Goal: Communication & Community: Answer question/provide support

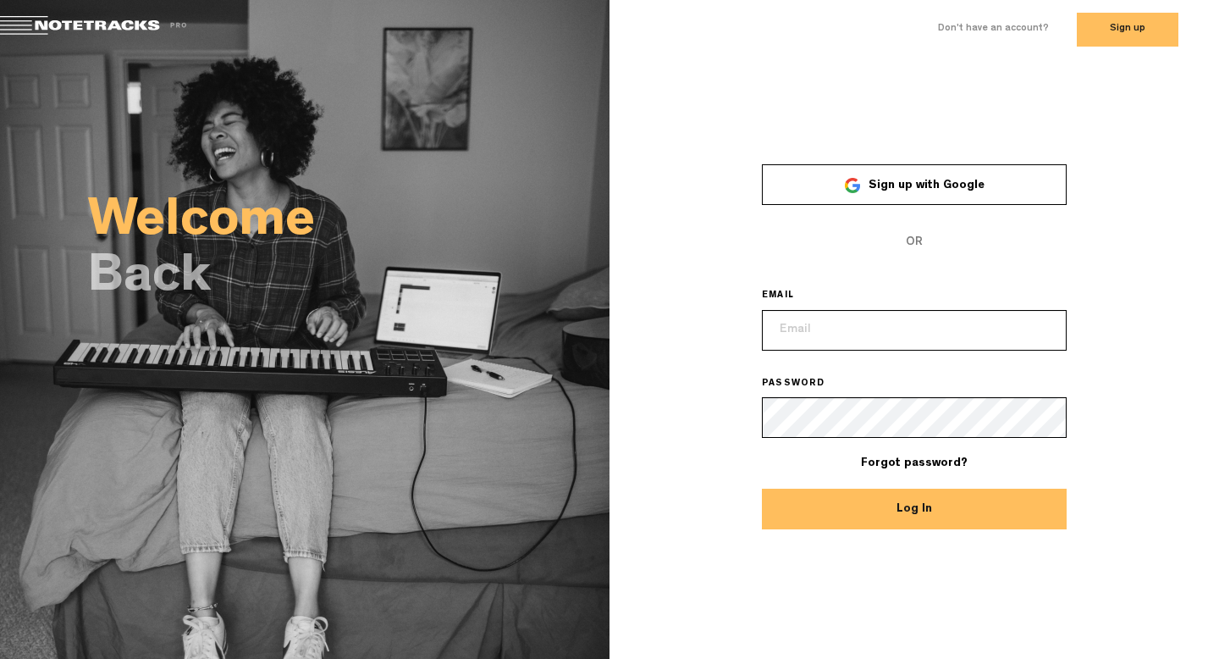
click at [888, 174] on link "Sign up with Google" at bounding box center [914, 184] width 305 height 41
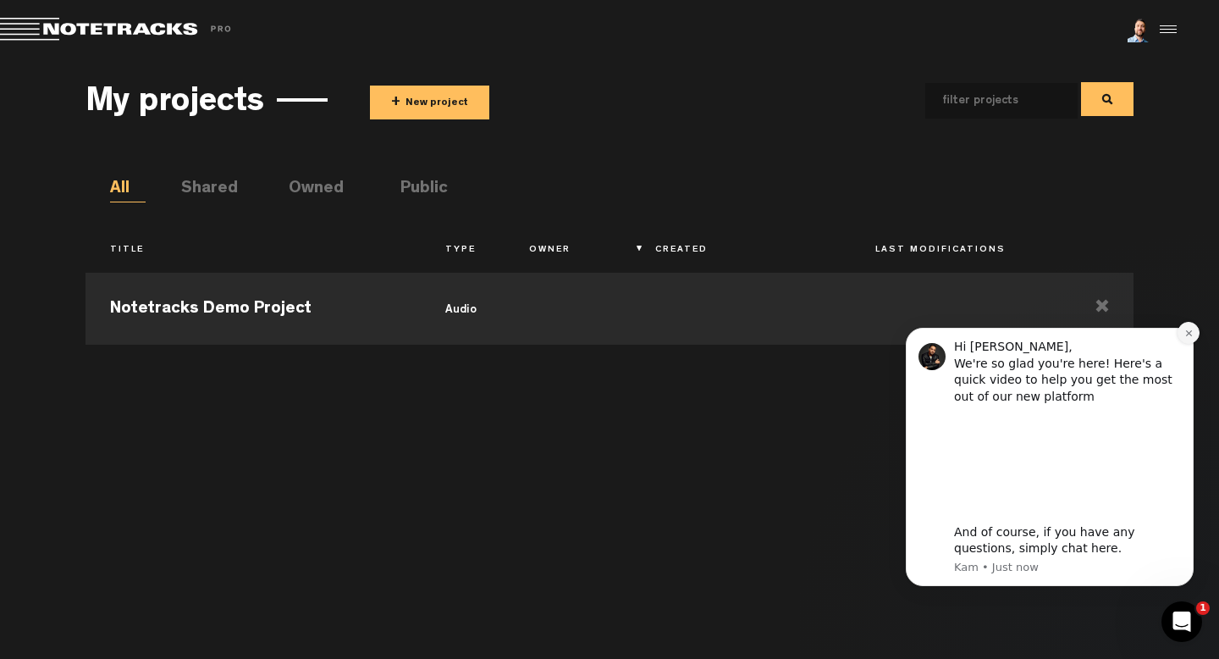
click at [1182, 328] on button "Dismiss notification" at bounding box center [1189, 333] width 22 height 22
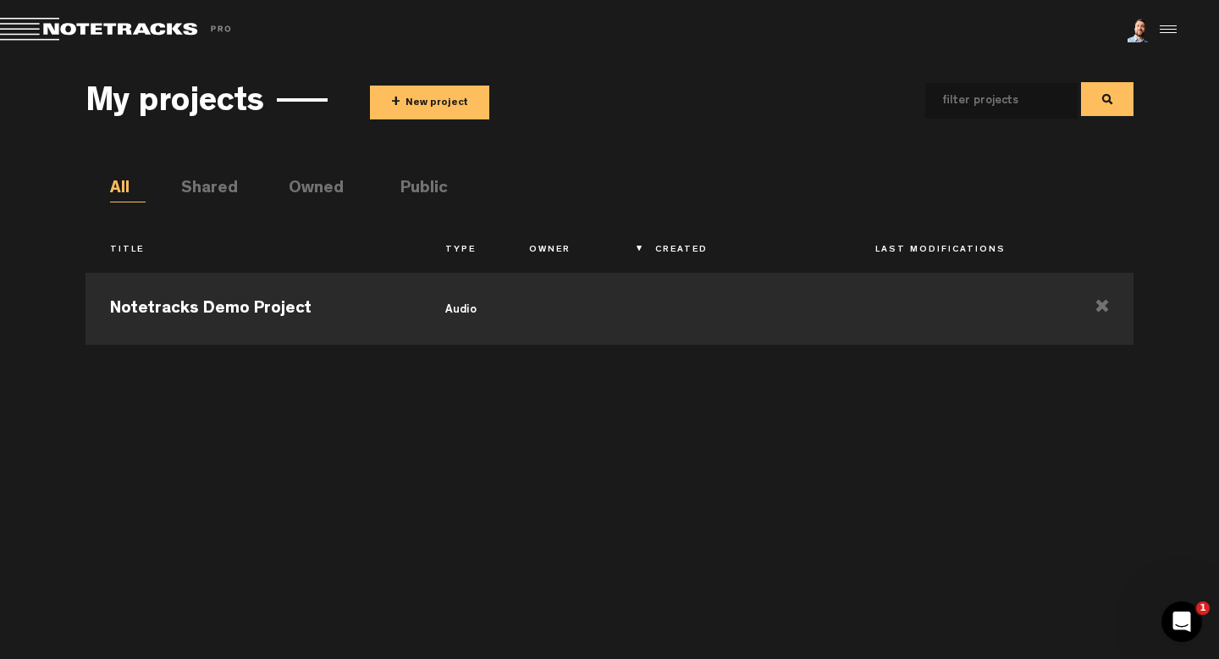
click at [416, 95] on button "+ New project" at bounding box center [429, 103] width 119 height 34
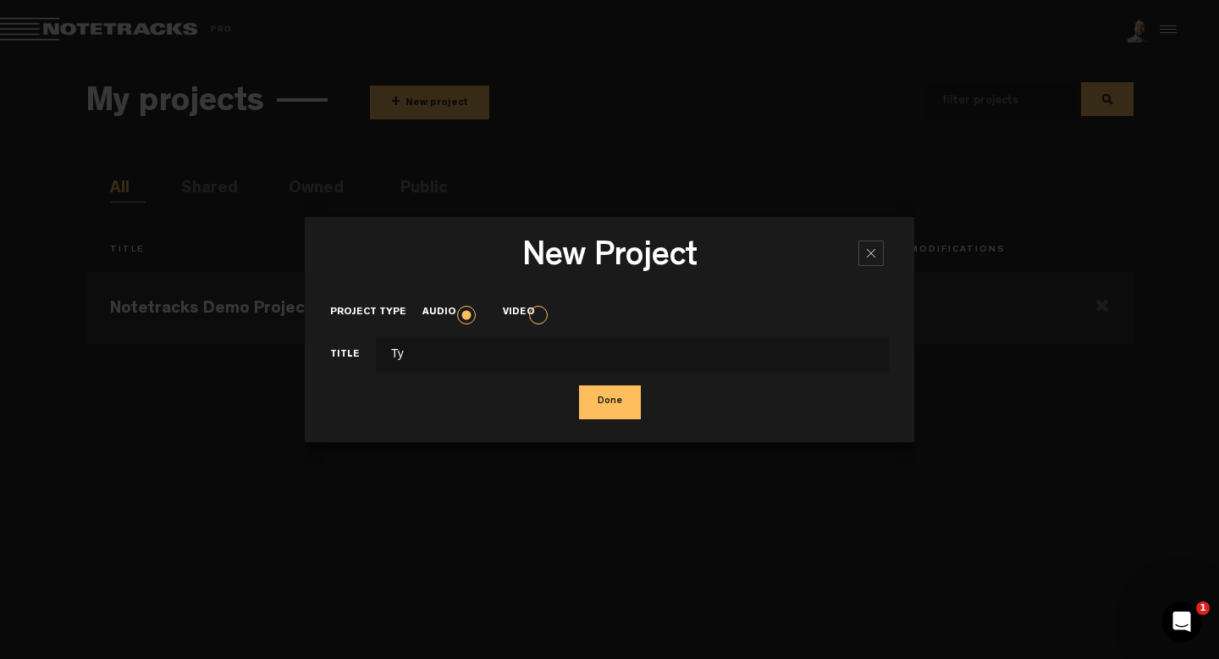
type input "Т"
type input "N"
type input "Neon"
click at [605, 403] on button "Done" at bounding box center [610, 402] width 62 height 34
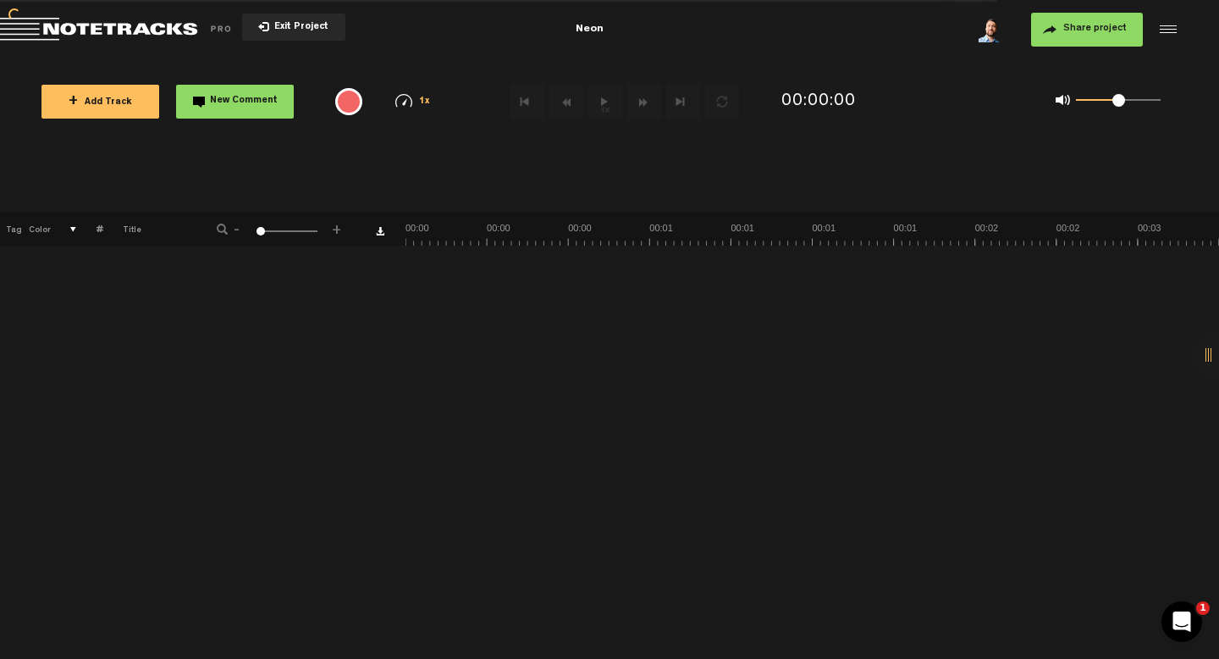
click at [401, 389] on div "+ New drawing Tag Color # Title - 1 100 6 +" at bounding box center [609, 435] width 1219 height 447
click at [124, 110] on button "+ Add Track" at bounding box center [100, 102] width 118 height 34
click at [97, 98] on span "+ Add Track" at bounding box center [100, 102] width 63 height 9
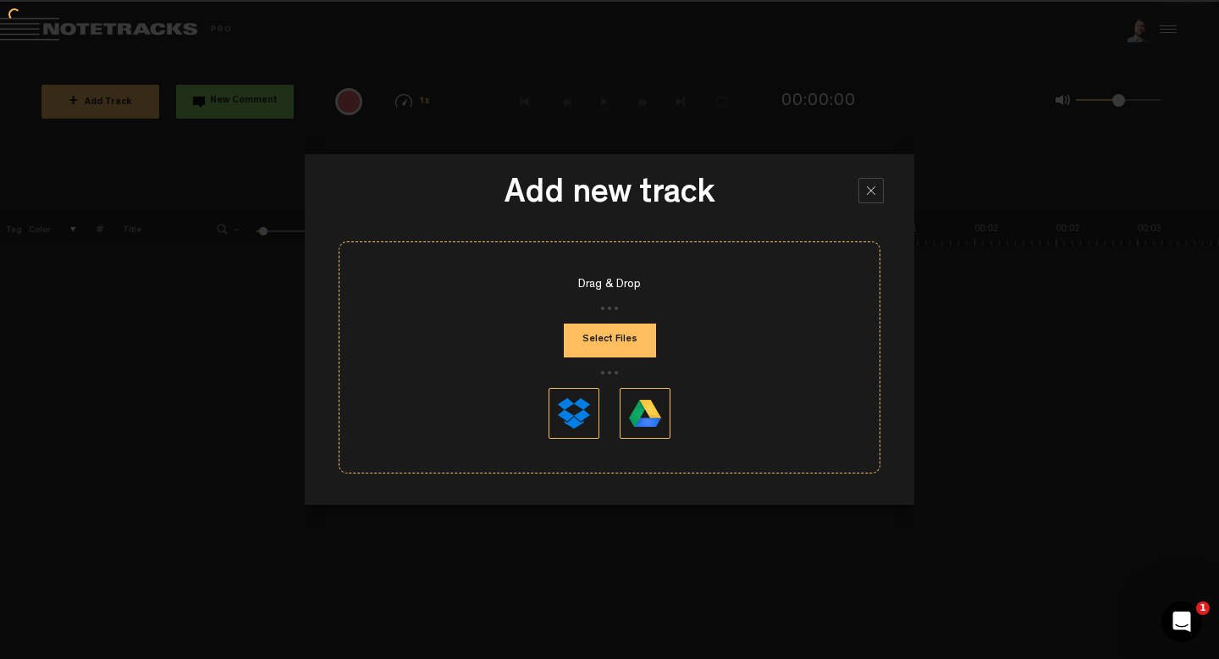
click at [620, 340] on button "Select Files" at bounding box center [610, 340] width 92 height 34
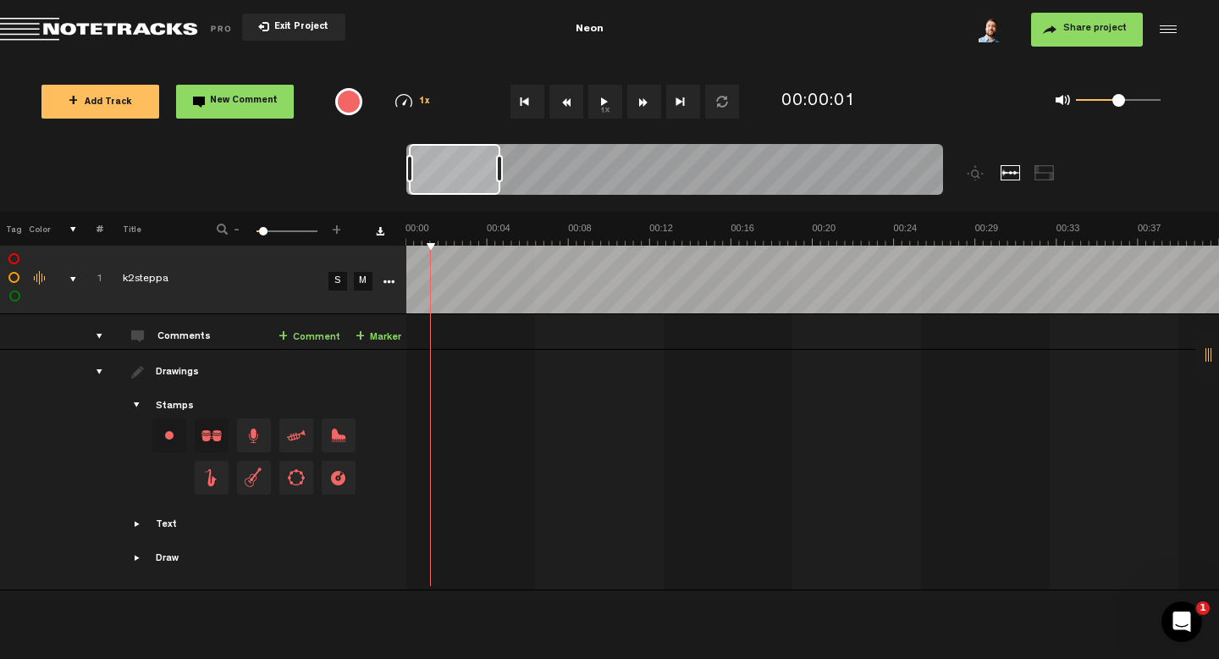
click at [810, 51] on md-toolbar "Exit Project Neon Share project Save project" at bounding box center [609, 29] width 1219 height 59
click at [267, 439] on span "Drag and drop a stamp" at bounding box center [254, 435] width 34 height 34
click at [260, 485] on span "Drag and drop a stamp" at bounding box center [254, 478] width 34 height 34
click at [167, 371] on div "Drawings" at bounding box center [179, 373] width 47 height 14
click at [171, 431] on div "Change stamp color.To change the color of an existing stamp, select the stamp o…" at bounding box center [169, 435] width 34 height 34
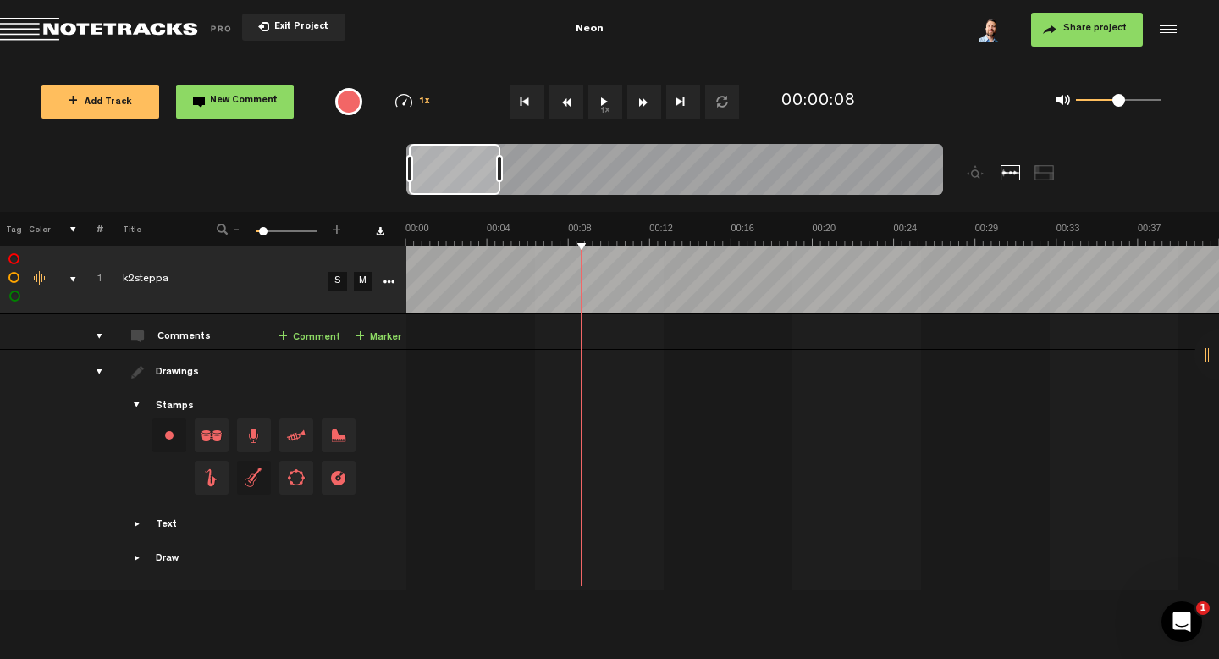
click at [156, 525] on div "Text" at bounding box center [166, 525] width 21 height 14
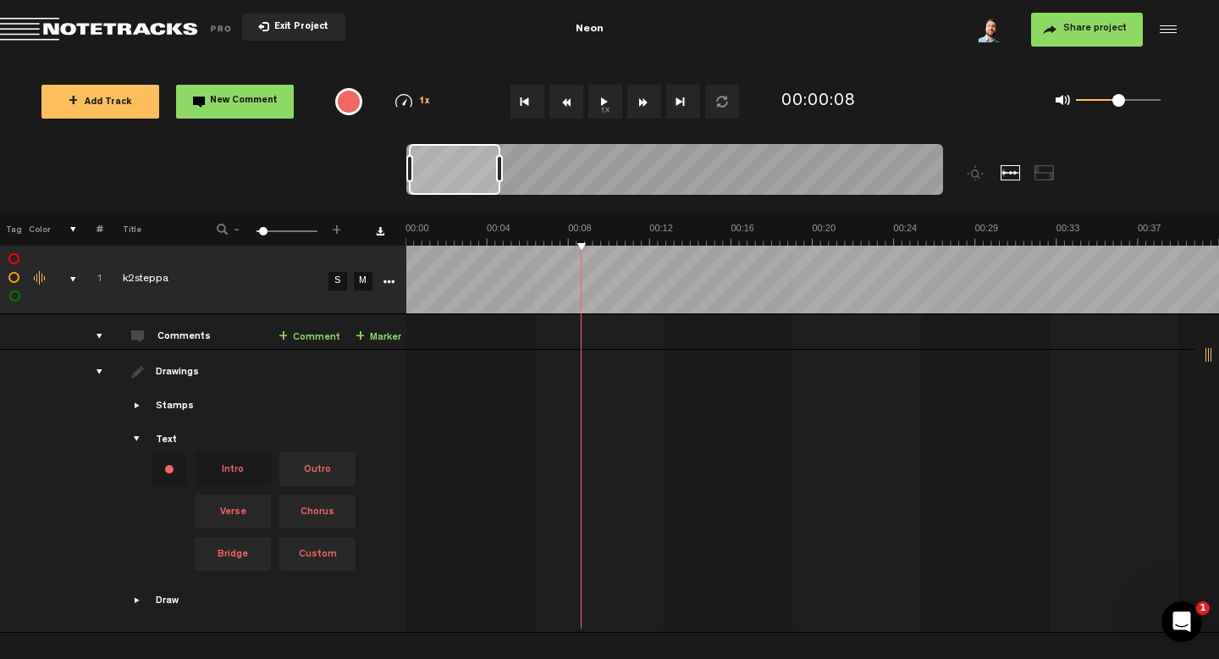
click at [96, 371] on div "drawings" at bounding box center [93, 371] width 26 height 17
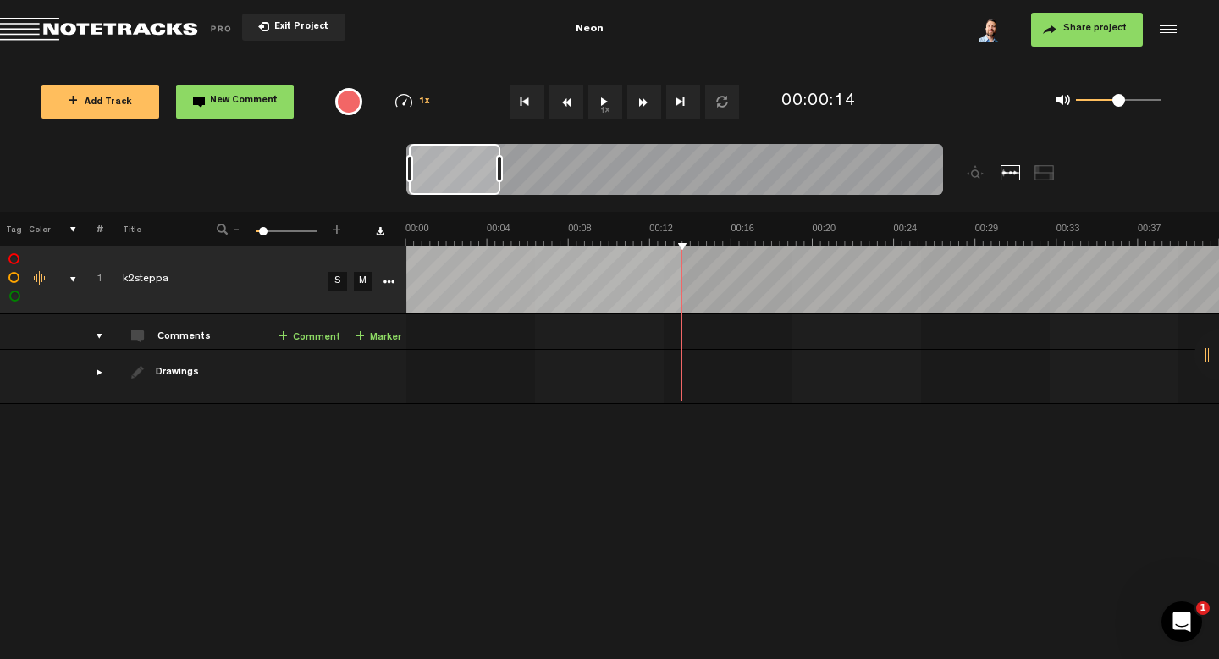
click at [395, 285] on tr "1 completed k2steppa S M Export to Headliner Update Download Download original …" at bounding box center [610, 280] width 1220 height 69
click at [375, 288] on tr "1 completed k2steppa S M Export to Headliner Update Download Download original …" at bounding box center [610, 280] width 1220 height 69
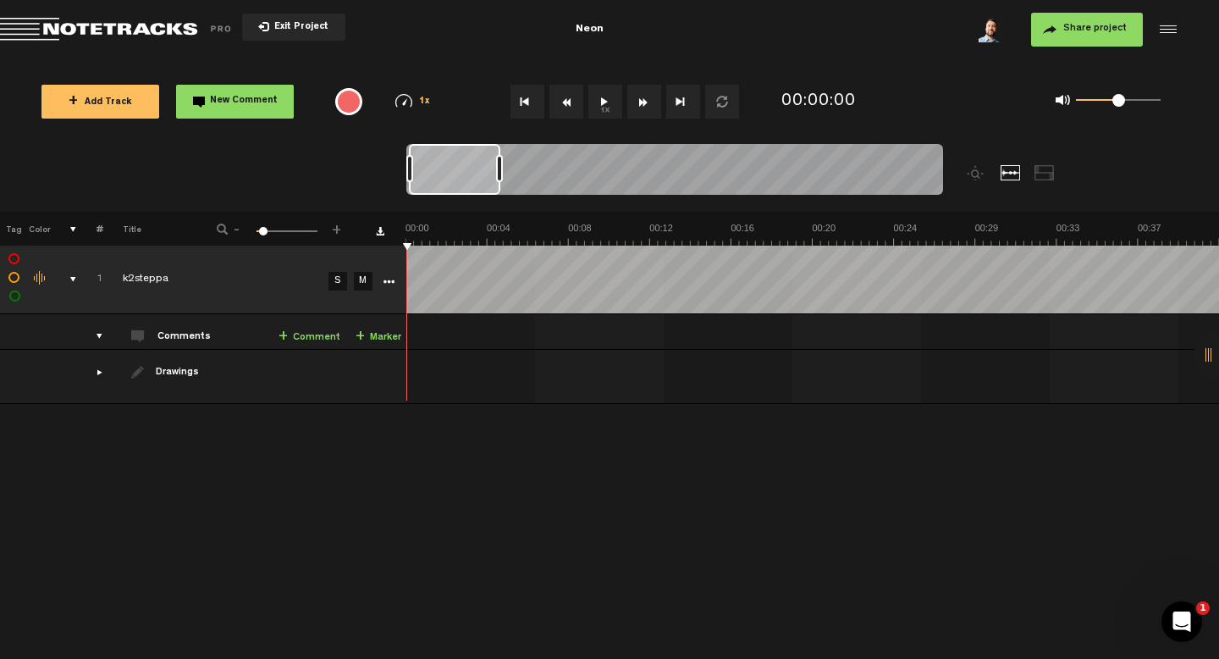
click at [335, 296] on tr "1 completed k2steppa S M Export to Headliner Update Download Download original …" at bounding box center [610, 280] width 1220 height 69
click at [105, 334] on td "Comments + Comment + Marker" at bounding box center [254, 332] width 303 height 36
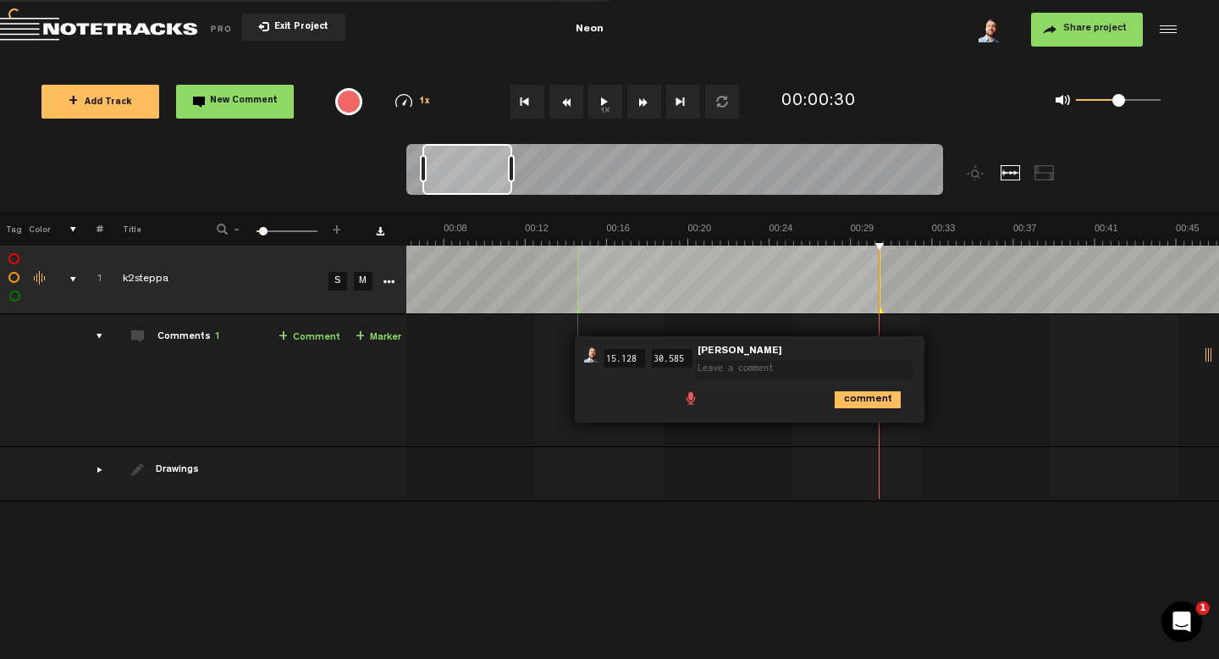
click at [97, 329] on div "comments" at bounding box center [93, 336] width 26 height 17
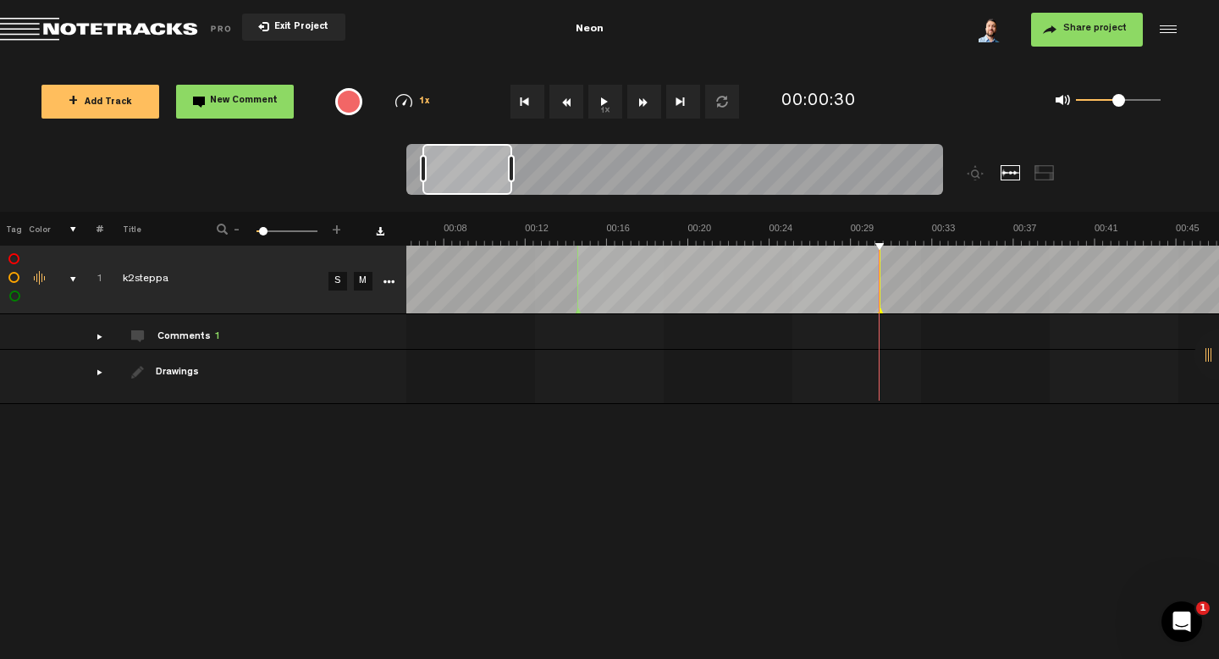
click at [96, 329] on div "comments" at bounding box center [93, 336] width 26 height 17
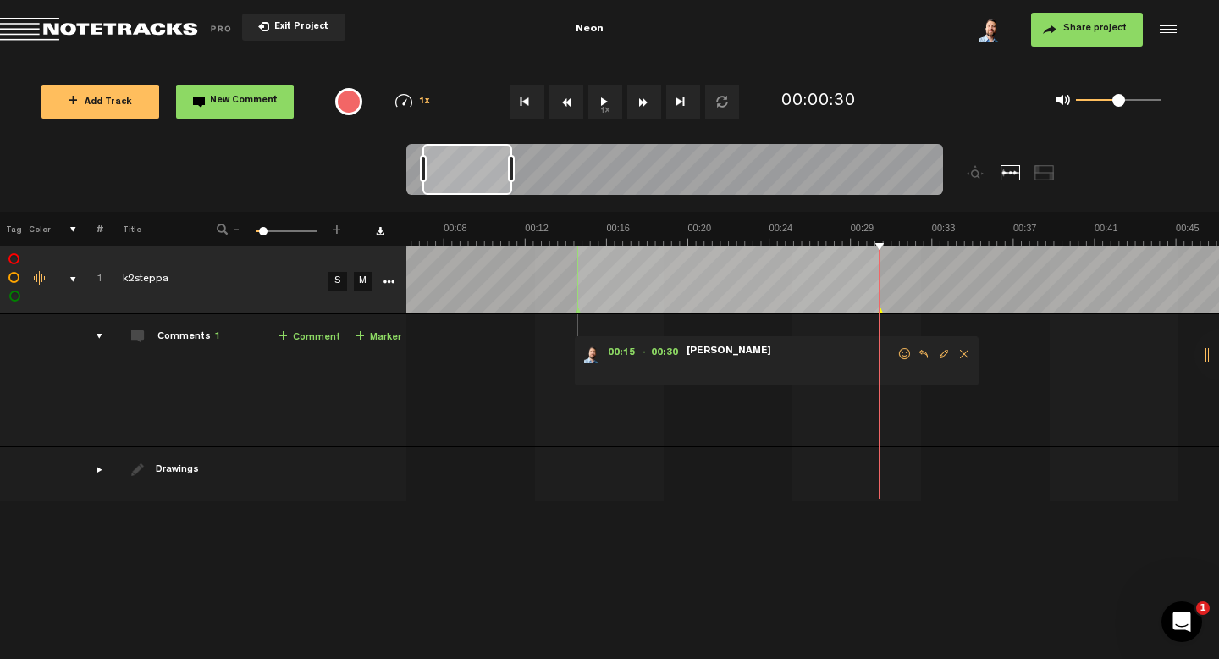
click at [1093, 32] on span "Share project" at bounding box center [1094, 29] width 63 height 10
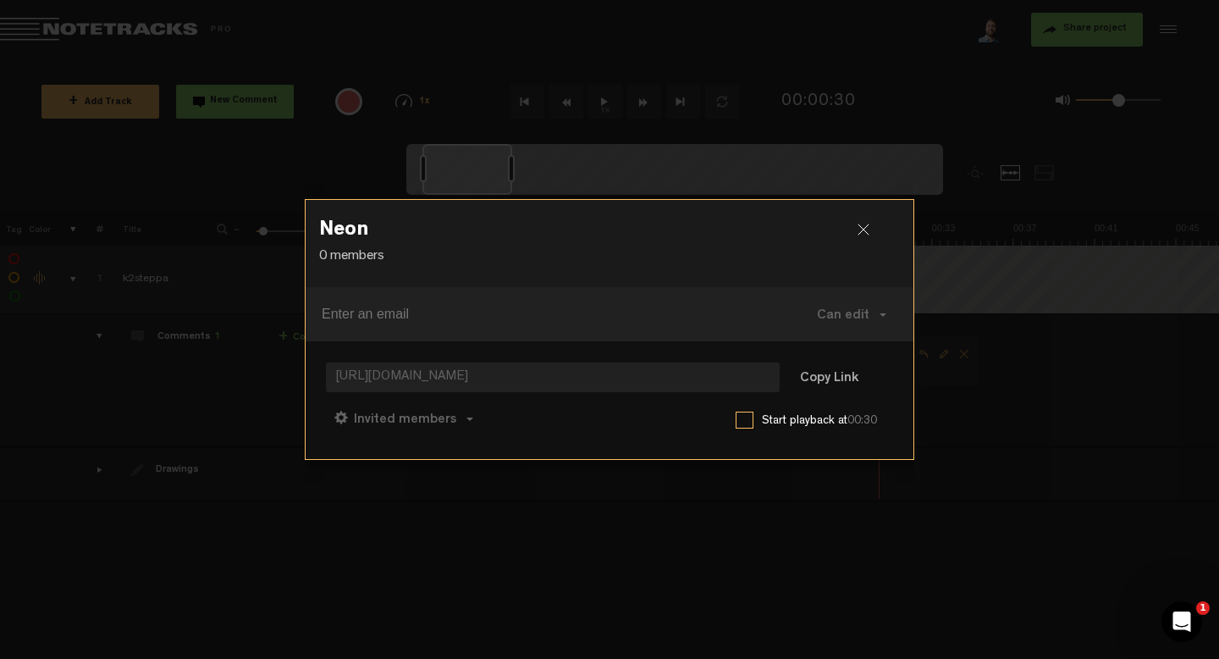
click at [862, 229] on div at bounding box center [870, 236] width 25 height 25
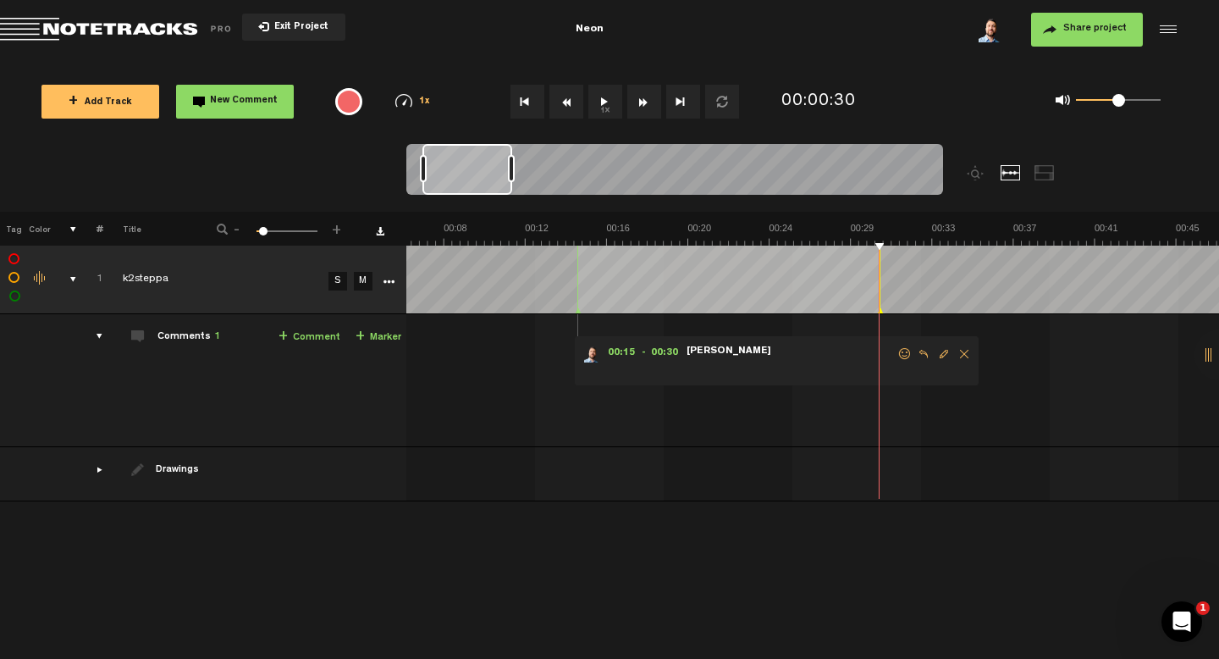
click at [946, 352] on span "Edit comment" at bounding box center [944, 354] width 20 height 12
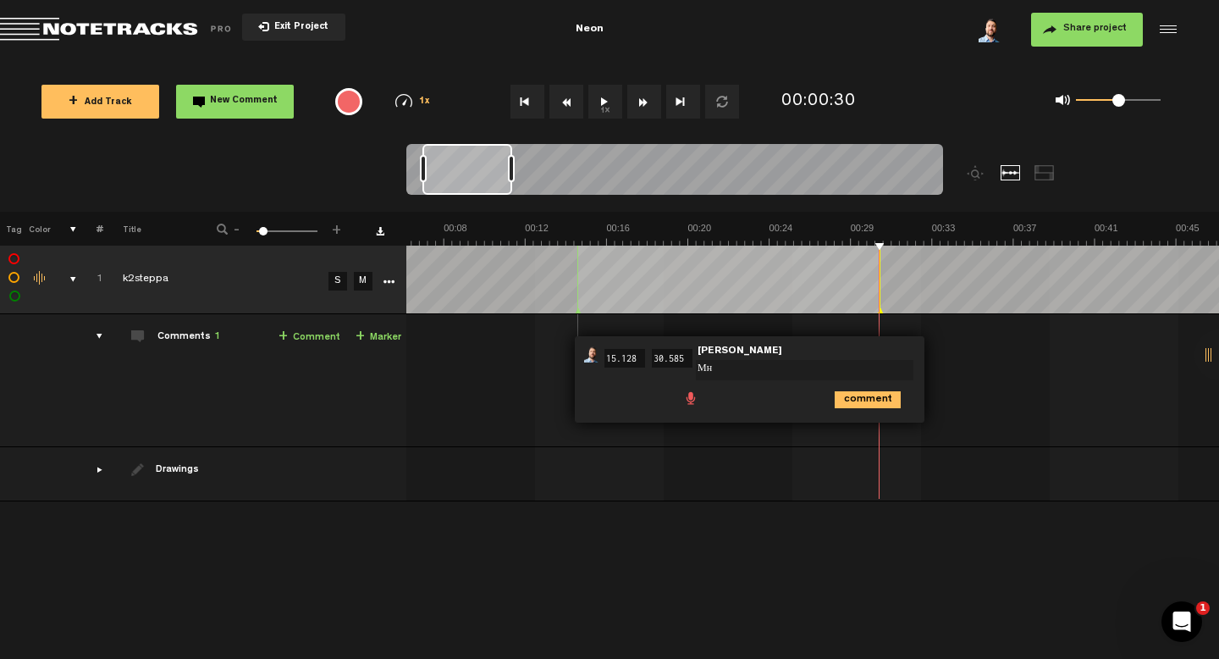
type textarea "М"
type textarea "Б"
type textarea "[PERSON_NAME]"
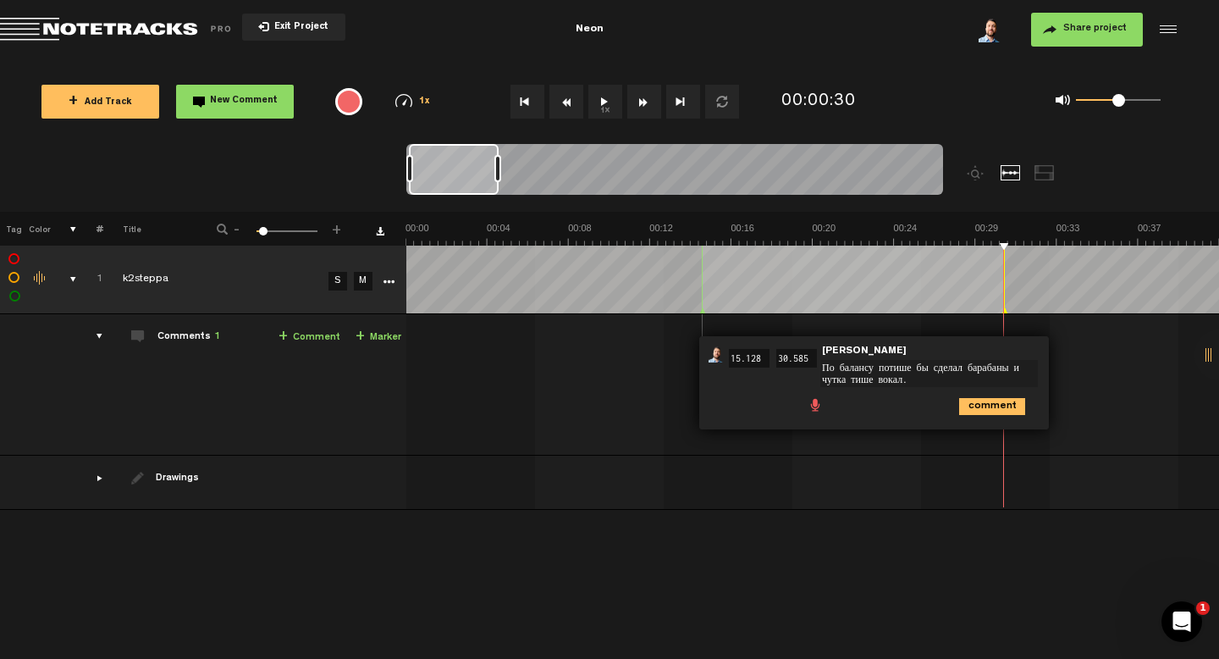
type textarea "По балансу потише бы сделал барабаны и чутка тише вокал."
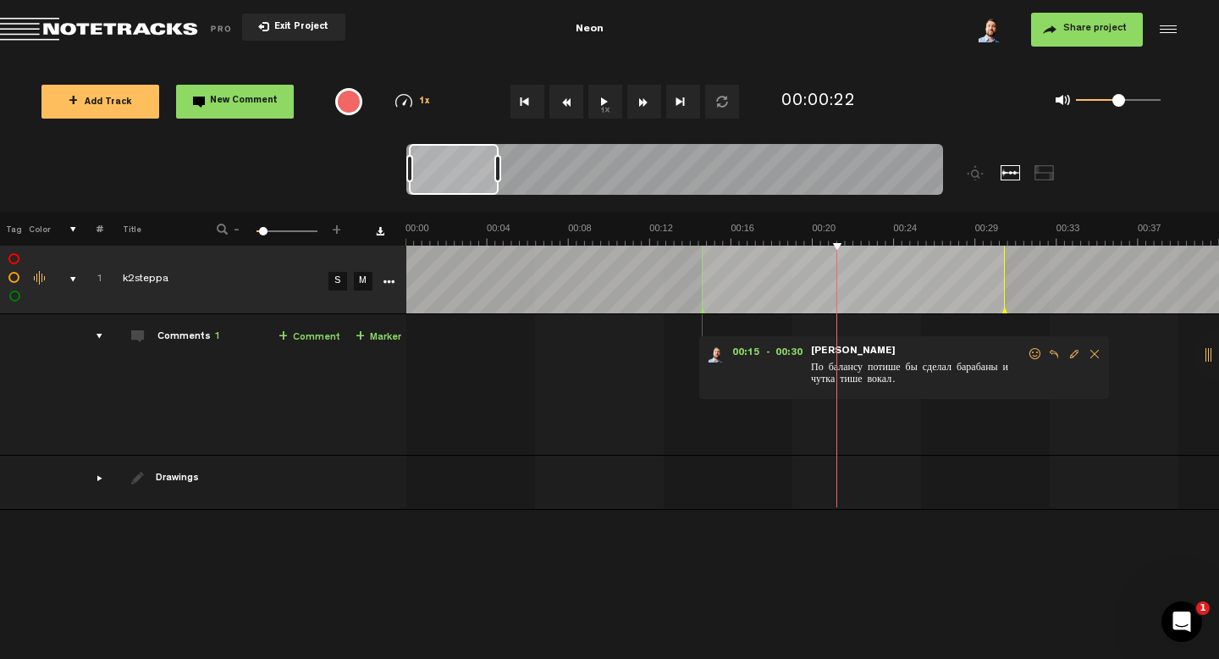
click at [1068, 356] on span "Edit comment" at bounding box center [1074, 354] width 20 height 12
click at [991, 370] on textarea "По балансу потише бы сделал барабаны и чутка тише вокал." at bounding box center [929, 373] width 218 height 27
click at [991, 370] on textarea "По балансу потише бы сделал барабаны и чутка тише вокал." at bounding box center [918, 371] width 218 height 27
type textarea "По балансу потише бы сделал бочку и чутка тише вокал."
click at [547, 389] on div "00:15 - 00:30 • [PERSON_NAME]: "По балансу потише бы сделал бочку и чутка тише …" at bounding box center [814, 391] width 811 height 127
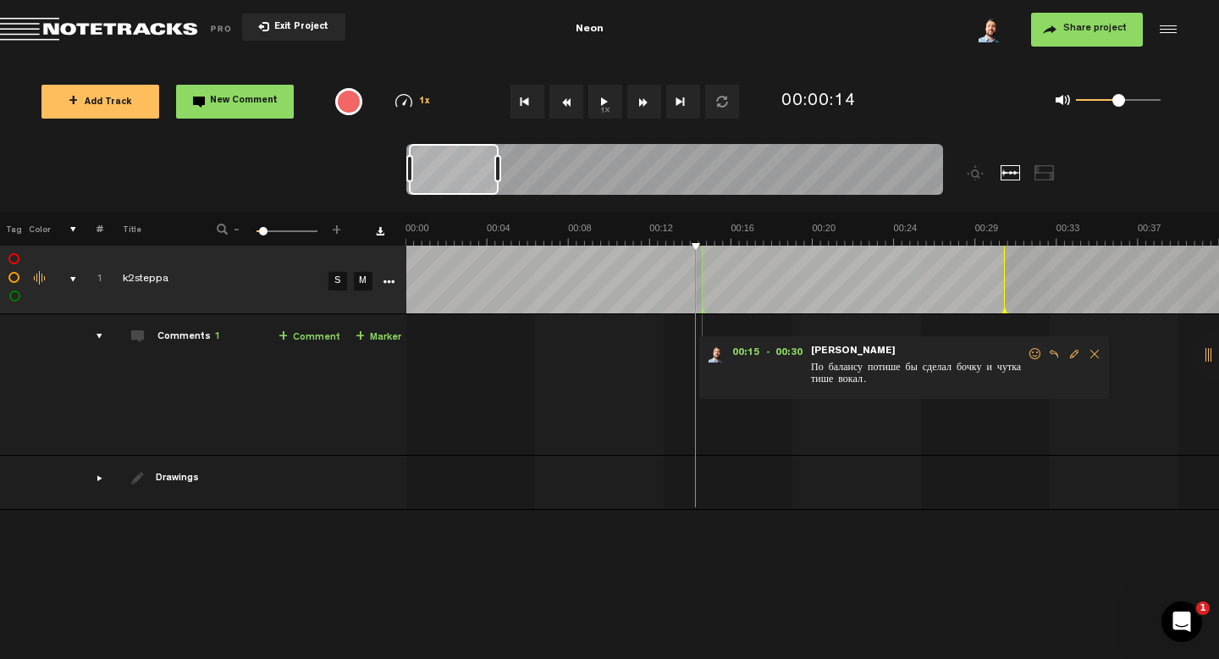
click at [362, 279] on tr "1 completed k2steppa S M Export to Headliner Update Download Download original …" at bounding box center [610, 280] width 1220 height 69
click at [308, 338] on link "+ Comment" at bounding box center [310, 337] width 62 height 19
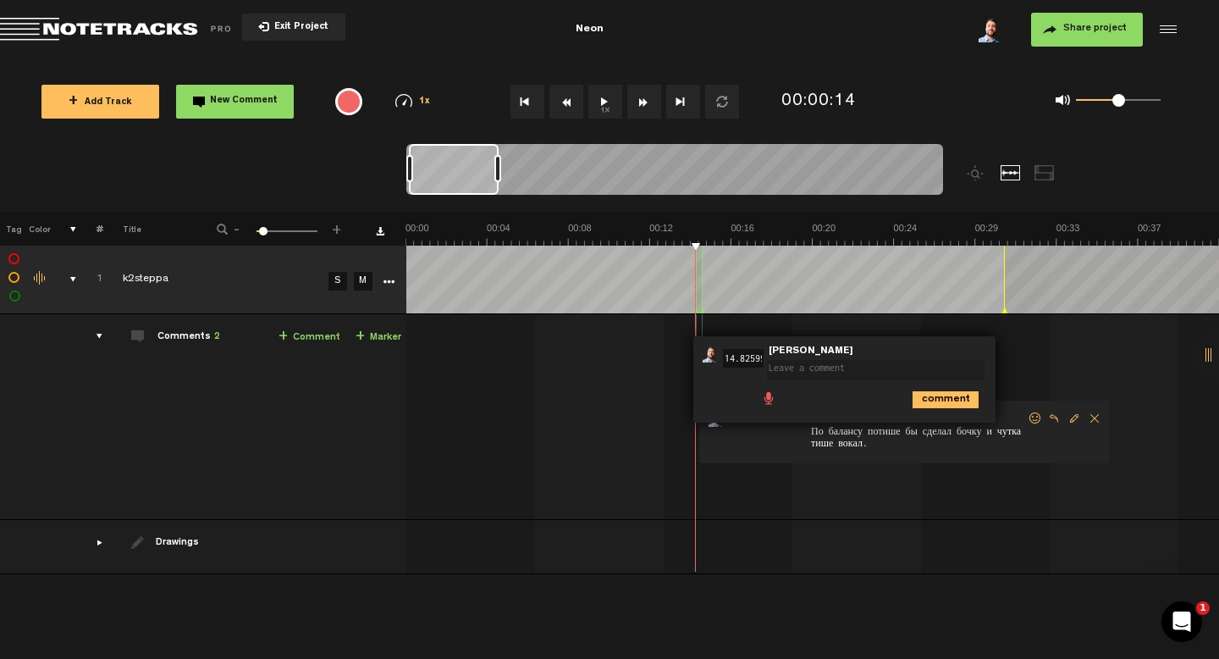
drag, startPoint x: 788, startPoint y: 344, endPoint x: 558, endPoint y: 361, distance: 230.9
click at [557, 361] on div "00:14 14.825999999999999 - NaN:[PERSON_NAME]: "" [PERSON_NAME] comment 00:15 - …" at bounding box center [814, 423] width 811 height 191
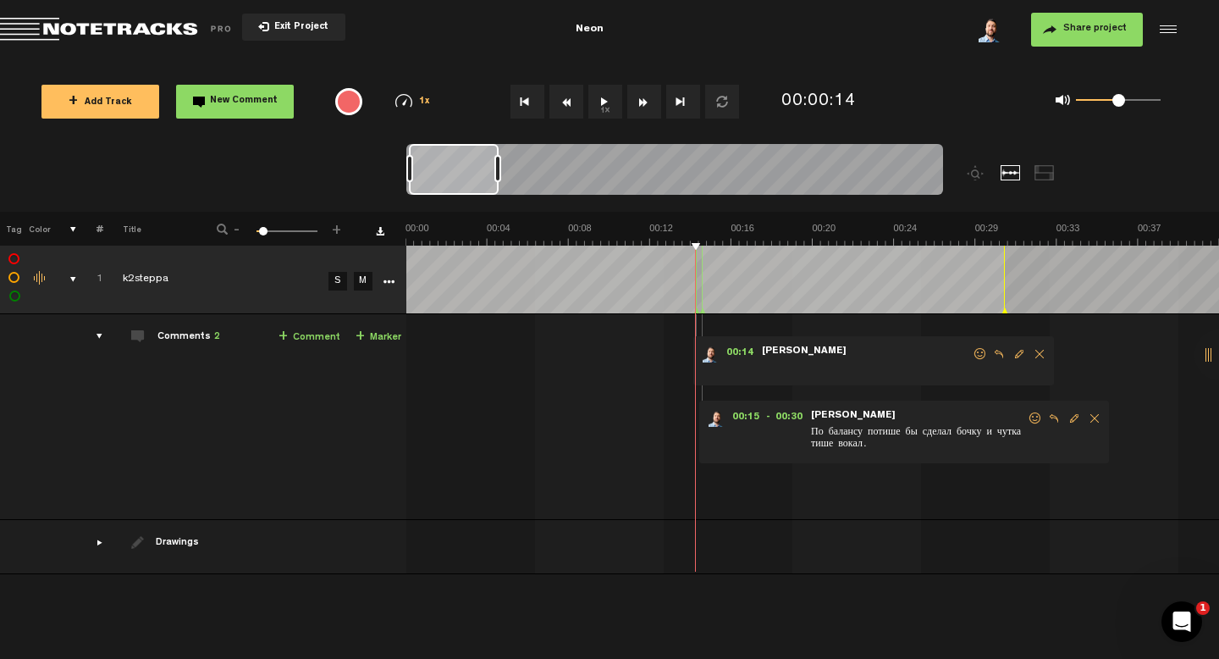
click at [1019, 350] on span "Edit comment" at bounding box center [1019, 354] width 20 height 12
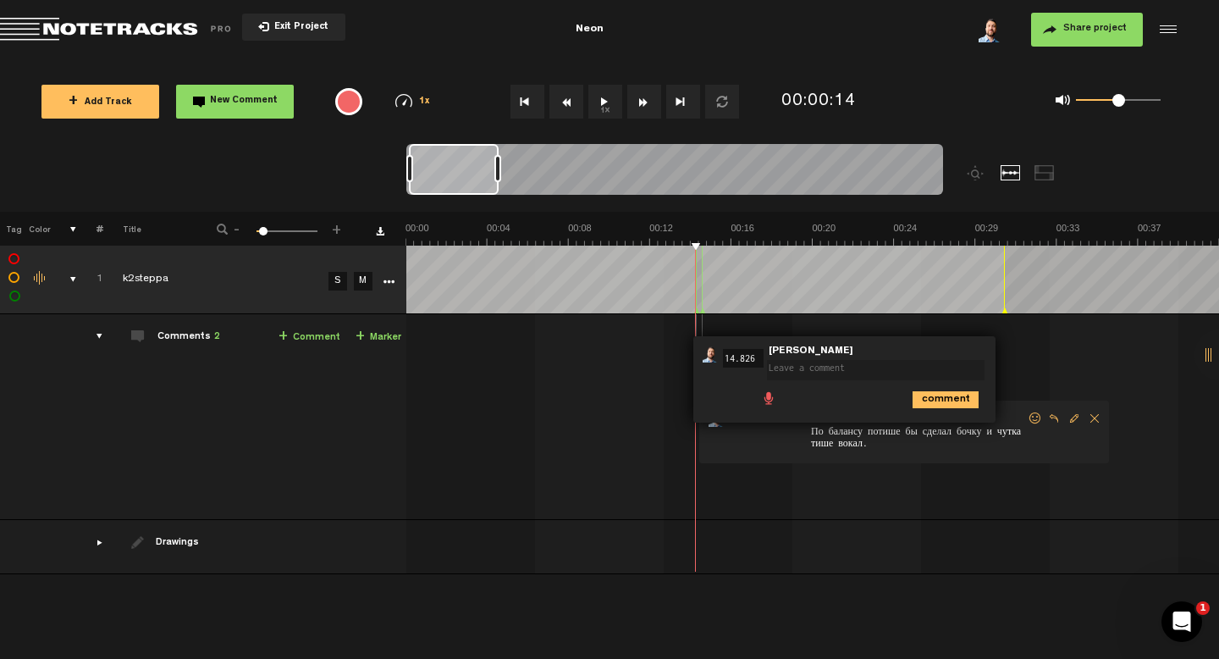
click at [574, 357] on div "00:14 14.826 - NaN:NaN • [PERSON_NAME]: "" [PERSON_NAME] comment 00:15 - 00:30 …" at bounding box center [814, 423] width 811 height 191
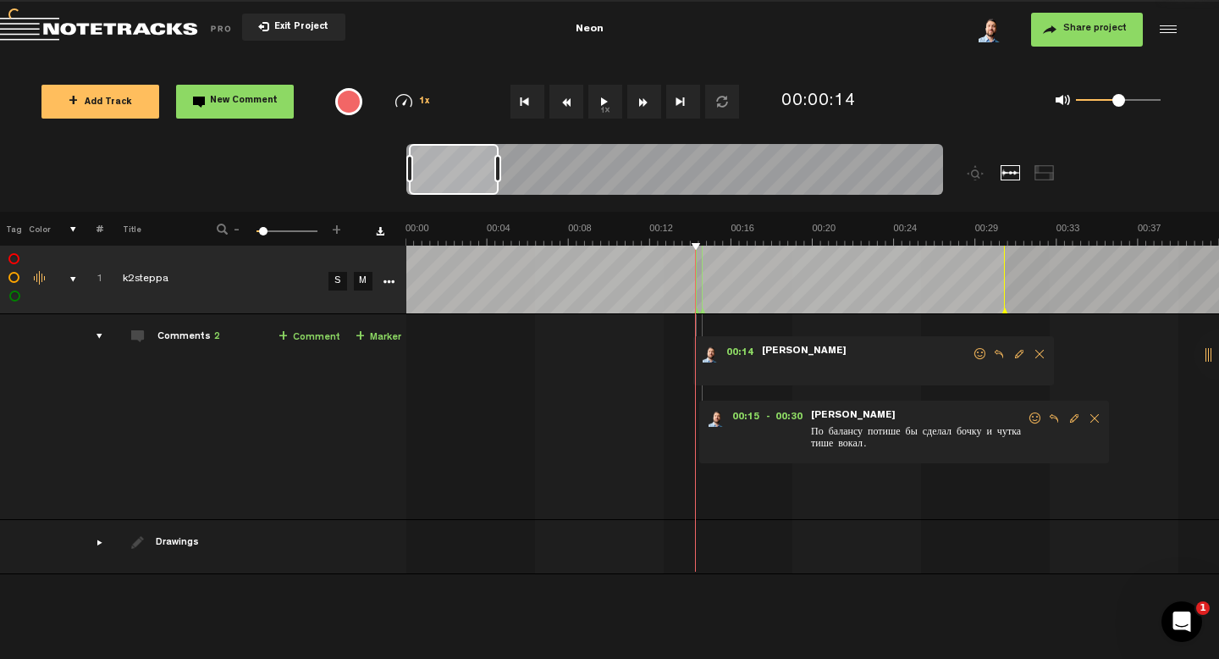
click at [824, 371] on span at bounding box center [866, 368] width 212 height 19
click at [549, 416] on div "00:14 - NaN:[PERSON_NAME]: "" [PERSON_NAME] 00:15 - 00:30 • [PERSON_NAME]: "По …" at bounding box center [814, 423] width 811 height 191
click at [1040, 359] on span "Delete comment" at bounding box center [1040, 354] width 20 height 12
click at [1041, 352] on body "Version: [DATE]-prod, Build 1259, Hash: gb78ca87, Branch: master X Your screen …" at bounding box center [609, 329] width 1219 height 659
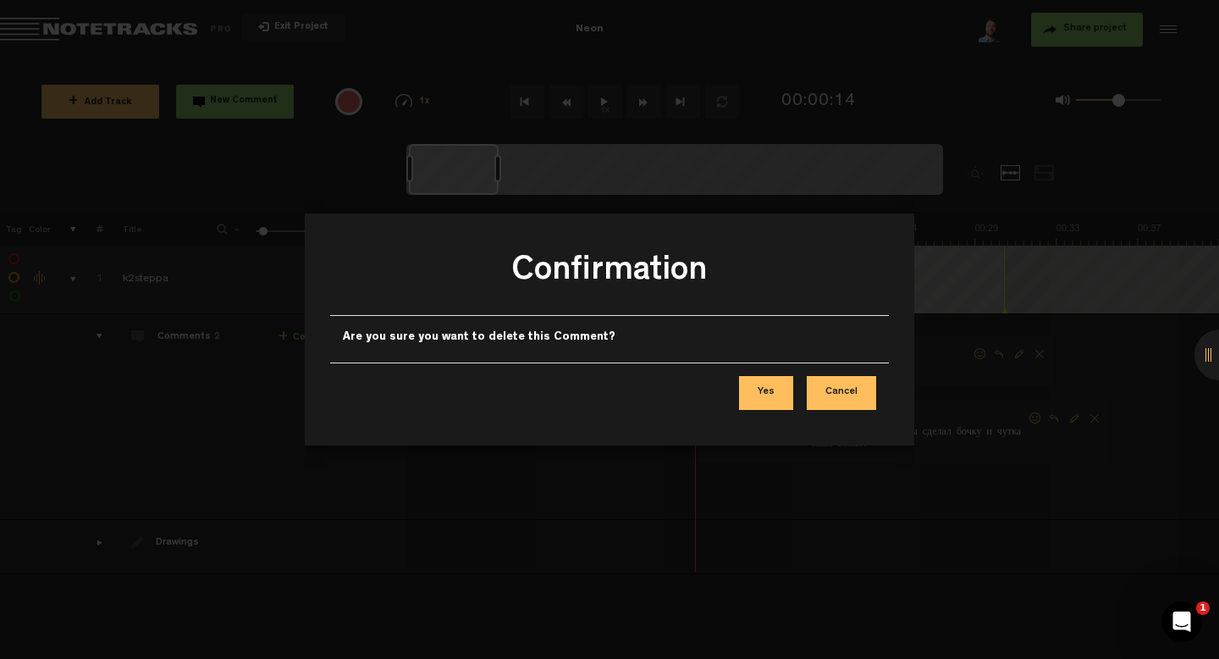
click at [788, 396] on button "Yes" at bounding box center [766, 393] width 54 height 34
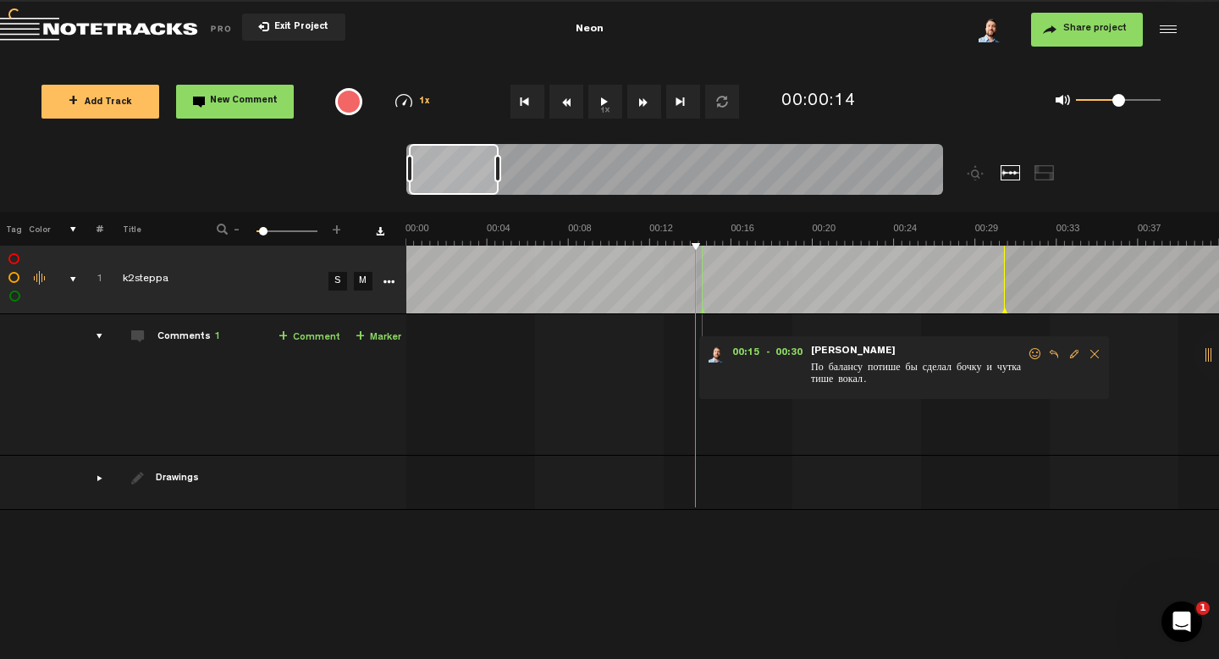
click at [560, 377] on div "00:15 - 00:30 • [PERSON_NAME]: "По балансу потише бы сделал бочку и чутка тише …" at bounding box center [814, 391] width 811 height 127
click at [572, 399] on div "00:15 - 00:30 • [PERSON_NAME]: "По балансу потише бы сделал бочку и чутка тише …" at bounding box center [814, 391] width 811 height 127
click at [347, 261] on tr "1 completed k2steppa S M Export to Headliner Update Download Download original …" at bounding box center [610, 280] width 1220 height 69
click at [521, 352] on div "00:15 - 00:30 • [PERSON_NAME]: "По балансу потише бы сделал бочку и чутка тише …" at bounding box center [814, 391] width 811 height 127
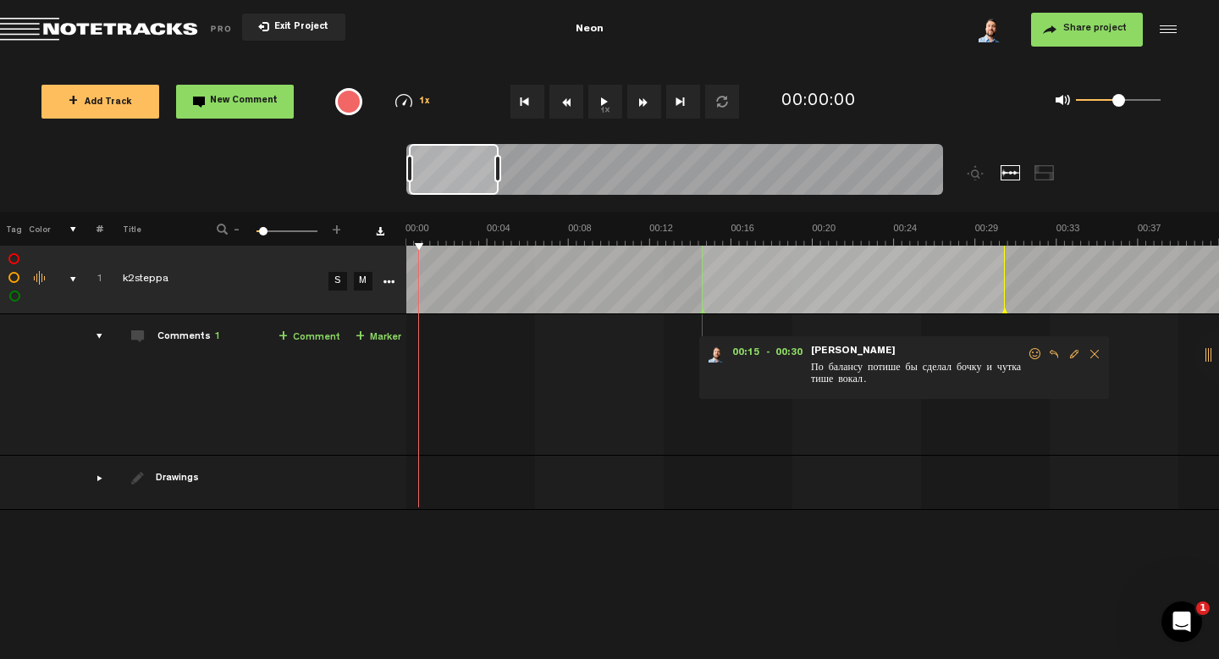
click at [391, 248] on tr "1 completed k2steppa S M Export to Headliner Update Download Download original …" at bounding box center [610, 280] width 1220 height 69
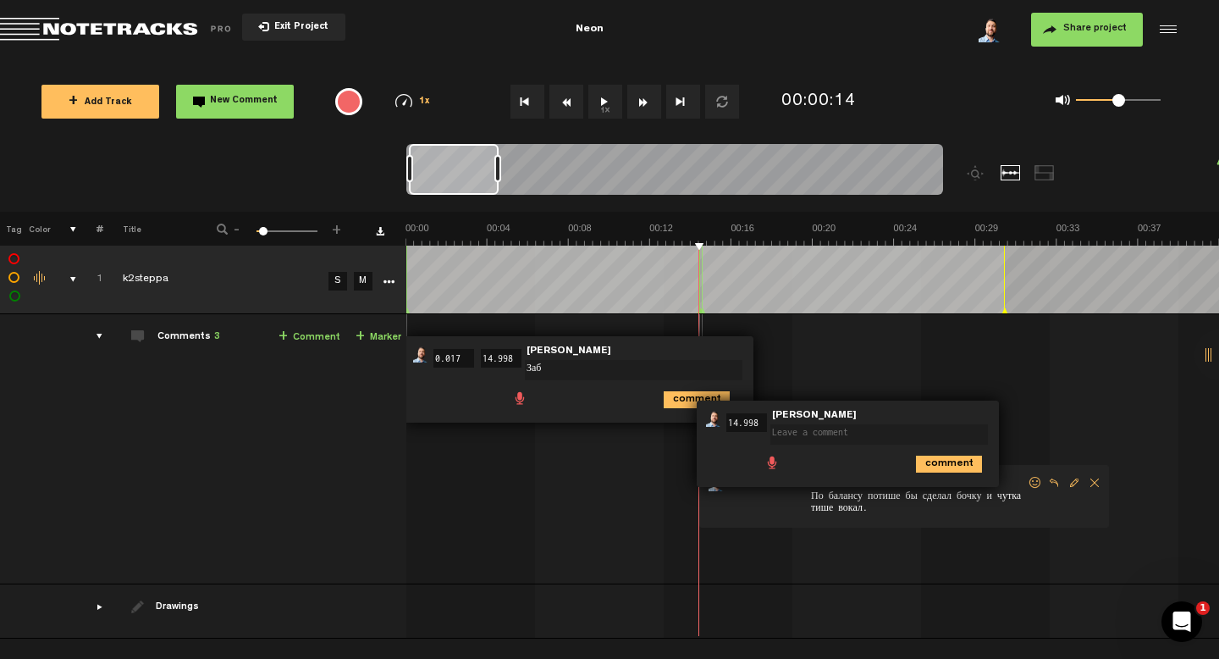
type textarea "Заб"
drag, startPoint x: 468, startPoint y: 362, endPoint x: 445, endPoint y: 363, distance: 22.9
click at [445, 363] on input "0.017" at bounding box center [453, 358] width 41 height 19
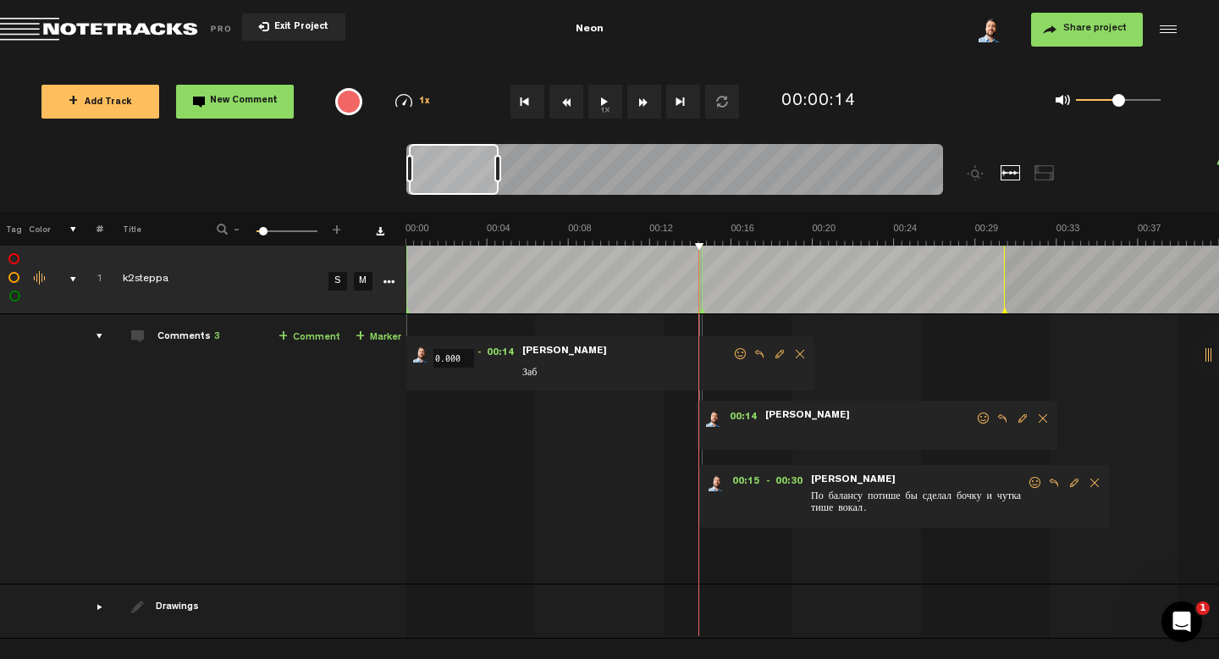
type input "0.000"
click at [538, 377] on span "Заб" at bounding box center [627, 373] width 212 height 19
click at [538, 377] on span "Заб" at bounding box center [620, 368] width 212 height 19
click at [781, 352] on span "Edit comment" at bounding box center [773, 354] width 20 height 12
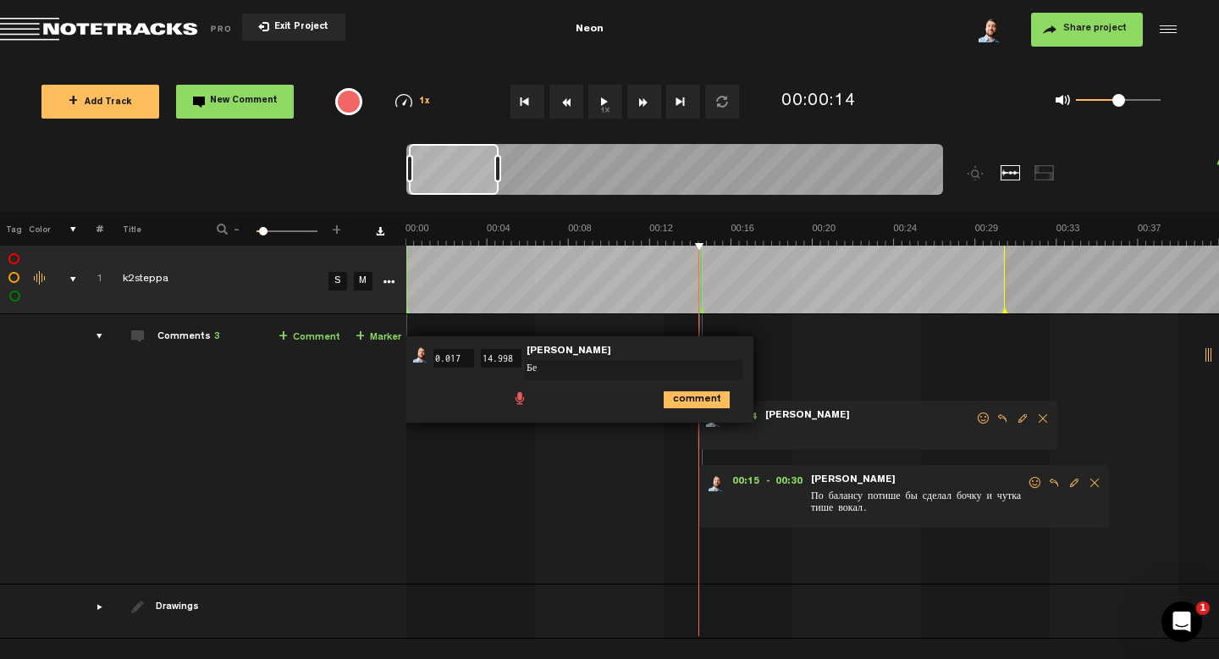
type textarea "Б"
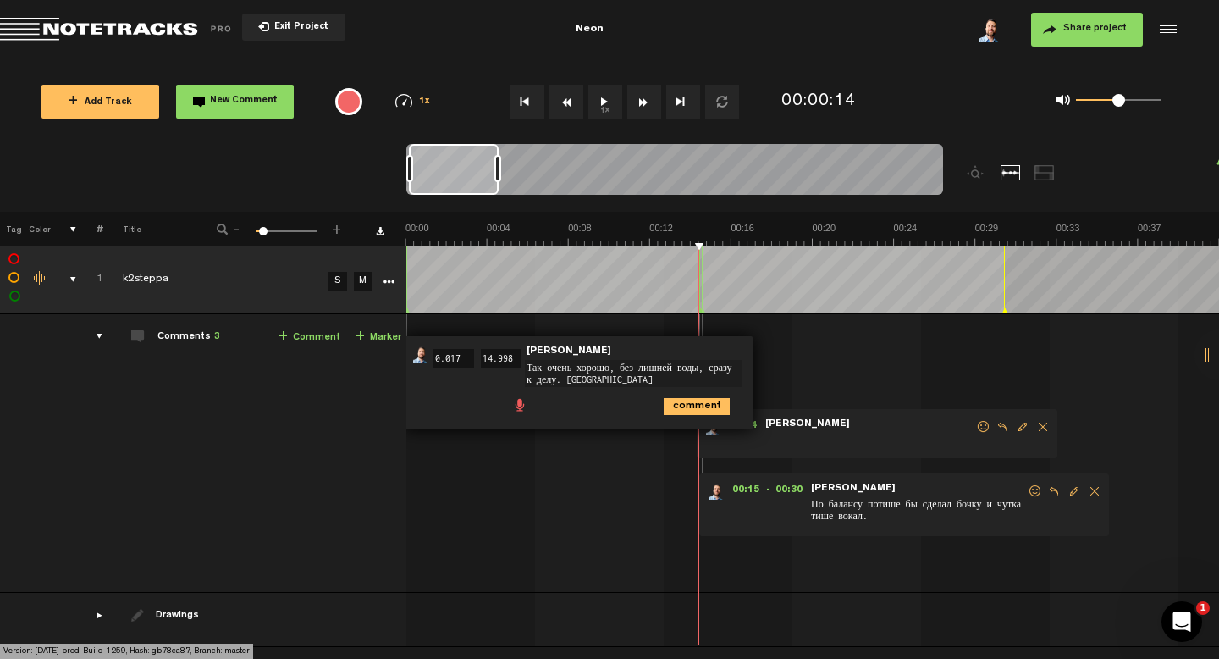
type textarea "Так очень хорошо, без лишней воды, сразу к делу. [GEOGRAPHIC_DATA]"
click at [706, 407] on icon "comment" at bounding box center [697, 406] width 66 height 17
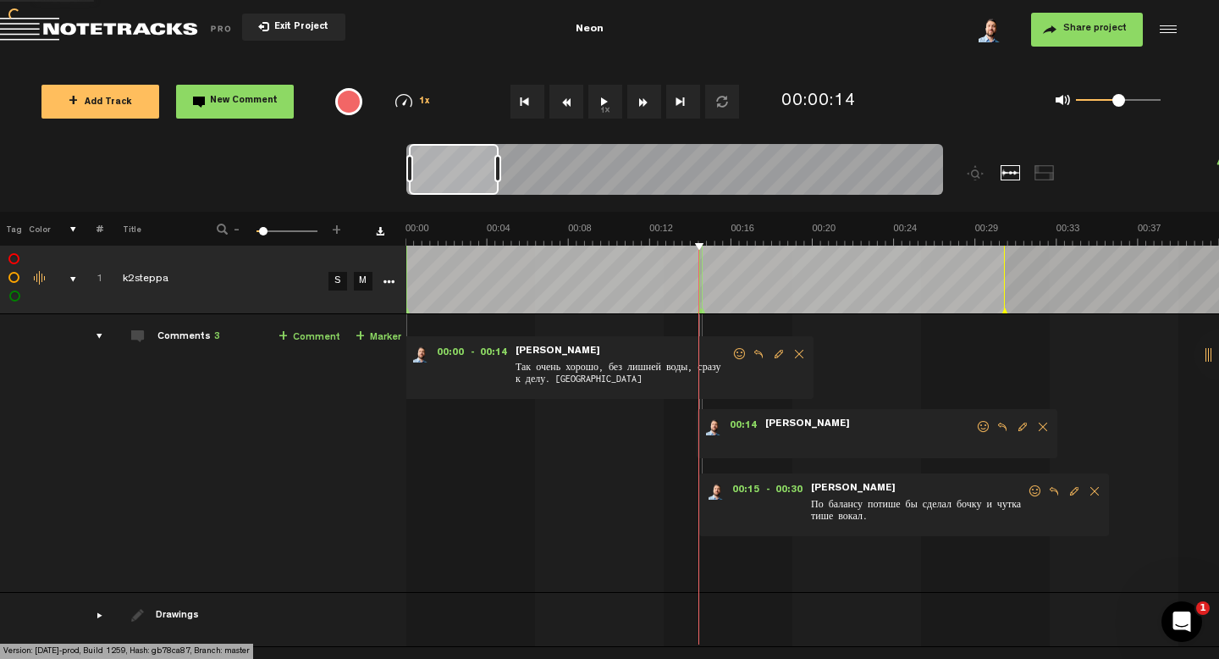
click at [568, 456] on div "00:00 - 00:14 • [PERSON_NAME]: "Так очень хорошо, без лишней воды, сразу к делу…" at bounding box center [814, 460] width 811 height 264
click at [1039, 425] on span "Delete comment" at bounding box center [1043, 427] width 20 height 12
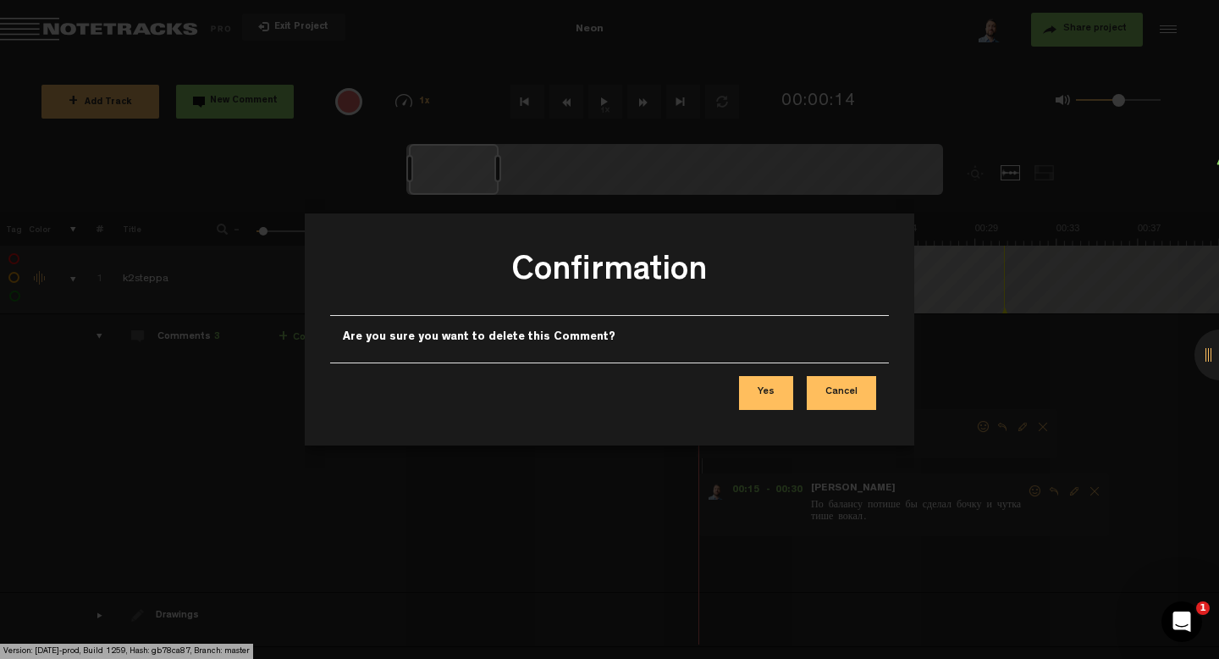
click at [771, 395] on button "Yes" at bounding box center [766, 393] width 54 height 34
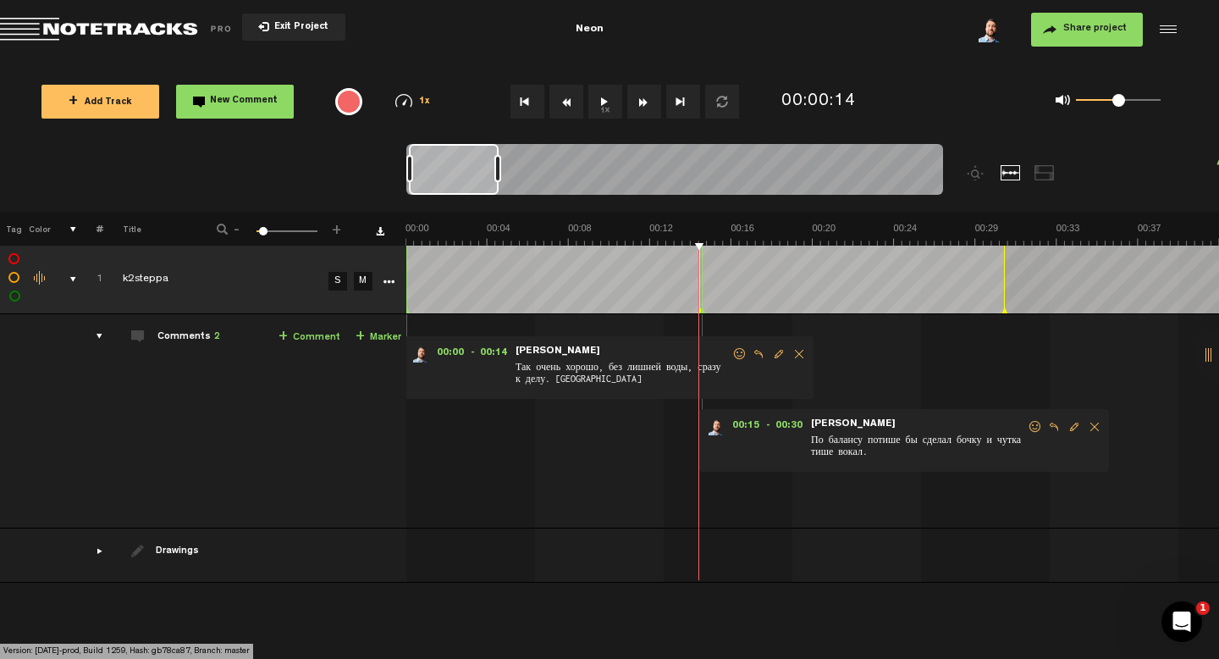
click at [1035, 428] on span at bounding box center [1035, 427] width 17 height 12
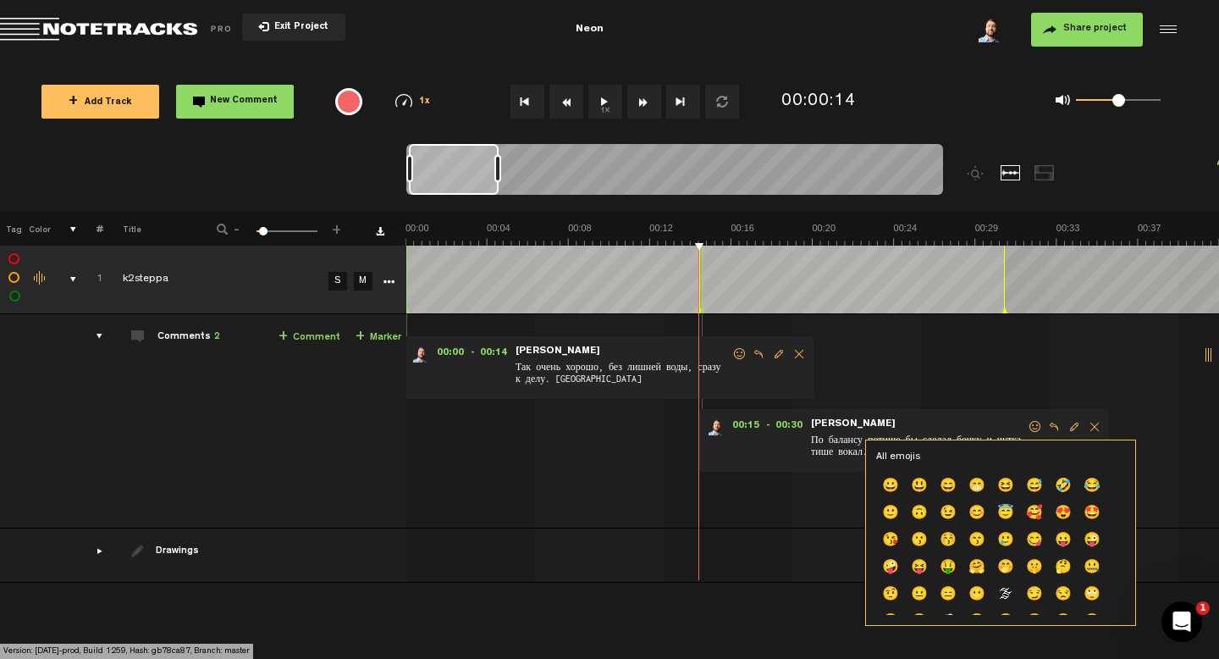
click at [1074, 378] on div "00:00 - 00:14 • [PERSON_NAME]: "Так очень хорошо, без лишней воды, сразу к делу…" at bounding box center [814, 428] width 811 height 200
click at [847, 409] on div "00:15 - 00:30 • [PERSON_NAME]: "По балансу потише бы сделал бочку и чутка тише …" at bounding box center [904, 440] width 410 height 63
click at [95, 549] on div "drawings" at bounding box center [93, 550] width 26 height 17
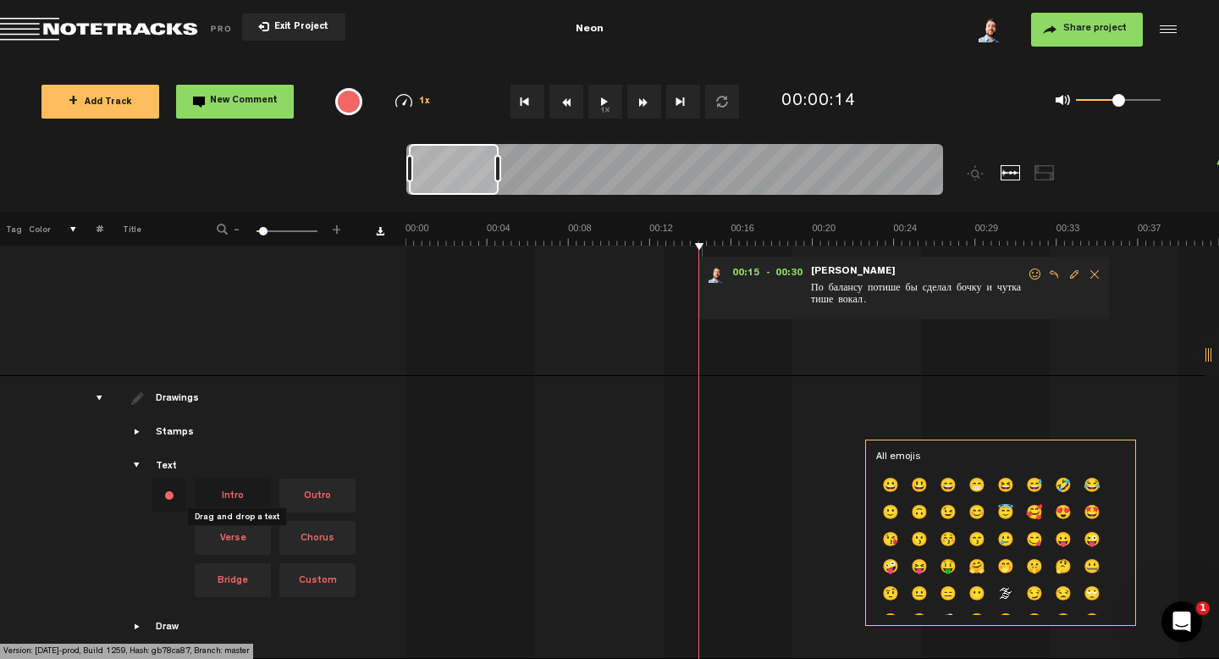
click at [240, 487] on span "Intro" at bounding box center [233, 495] width 76 height 34
drag, startPoint x: 234, startPoint y: 490, endPoint x: 582, endPoint y: 432, distance: 353.7
click at [582, 432] on tr "Drawings Stamps Text Intro" at bounding box center [610, 517] width 1220 height 283
drag, startPoint x: 315, startPoint y: 484, endPoint x: 279, endPoint y: 500, distance: 39.0
click at [279, 500] on div "Intro Outro Verse Chorus Bridge Custom" at bounding box center [274, 537] width 169 height 127
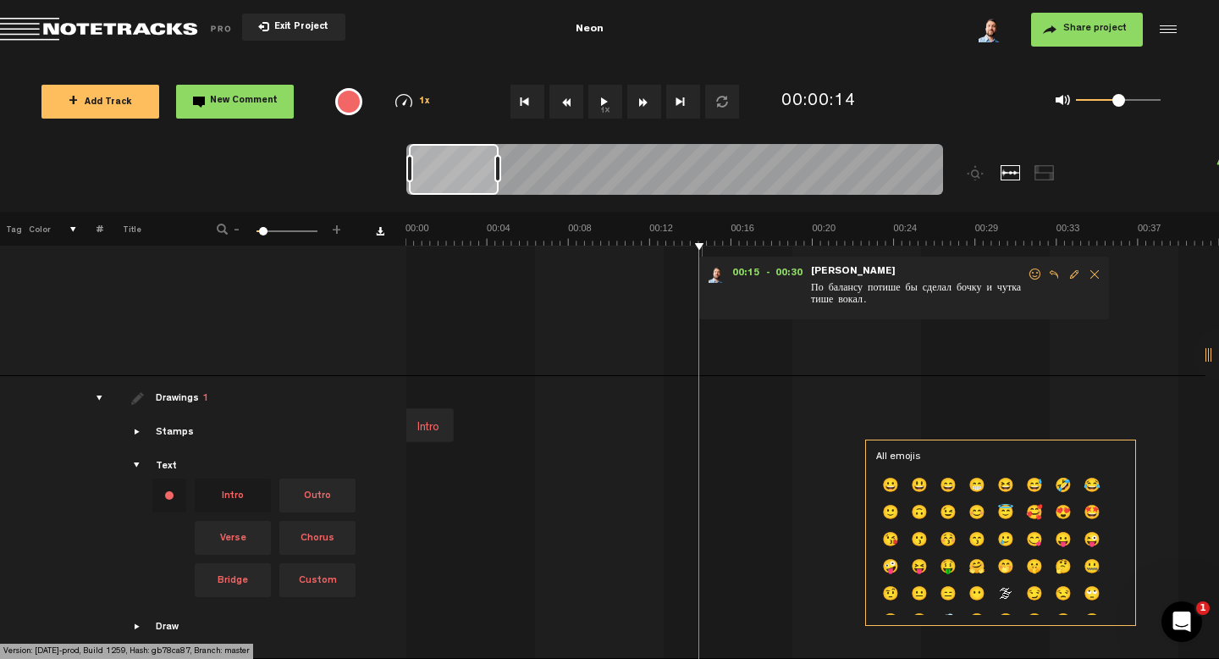
drag, startPoint x: 596, startPoint y: 411, endPoint x: 421, endPoint y: 411, distance: 175.3
click at [421, 416] on div "Intro" at bounding box center [429, 428] width 36 height 24
click at [463, 428] on span at bounding box center [463, 435] width 14 height 15
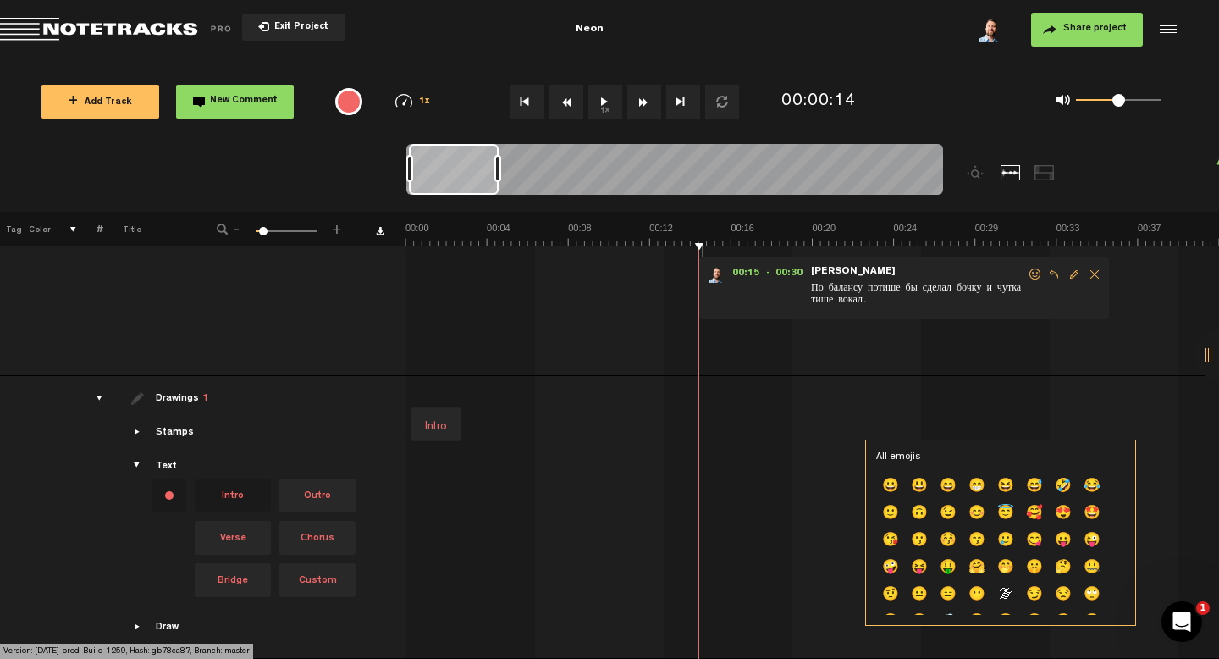
click at [428, 417] on div "Intro" at bounding box center [436, 427] width 36 height 24
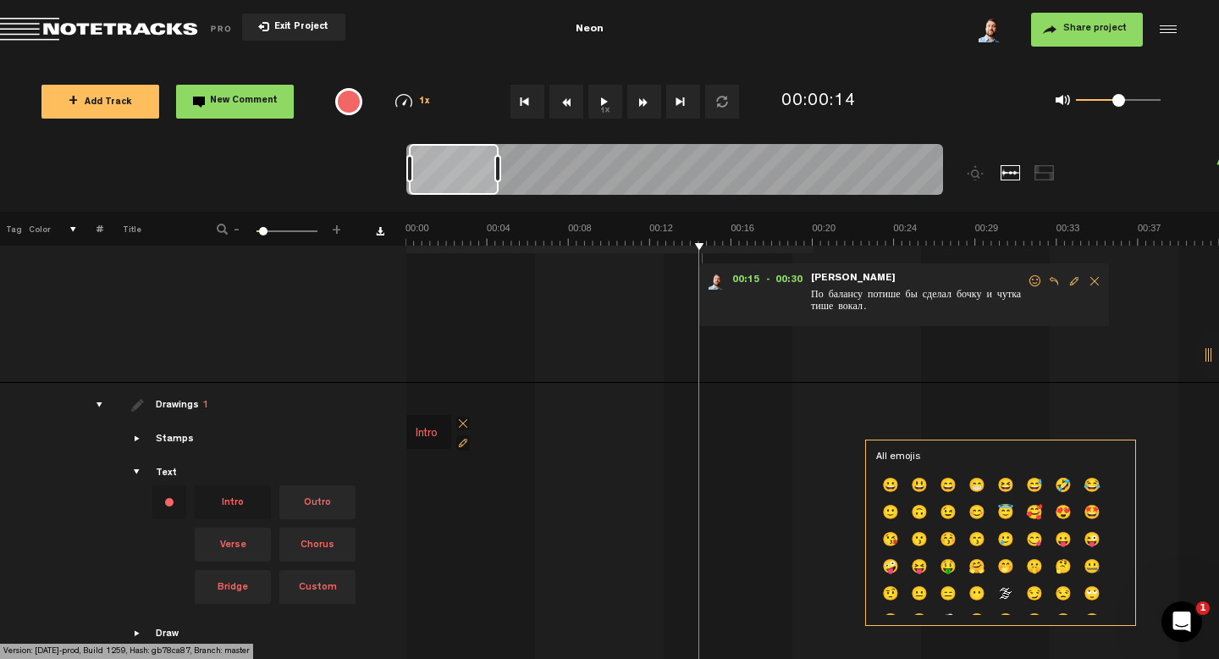
click at [98, 404] on div "drawings" at bounding box center [93, 404] width 26 height 17
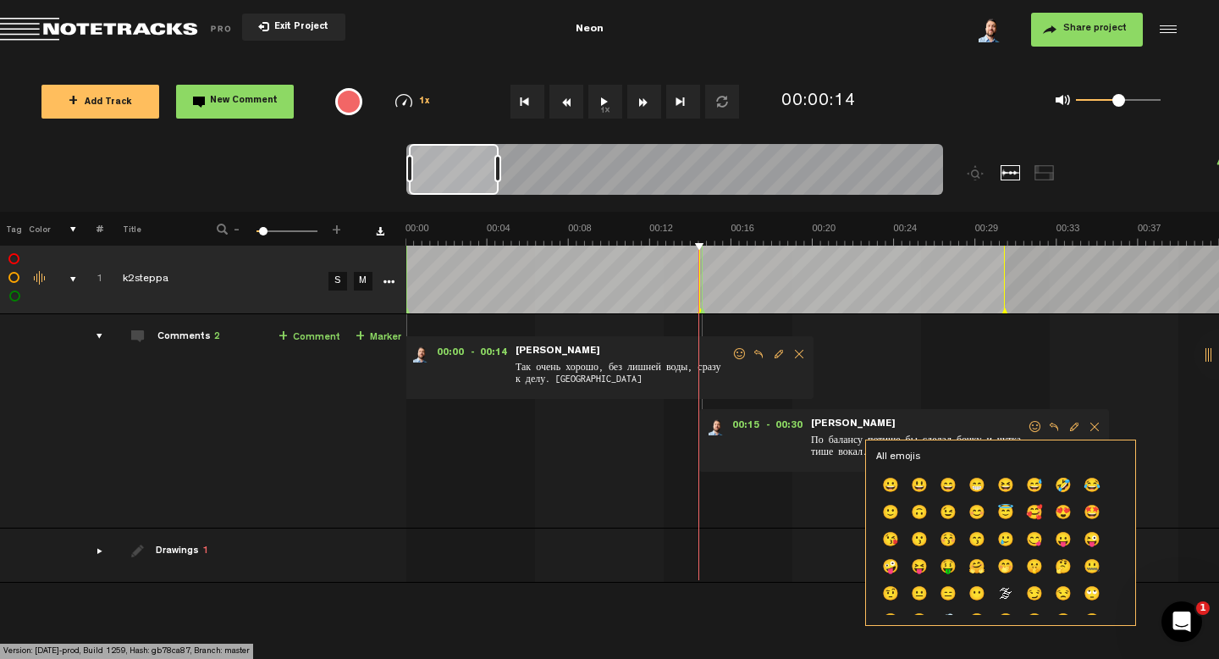
scroll to position [0, 0]
click at [94, 548] on div "drawings" at bounding box center [93, 550] width 26 height 17
click at [134, 550] on span at bounding box center [138, 551] width 14 height 14
click at [464, 568] on span at bounding box center [463, 569] width 14 height 14
click at [135, 582] on span "Showcase stamps" at bounding box center [138, 584] width 14 height 14
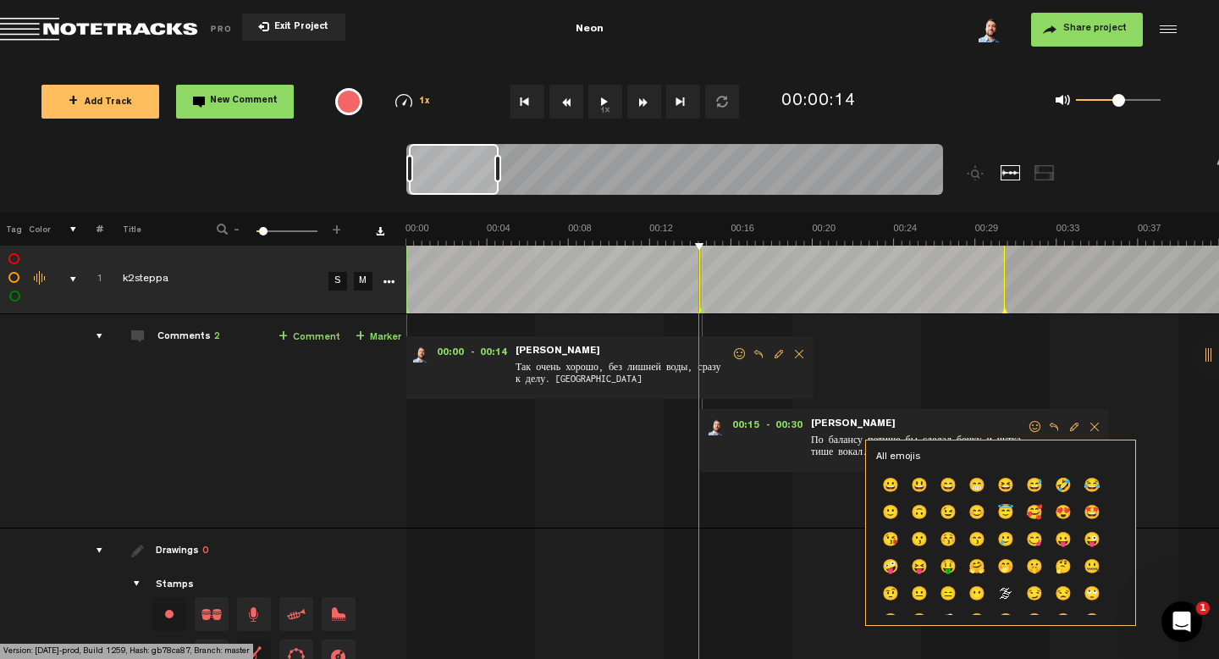
scroll to position [120, 0]
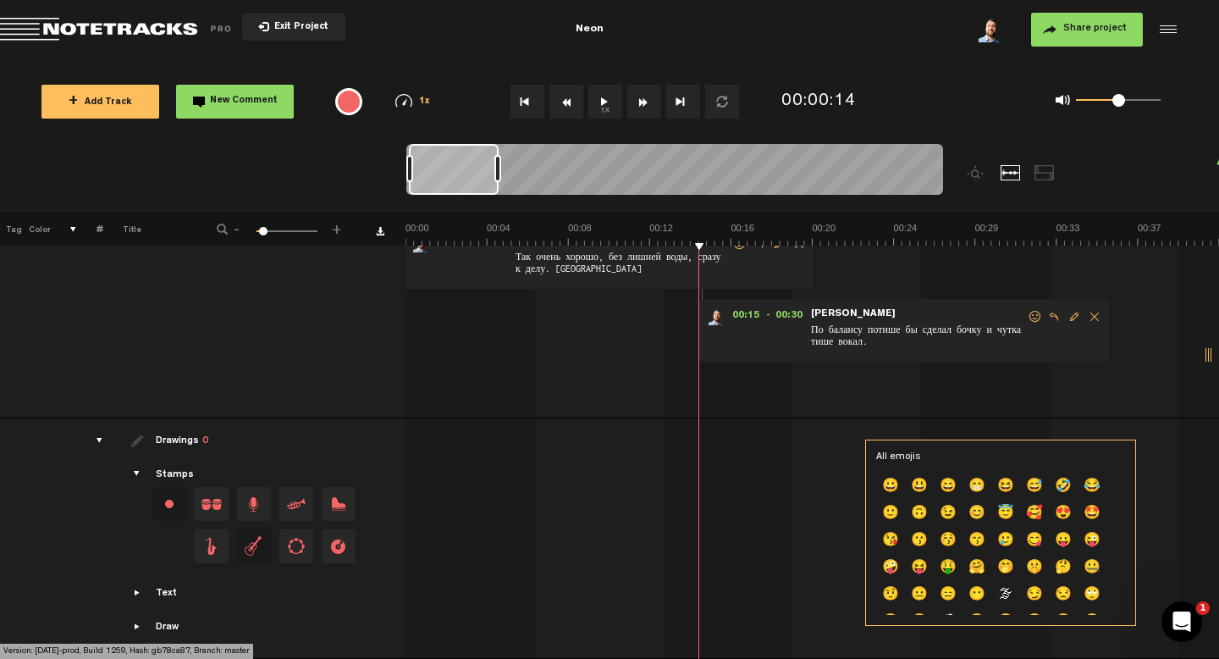
click at [215, 542] on span "Drag and drop a stamp" at bounding box center [212, 546] width 34 height 34
drag, startPoint x: 248, startPoint y: 539, endPoint x: 597, endPoint y: 481, distance: 353.7
click at [597, 481] on tr "Drawings 0 Stamps Text Intro +" at bounding box center [610, 538] width 1220 height 240
drag, startPoint x: 617, startPoint y: 455, endPoint x: 677, endPoint y: 331, distance: 138.2
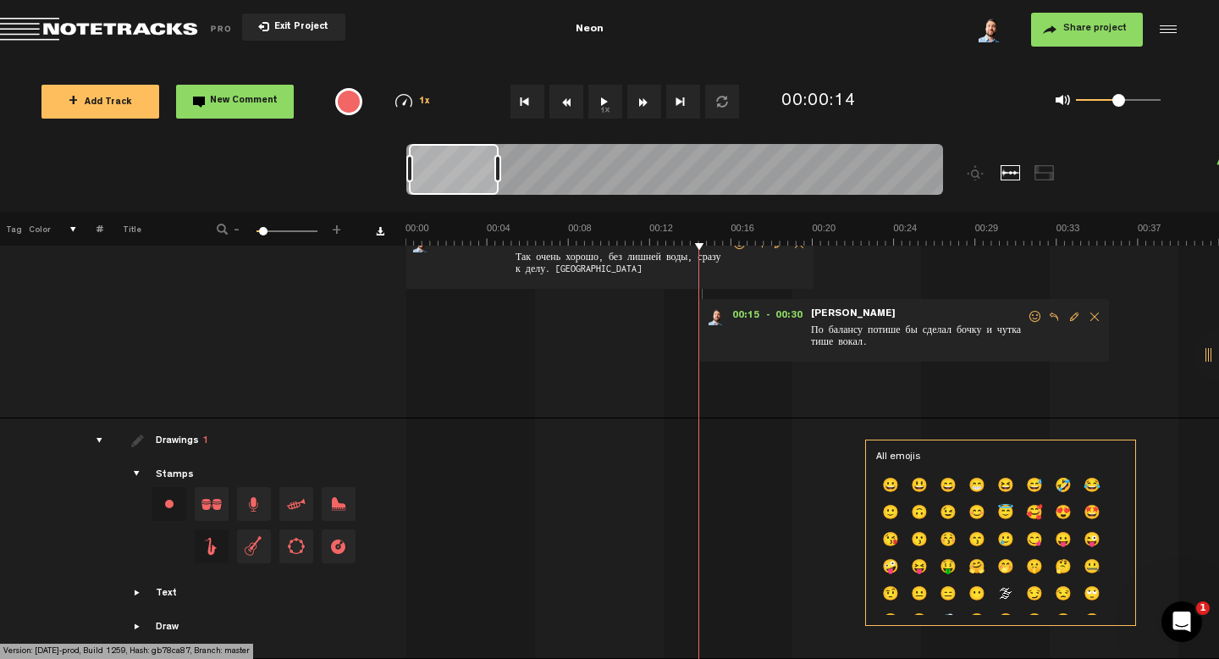
click at [677, 331] on tbody "1 completed k2steppa S M Export to Headliner Update Download Download original …" at bounding box center [610, 396] width 1220 height 523
click at [675, 463] on div at bounding box center [675, 467] width 34 height 34
click at [136, 472] on span "Showcase stamps" at bounding box center [138, 474] width 14 height 14
click at [134, 467] on span "Showcase stamps" at bounding box center [138, 474] width 14 height 14
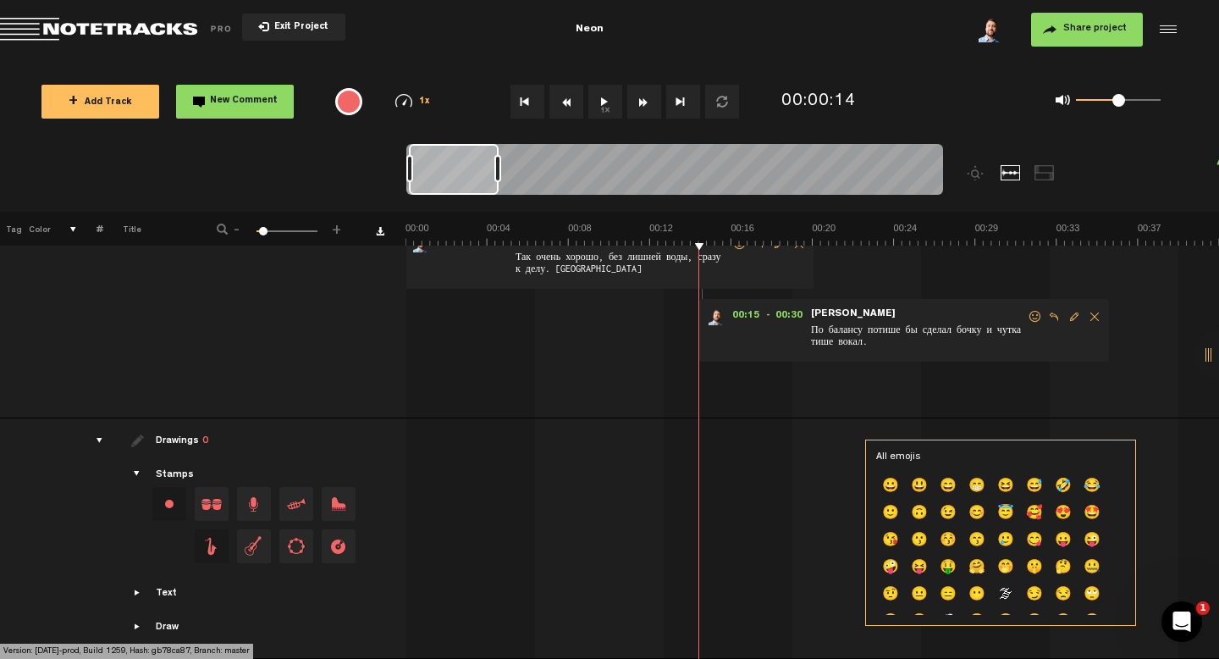
click at [135, 620] on span "Showcase draw menu" at bounding box center [138, 627] width 14 height 14
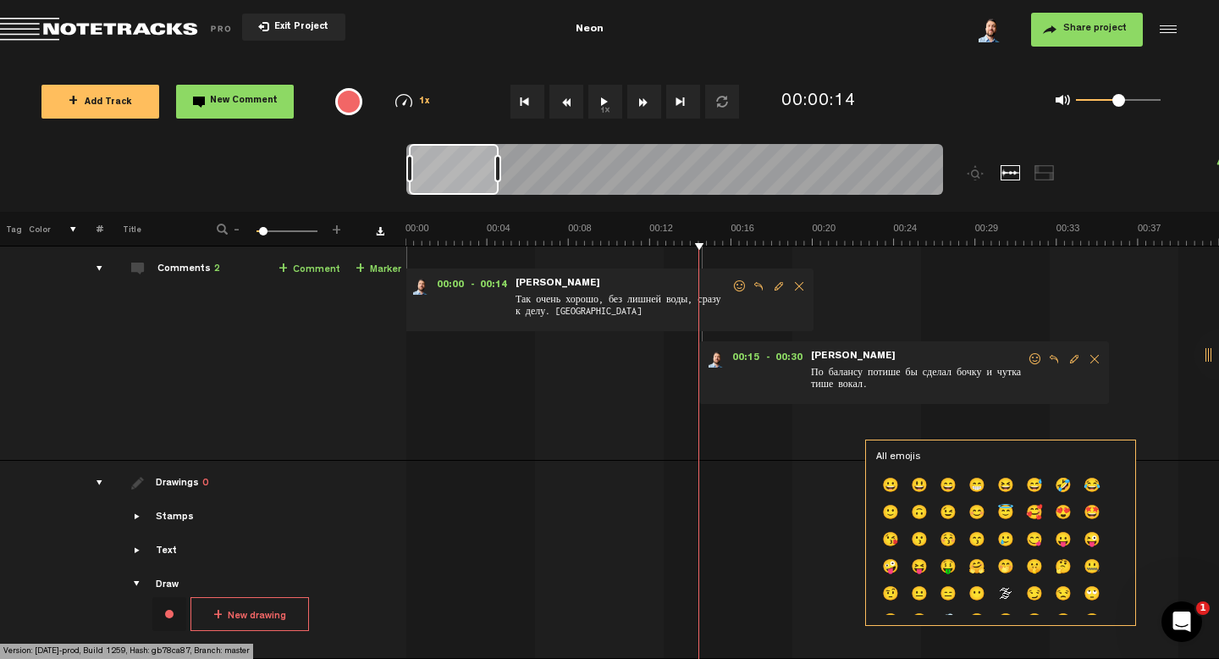
scroll to position [78, 0]
click at [139, 577] on span "Showcase draw menu" at bounding box center [138, 584] width 14 height 14
click at [251, 604] on button "+ New drawing" at bounding box center [249, 614] width 119 height 34
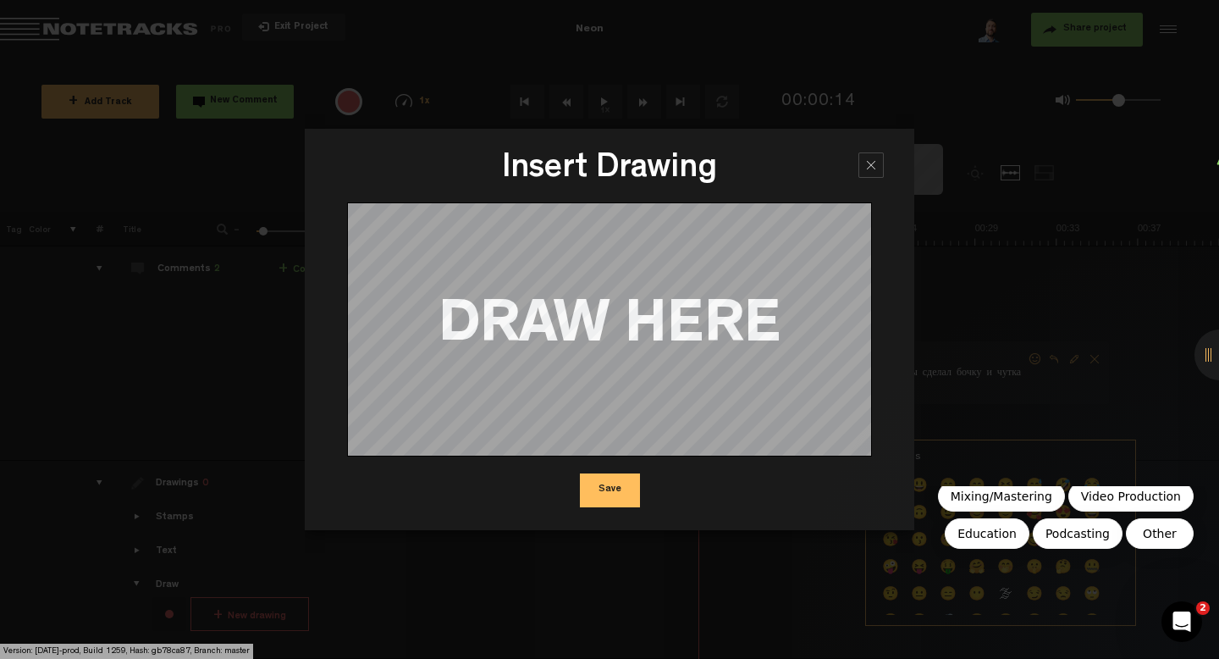
scroll to position [0, 0]
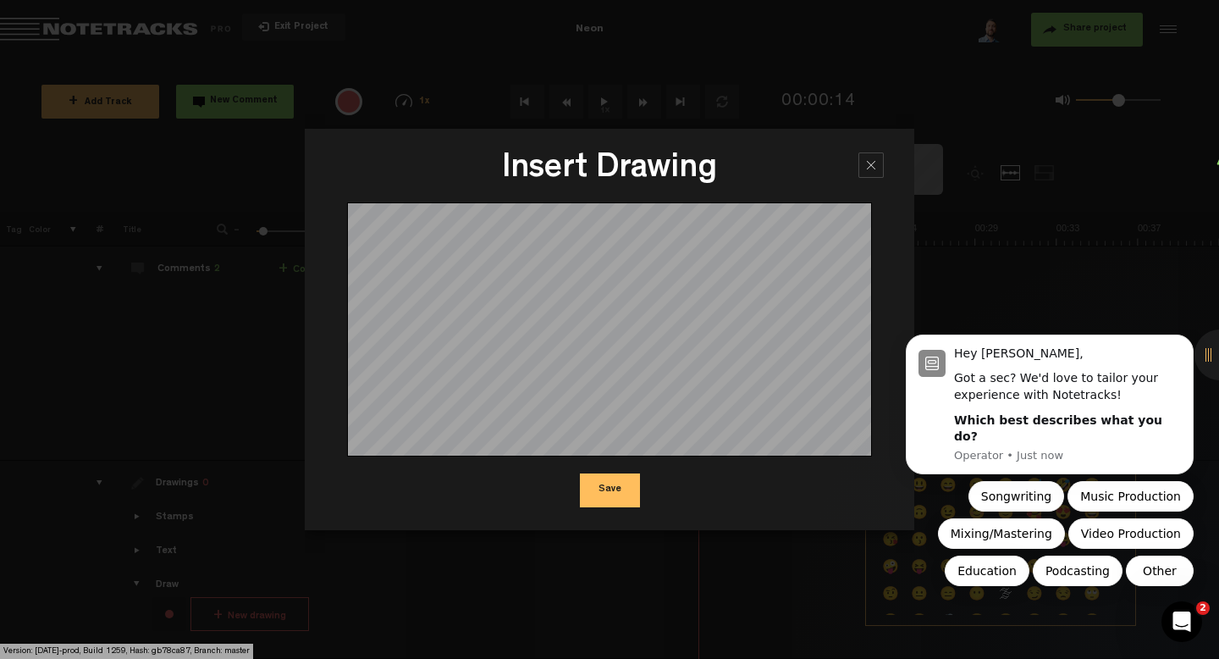
click at [604, 502] on button "Save" at bounding box center [610, 490] width 60 height 34
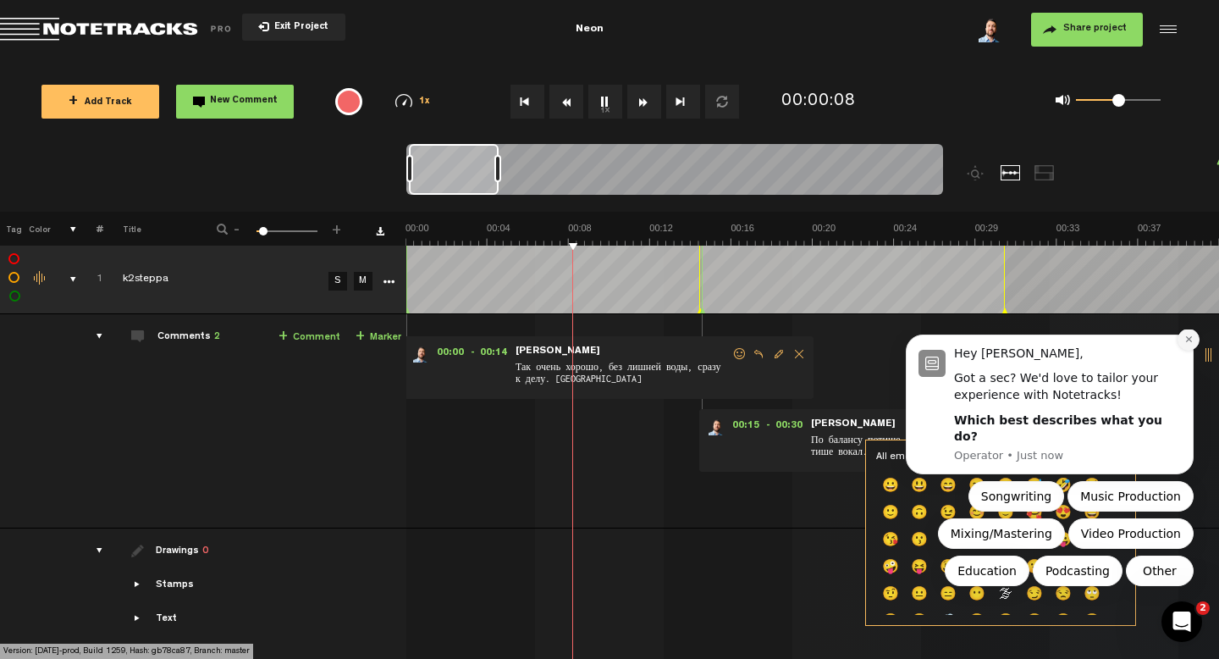
click at [1190, 342] on icon "Dismiss notification" at bounding box center [1188, 339] width 6 height 6
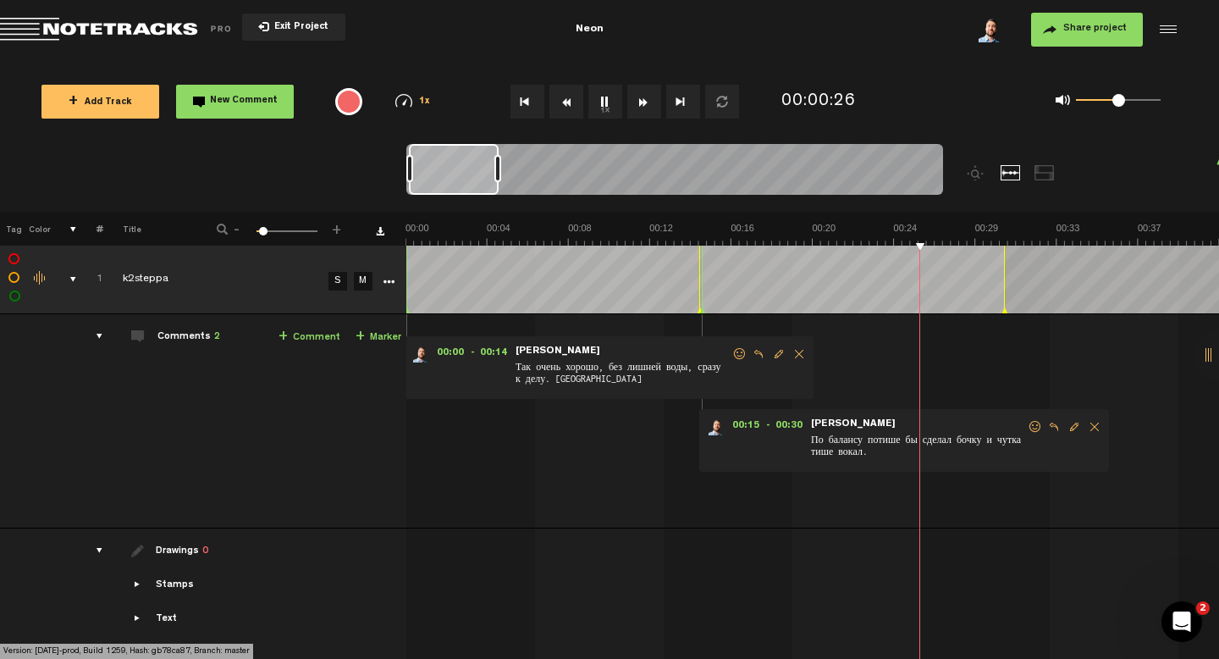
click at [1073, 428] on span "Edit comment" at bounding box center [1074, 427] width 20 height 12
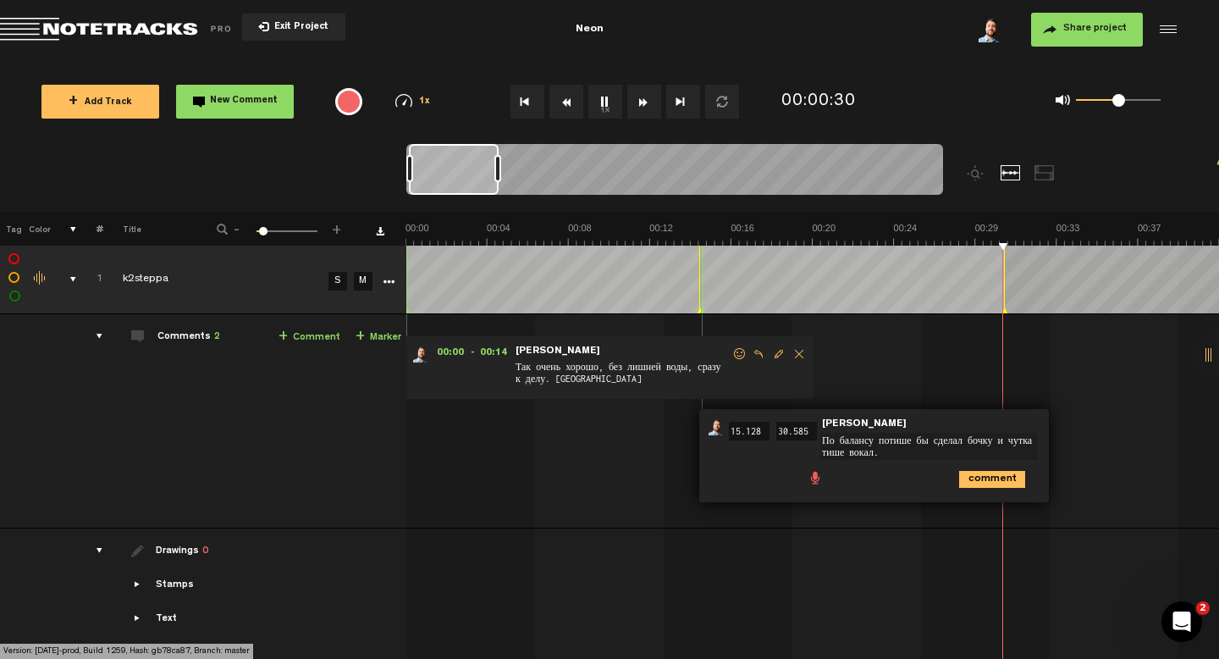
drag, startPoint x: 903, startPoint y: 453, endPoint x: 819, endPoint y: 455, distance: 83.8
click at [819, 455] on div "00:15 15.128 - 00:30 30.585 • [PERSON_NAME]: "По балансу потише бы сделал бочку…" at bounding box center [874, 455] width 350 height 93
type textarea "По балансу потише бы сделал бочку и рабочичий."
click at [1007, 490] on div "comment" at bounding box center [877, 477] width 336 height 33
click at [1010, 483] on icon "comment" at bounding box center [992, 479] width 66 height 17
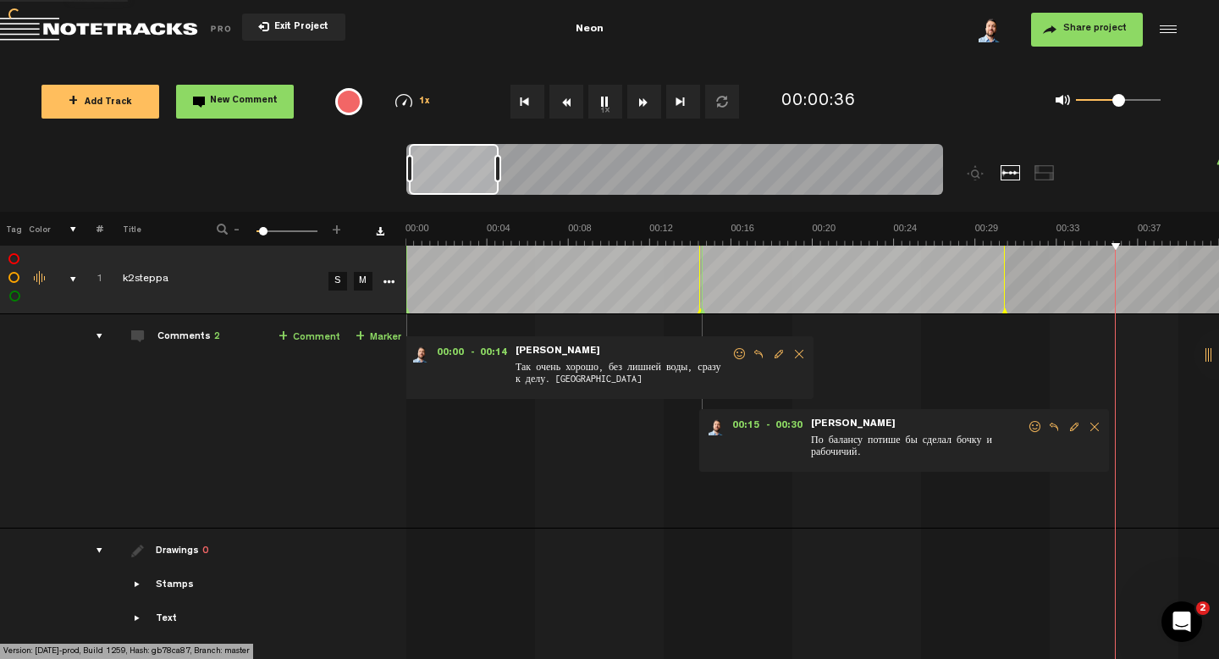
click at [1026, 374] on div "00:00 - 00:14 • [PERSON_NAME]: "Так очень хорошо, без лишней воды, сразу к делу…" at bounding box center [814, 428] width 811 height 200
click at [321, 328] on link "+ Comment" at bounding box center [310, 337] width 62 height 19
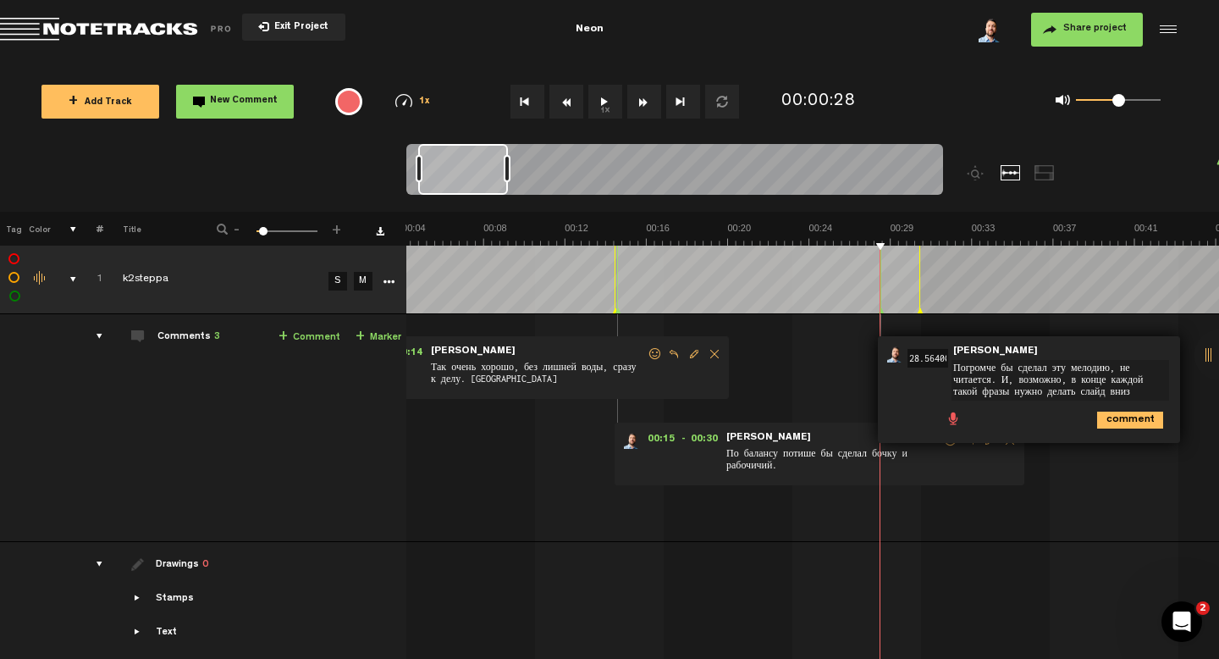
type textarea "Погромче бы сделал эту мелодию, не читается. И, возможно, в конце каждой такой …"
click at [1142, 422] on icon "comment" at bounding box center [1130, 419] width 66 height 17
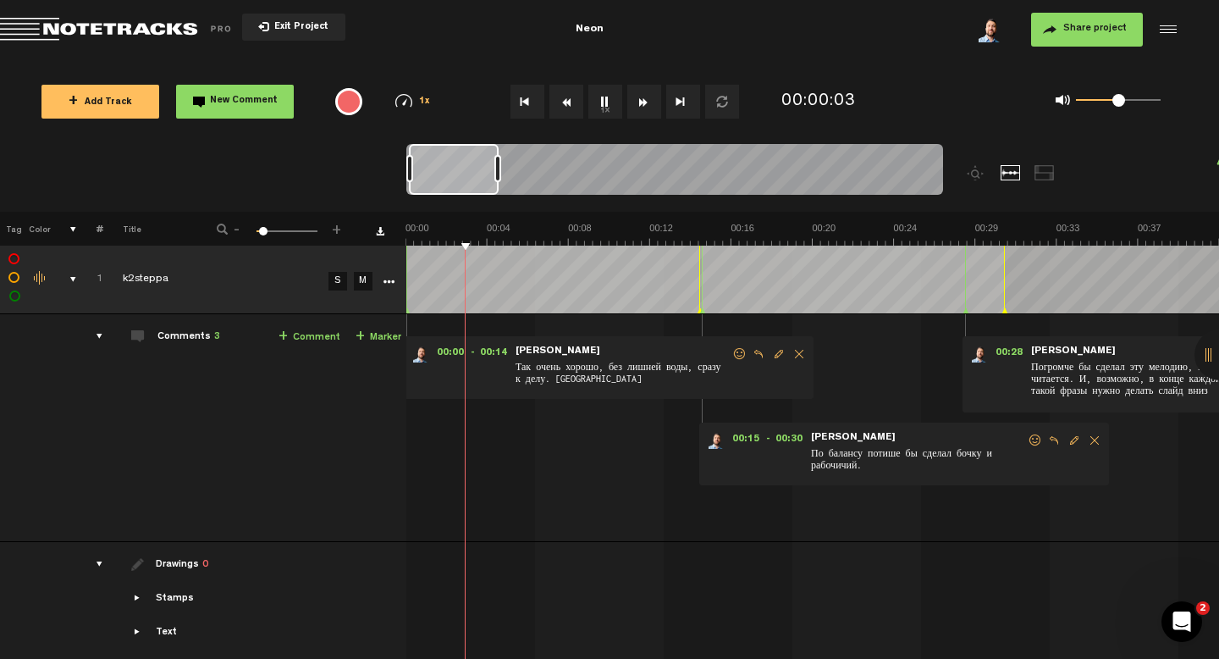
click at [97, 330] on div "comments" at bounding box center [93, 336] width 26 height 17
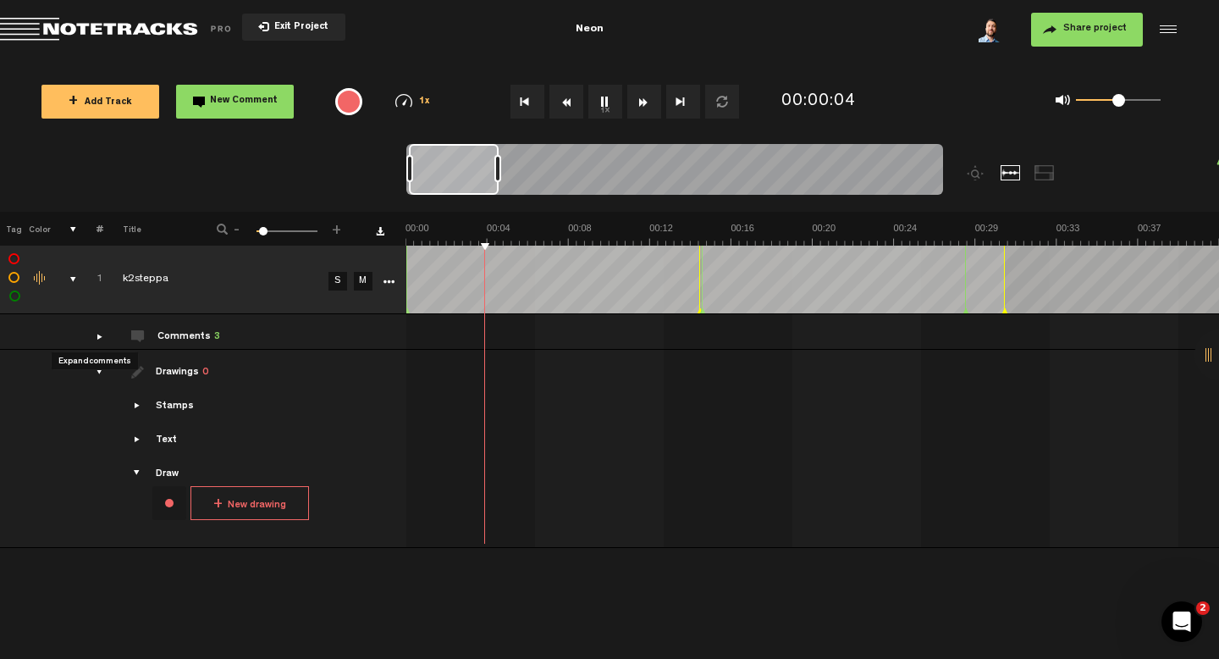
click at [97, 330] on div "comments" at bounding box center [93, 336] width 26 height 17
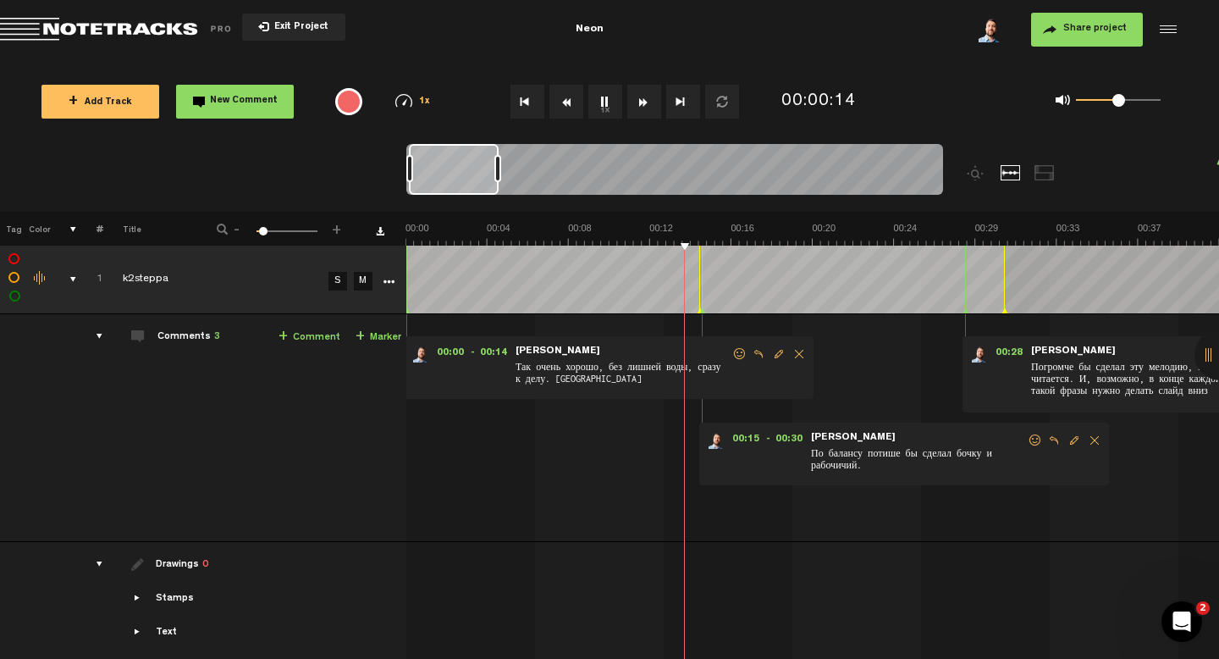
click at [1043, 170] on div at bounding box center [1045, 172] width 20 height 15
click at [1005, 174] on div at bounding box center [1011, 172] width 20 height 15
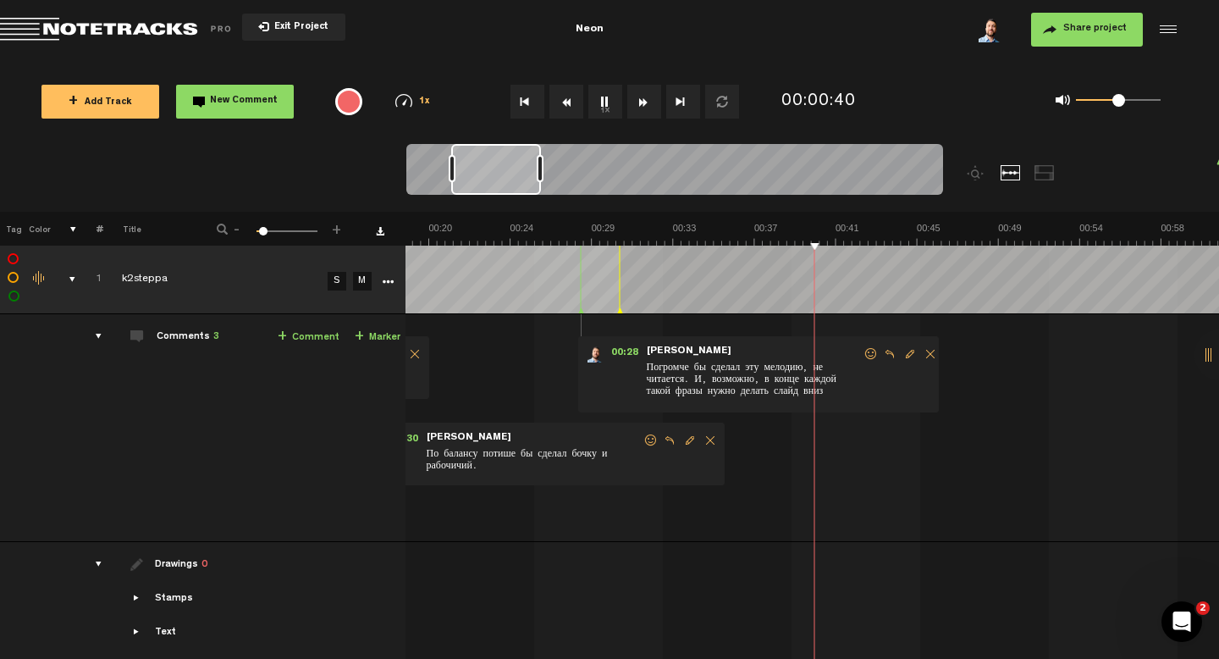
scroll to position [0, 384]
click at [294, 334] on link "+ Comment" at bounding box center [309, 337] width 62 height 19
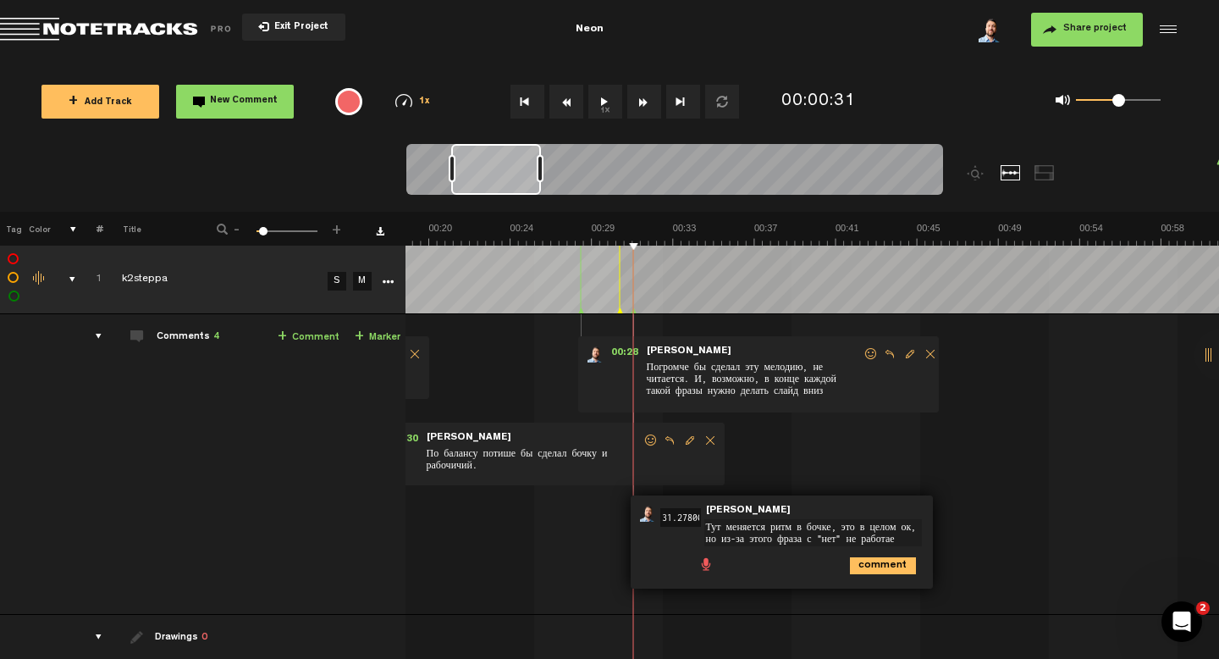
scroll to position [0, 0]
type textarea "Тут меняется ритм в бочке, это в целом ок, но из-за этого фраза с "нет" не рабо…"
click at [858, 579] on icon "comment" at bounding box center [883, 579] width 66 height 17
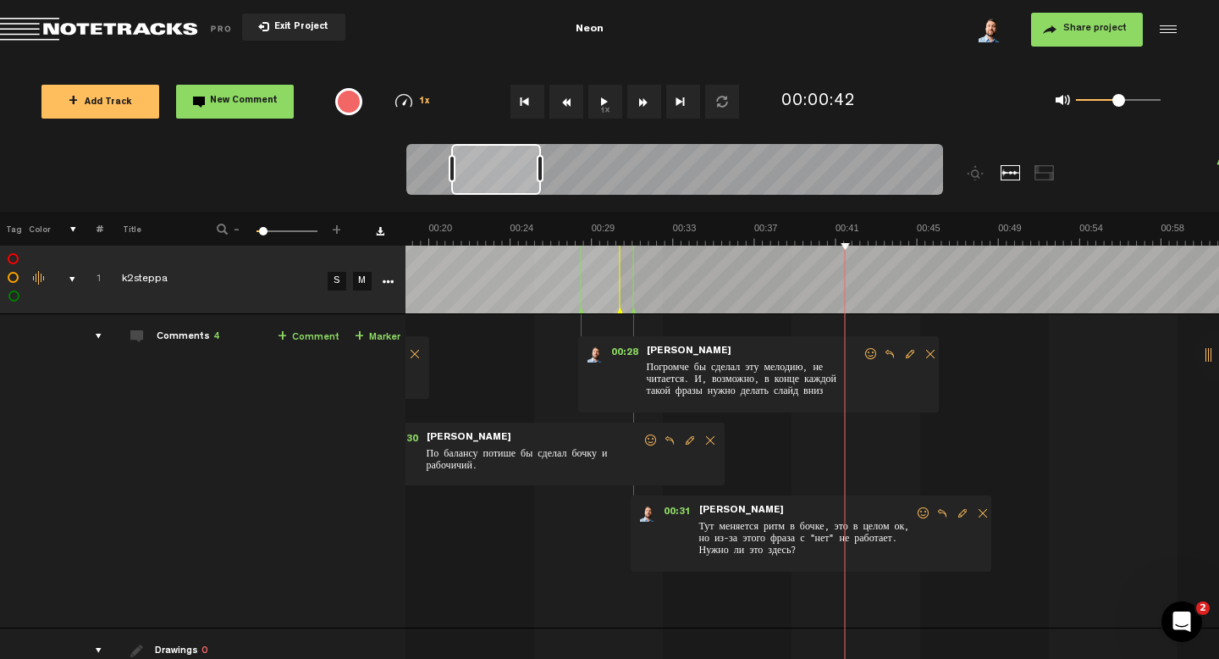
click at [310, 333] on link "+ Comment" at bounding box center [309, 337] width 62 height 19
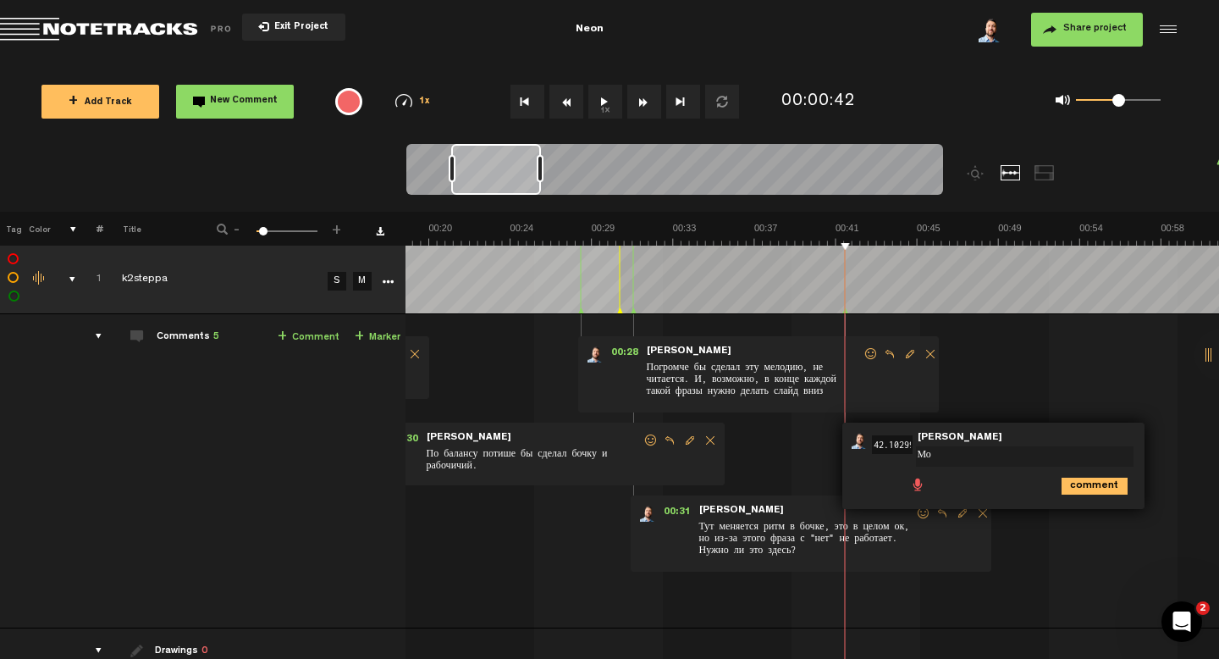
type textarea "М"
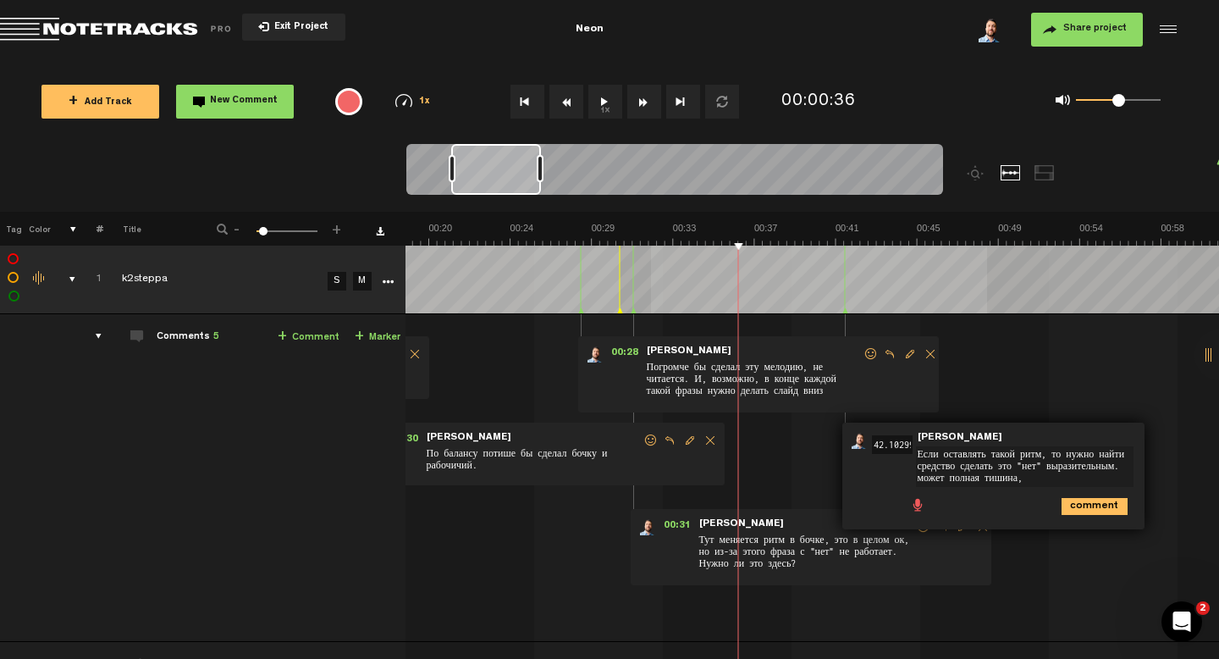
click at [642, 309] on td at bounding box center [813, 280] width 814 height 69
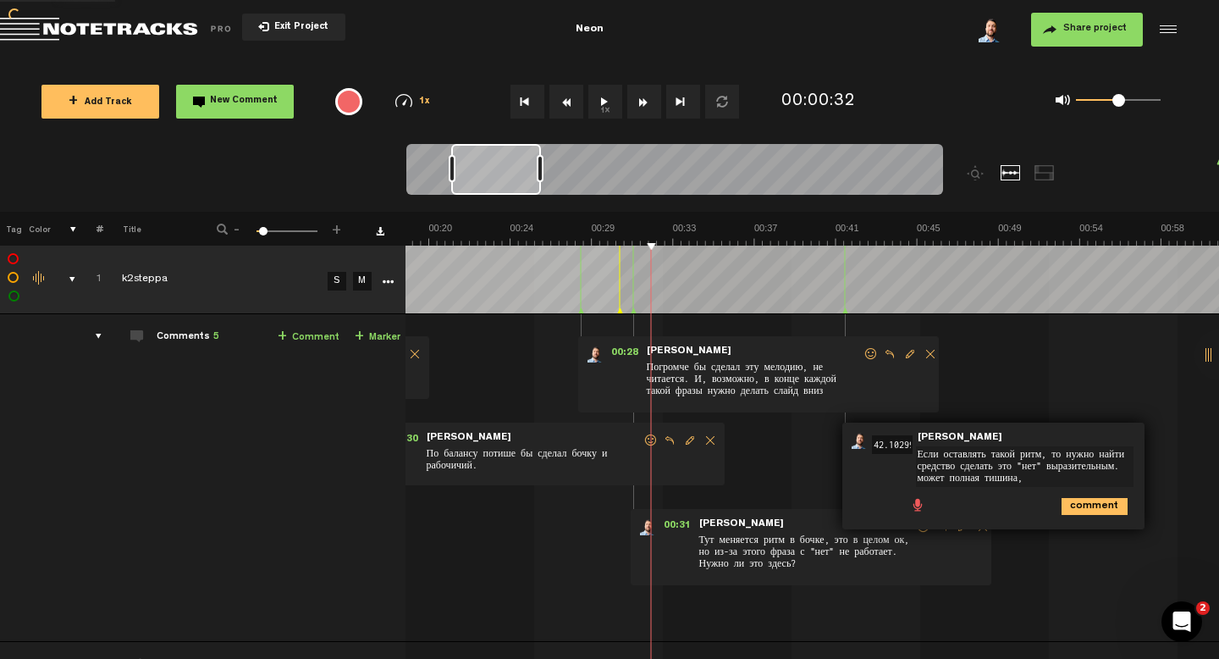
click at [655, 367] on span "Погромче бы сделал эту мелодию, не читается. И, возможно, в конце каждой такой …" at bounding box center [754, 382] width 218 height 46
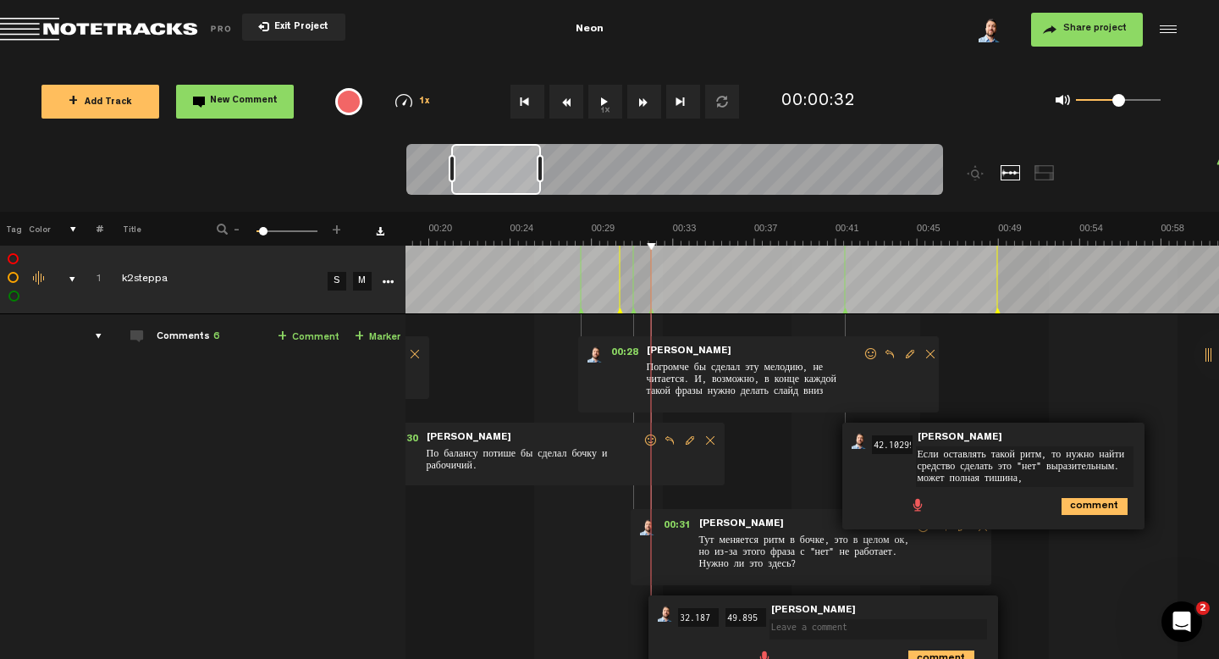
click at [720, 530] on form "Тут меняется ритм в бочке, это в целом ок, но из-за этого фраза с "нет" не рабо…" at bounding box center [807, 547] width 218 height 59
click at [804, 558] on span "Тут меняется ритм в бочке, это в целом ок, но из-за этого фраза с "нет" не рабо…" at bounding box center [807, 555] width 218 height 46
click at [1039, 391] on td "1 k2steppa S M k2steppa by [PERSON_NAME] 1 collaborators 00:00 - 00:14 • [PERSO…" at bounding box center [813, 510] width 814 height 392
click at [1033, 493] on div "comment" at bounding box center [996, 505] width 289 height 33
click at [1028, 485] on textarea "Если оставлять такой ритм, то нужно найти средство сделать это "нет" выразитель…" at bounding box center [1025, 466] width 218 height 41
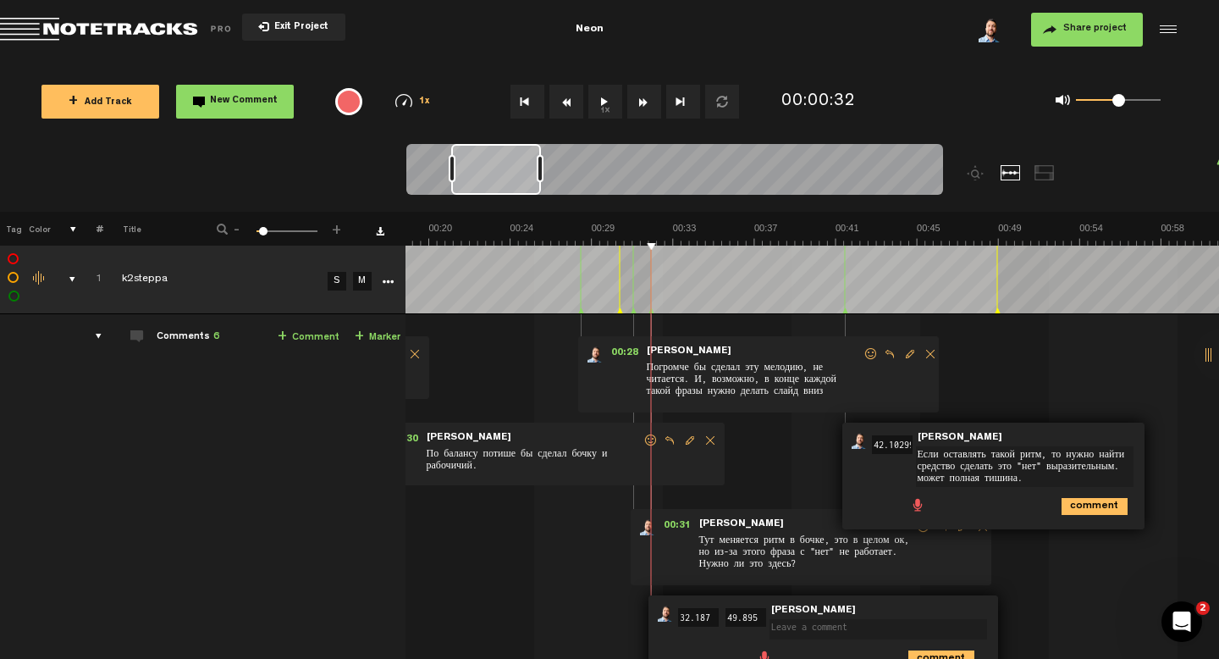
type textarea "Если оставлять такой ритм, то нужно найти средство сделать это "нет" выразитель…"
click at [1089, 506] on icon "comment" at bounding box center [1095, 506] width 66 height 17
click at [769, 546] on span "Тут меняется ритм в бочке, это в целом ок, но из-за этого фраза с "нет" не рабо…" at bounding box center [807, 555] width 218 height 46
click at [952, 526] on span "Edit comment" at bounding box center [962, 527] width 20 height 12
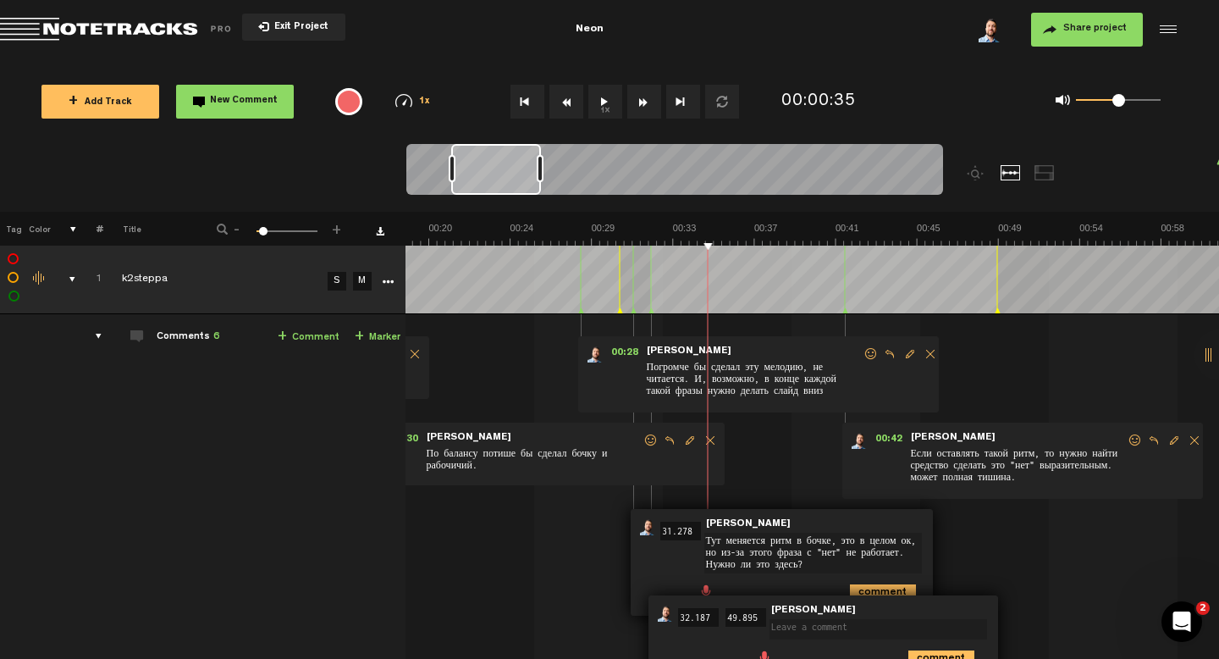
drag, startPoint x: 685, startPoint y: 531, endPoint x: 602, endPoint y: 531, distance: 83.0
click at [602, 531] on div "00:00 - 00:14 • [PERSON_NAME]: "Так очень хорошо, без лишней воды, сразу к делу…" at bounding box center [430, 517] width 811 height 378
type input "32"
click at [887, 586] on icon "comment" at bounding box center [883, 592] width 66 height 17
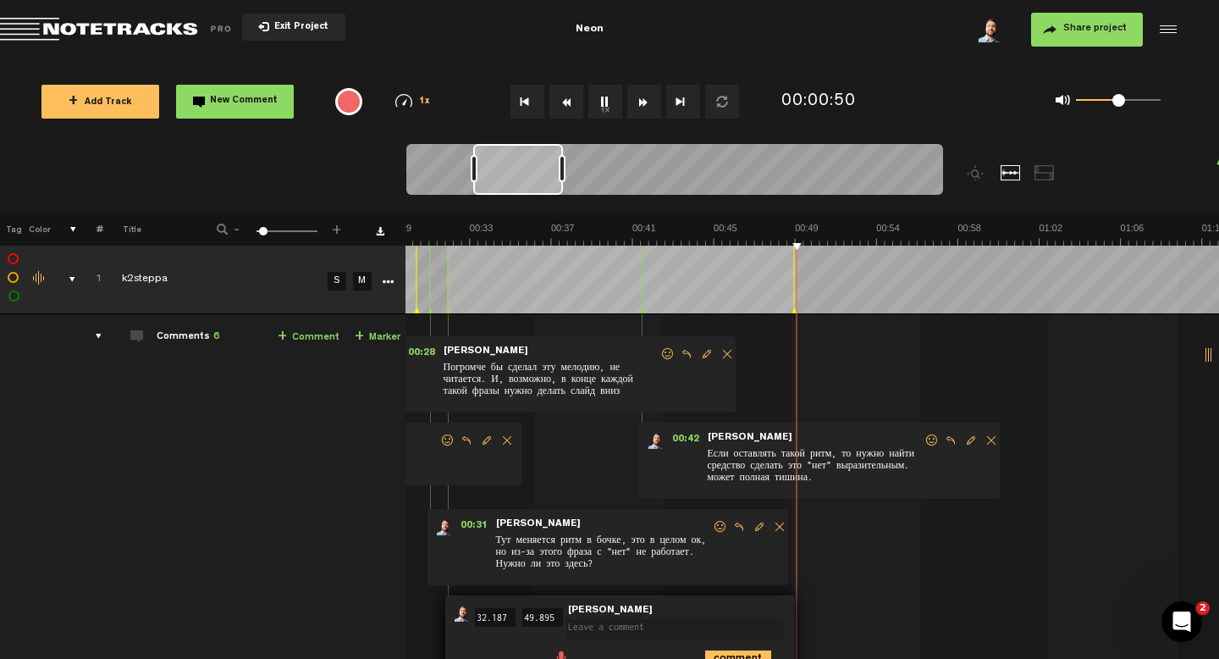
scroll to position [0, 688]
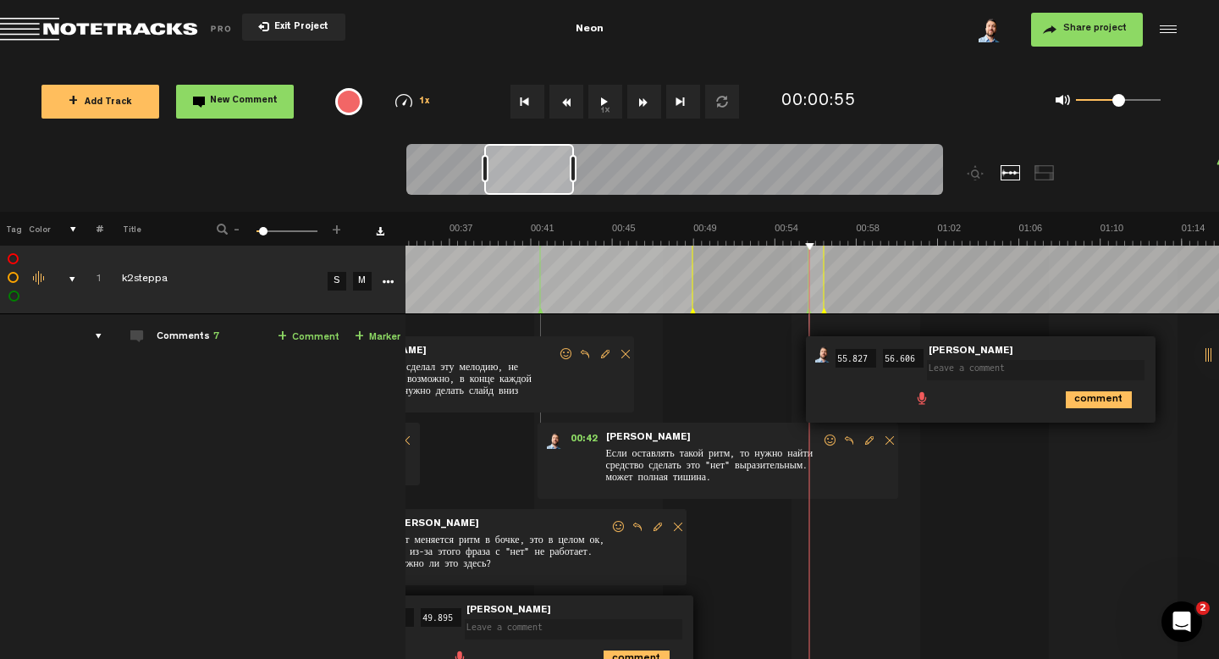
click at [931, 377] on textarea at bounding box center [1036, 370] width 218 height 20
type textarea "[PERSON_NAME]"
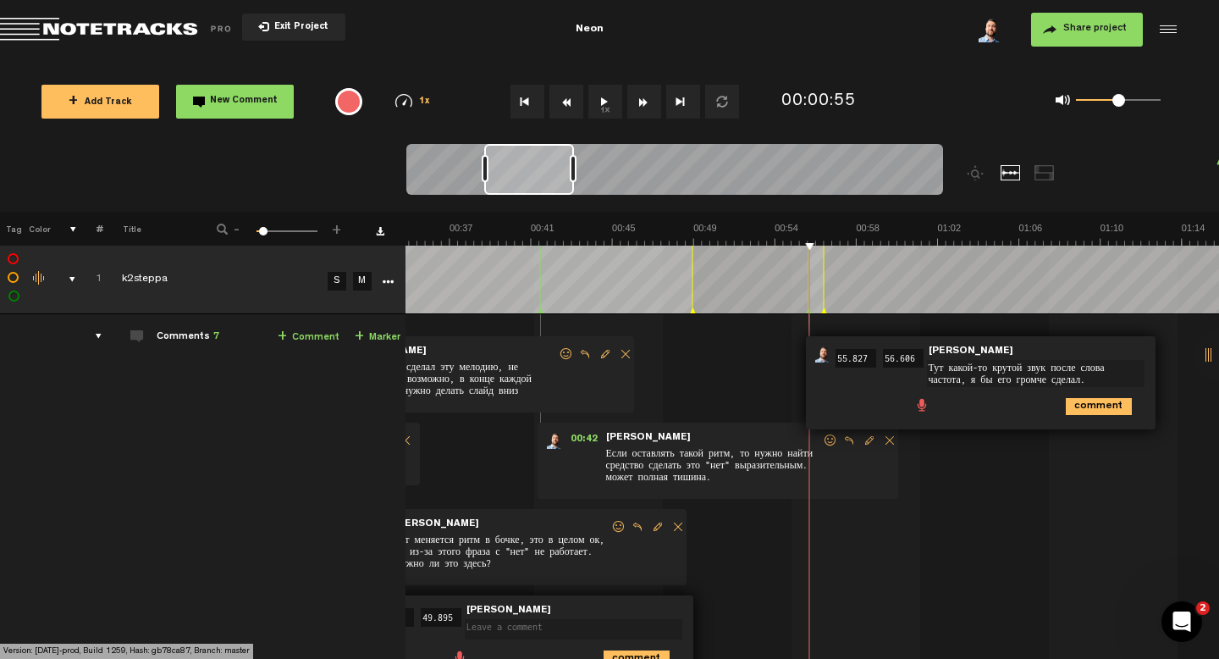
type textarea "Тут какой-то крутой звук после слова частота, я бы его громче сделал."
click at [1087, 410] on icon "comment" at bounding box center [1099, 406] width 66 height 17
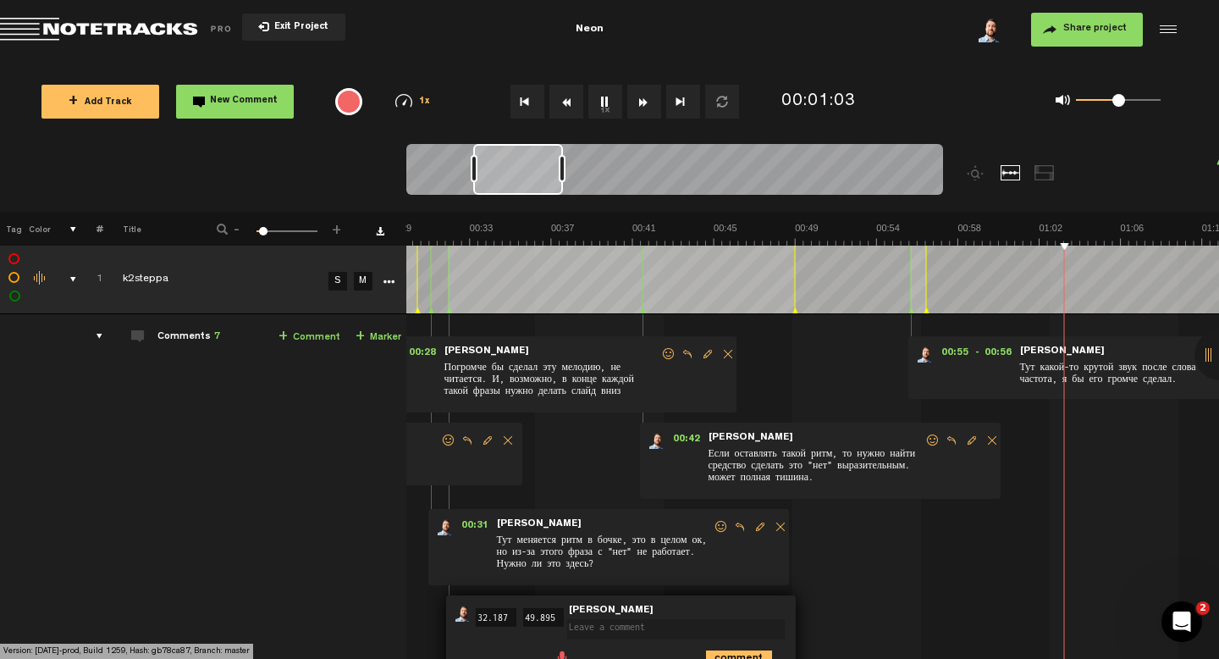
scroll to position [0, 811]
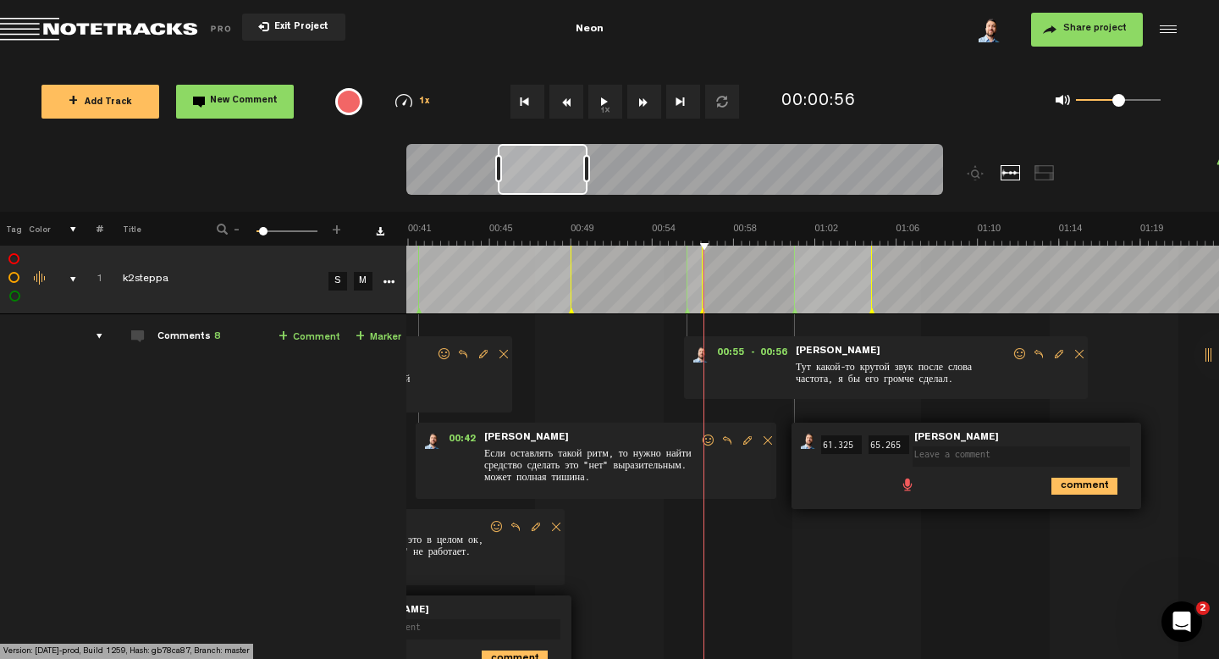
click at [941, 458] on textarea at bounding box center [1022, 456] width 218 height 20
type textarea "Вокал тут мне кажется "резким", а дальше ок"
click at [1102, 489] on icon "comment" at bounding box center [1085, 492] width 66 height 17
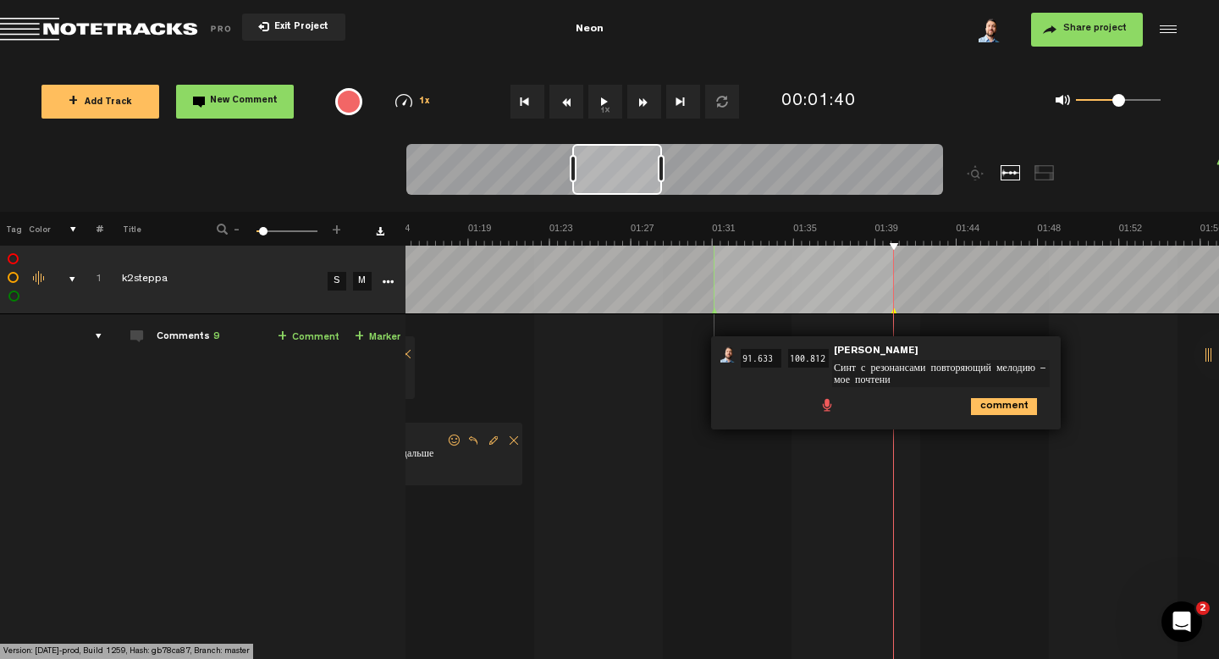
type textarea "Синт с резонансами повторяющий мелодию — мое почтение"
click at [981, 411] on icon "comment" at bounding box center [1004, 406] width 66 height 17
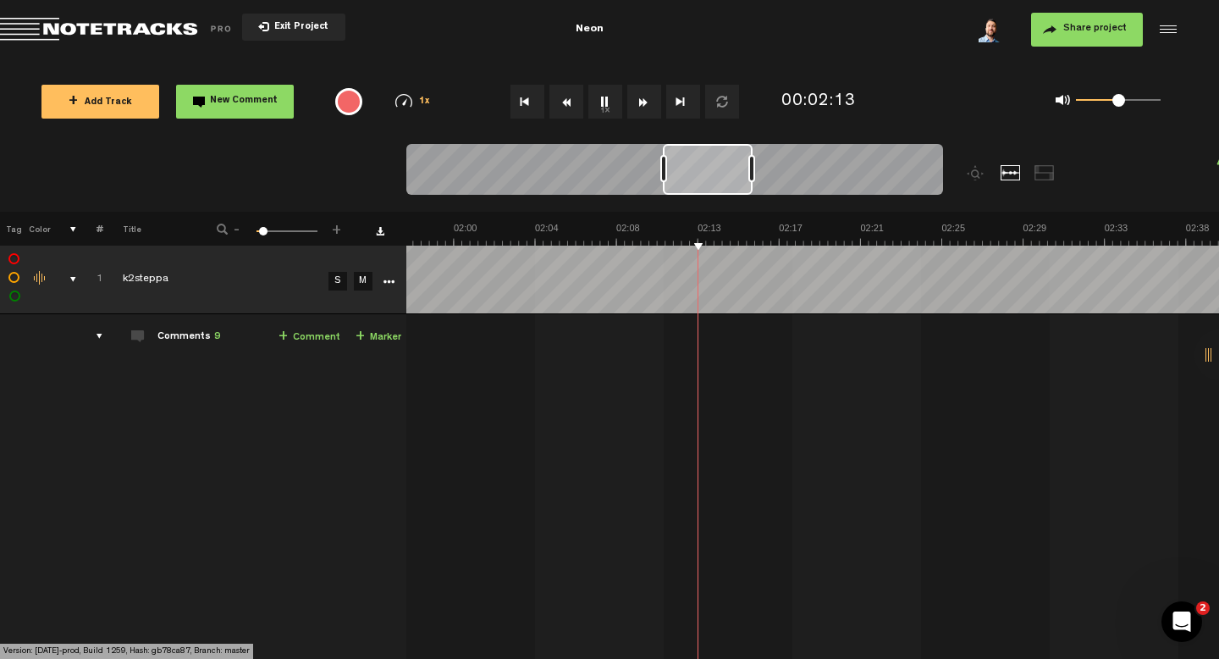
scroll to position [0, 2210]
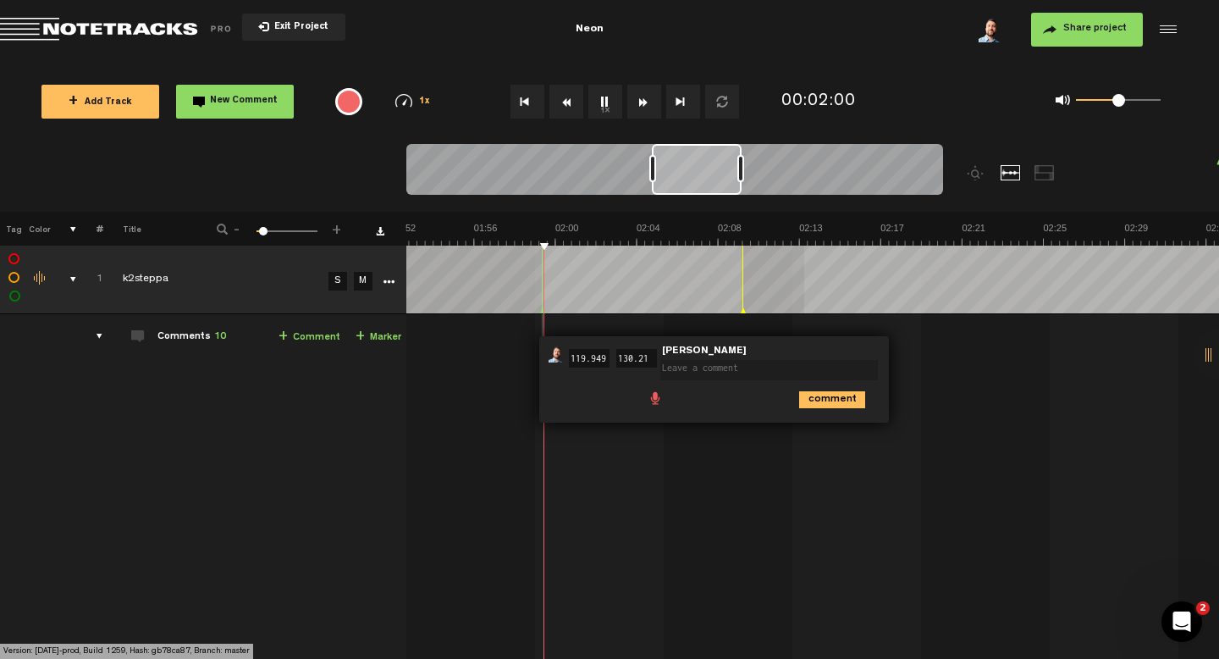
click at [804, 306] on td at bounding box center [813, 280] width 814 height 69
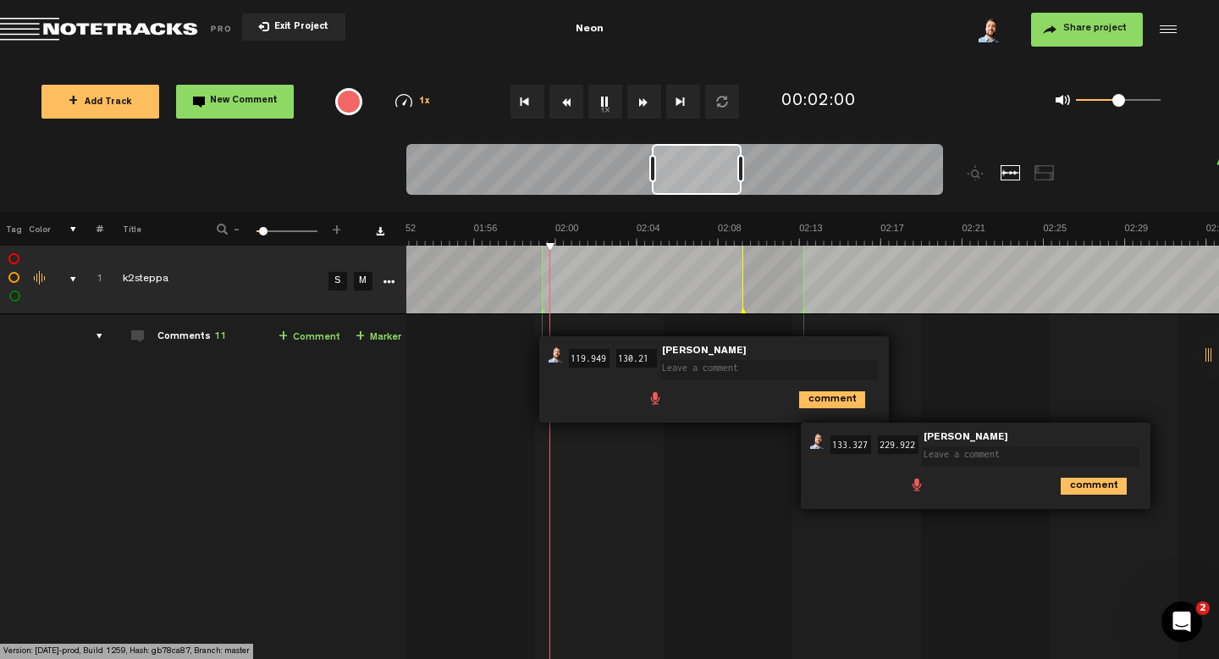
click at [726, 499] on td "1 k2steppa S M k2steppa by [PERSON_NAME] 1 collaborators 00:00 - 00:14 • [PERSO…" at bounding box center [813, 510] width 814 height 392
click at [830, 354] on span at bounding box center [772, 359] width 224 height 12
click at [721, 374] on textarea at bounding box center [769, 370] width 218 height 20
type textarea "в"
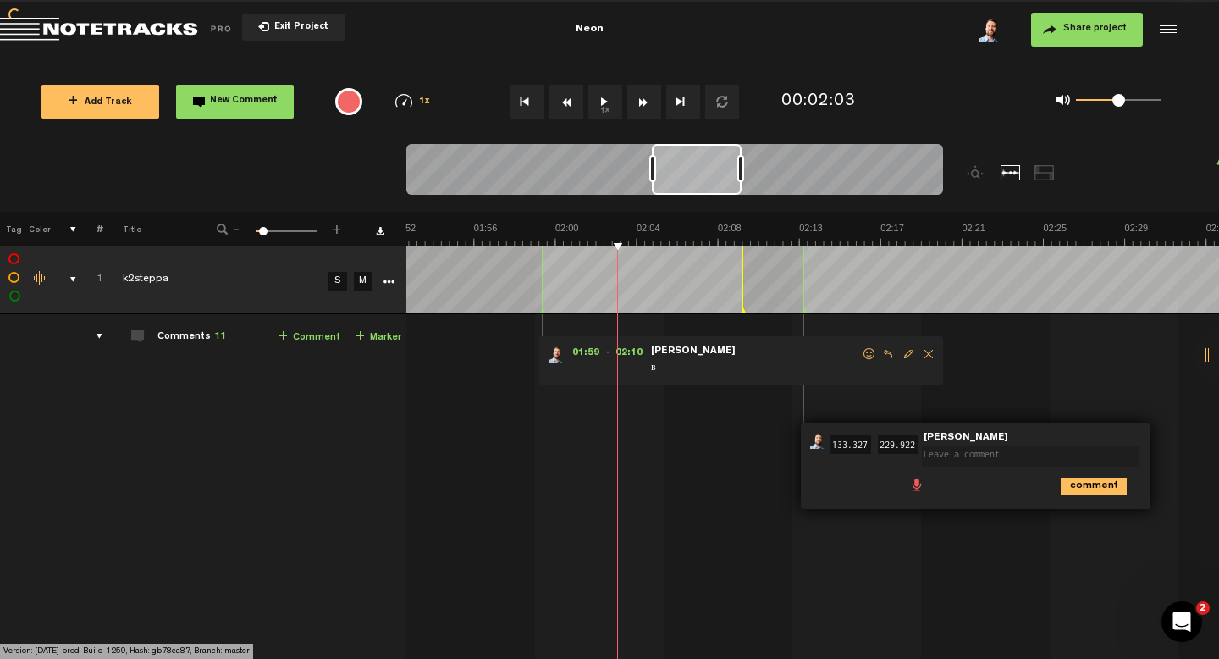
click at [927, 353] on span "Delete comment" at bounding box center [929, 354] width 20 height 12
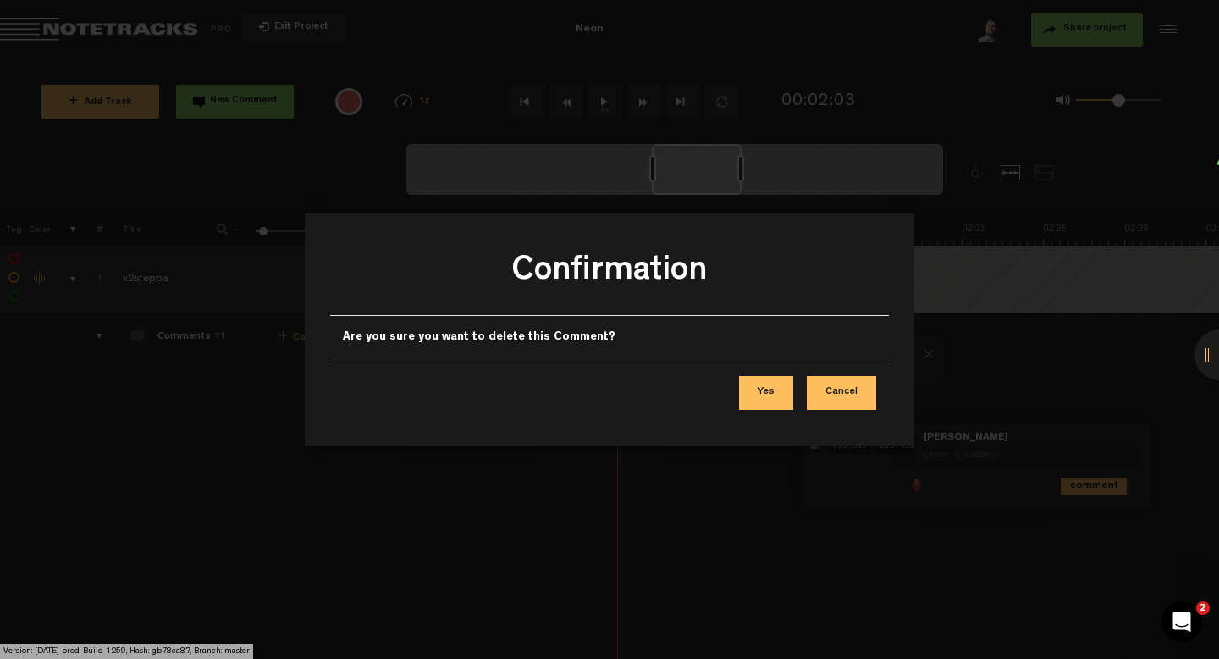
click at [855, 398] on button "Cancel" at bounding box center [841, 393] width 69 height 34
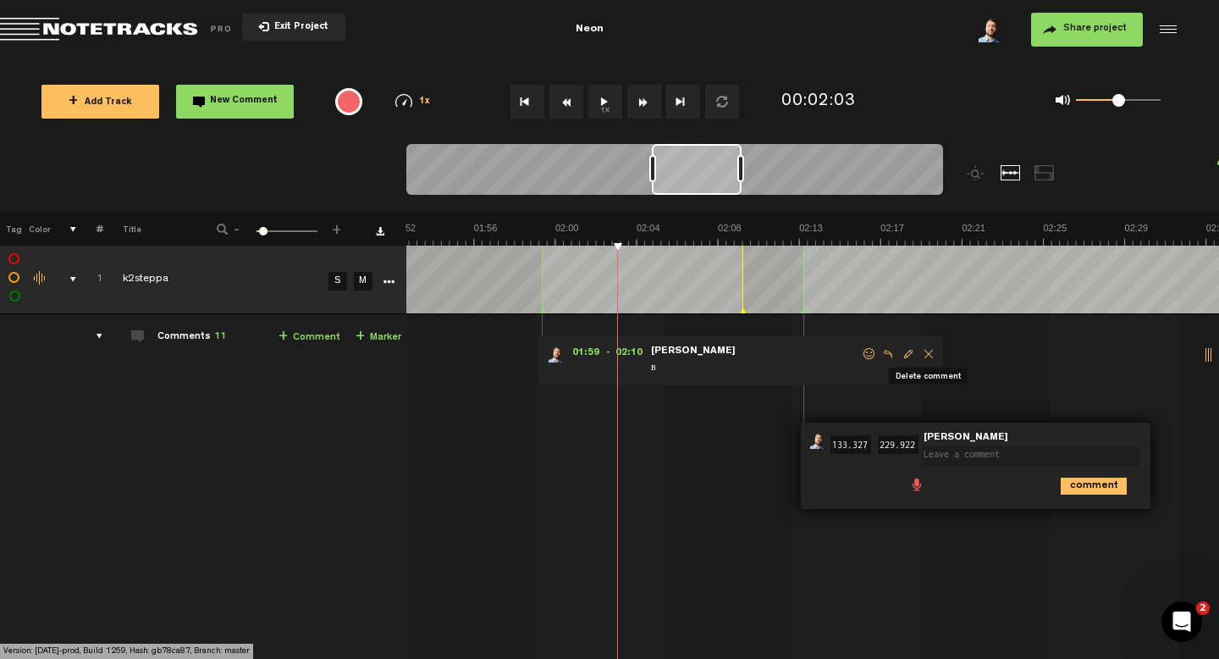
click at [932, 356] on span "Delete comment" at bounding box center [929, 354] width 20 height 12
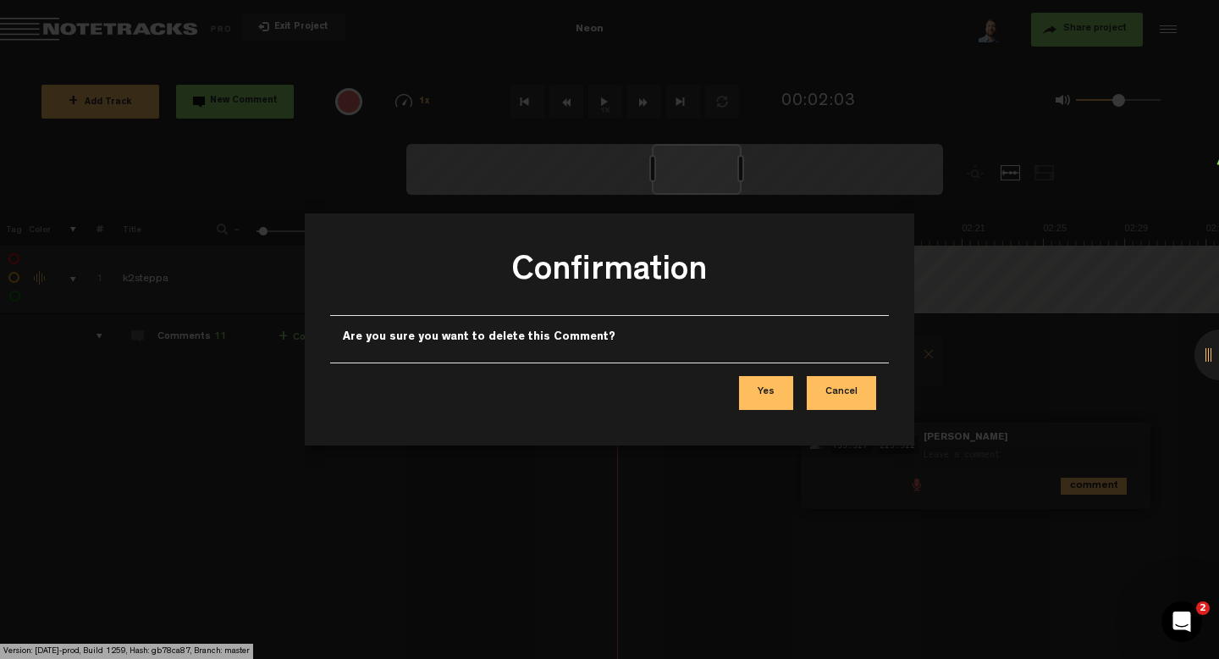
click at [764, 391] on button "Yes" at bounding box center [766, 393] width 54 height 34
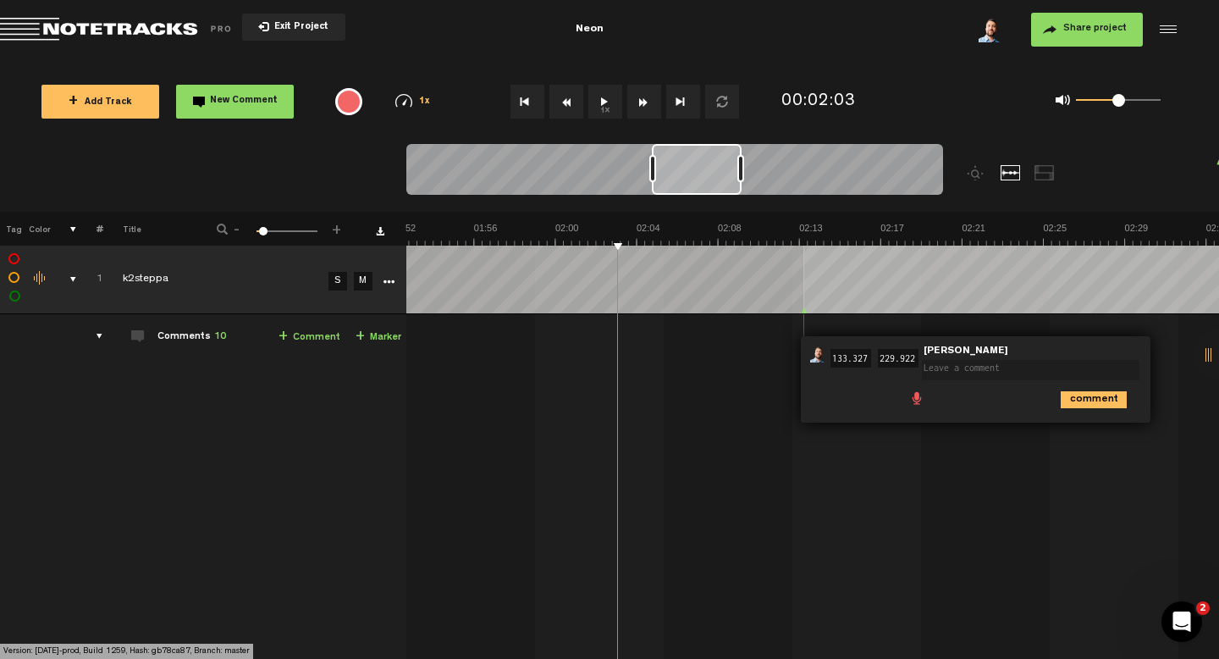
click at [1129, 348] on form at bounding box center [1034, 364] width 224 height 35
click at [1096, 372] on textarea at bounding box center [1031, 370] width 218 height 20
type textarea "ва"
click at [1096, 402] on icon "comment" at bounding box center [1094, 399] width 66 height 17
click at [1189, 354] on span "Delete comment" at bounding box center [1190, 354] width 20 height 12
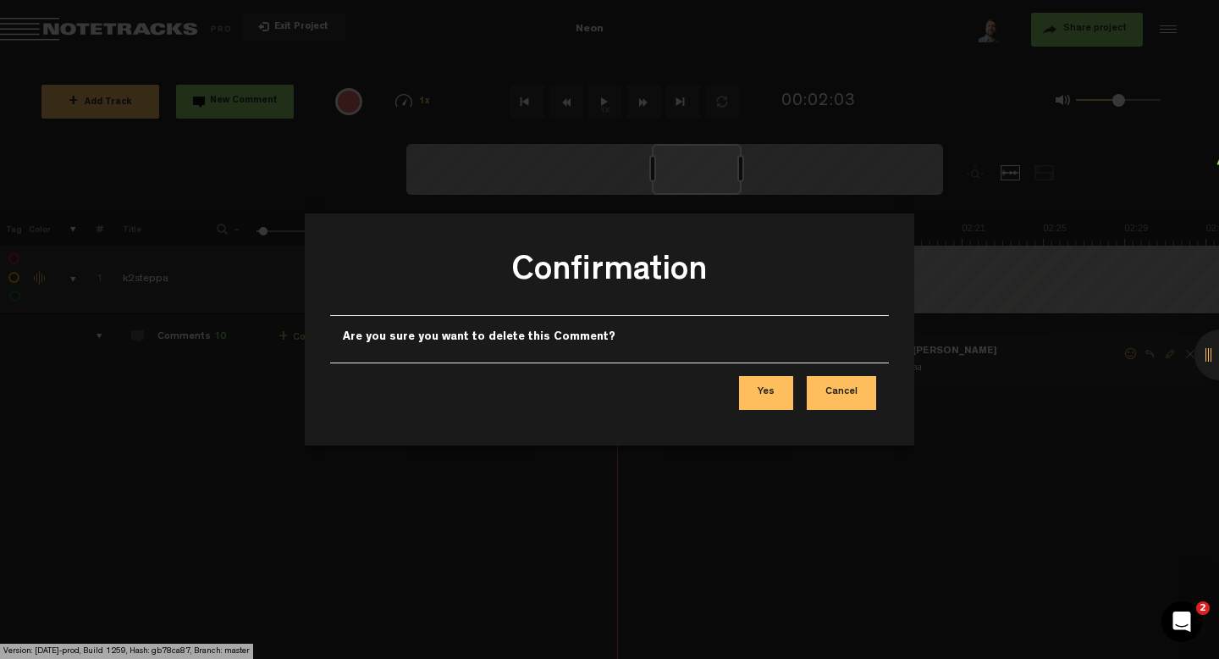
click at [839, 386] on button "Cancel" at bounding box center [841, 393] width 69 height 34
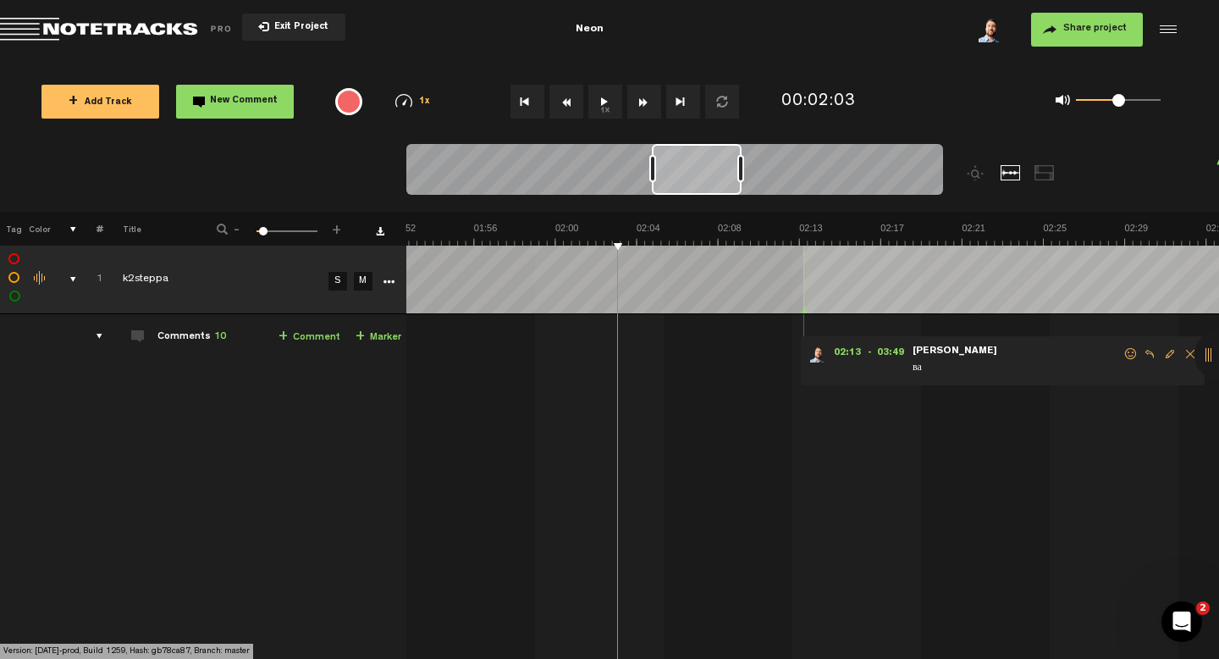
click at [1195, 350] on div at bounding box center [1220, 354] width 51 height 51
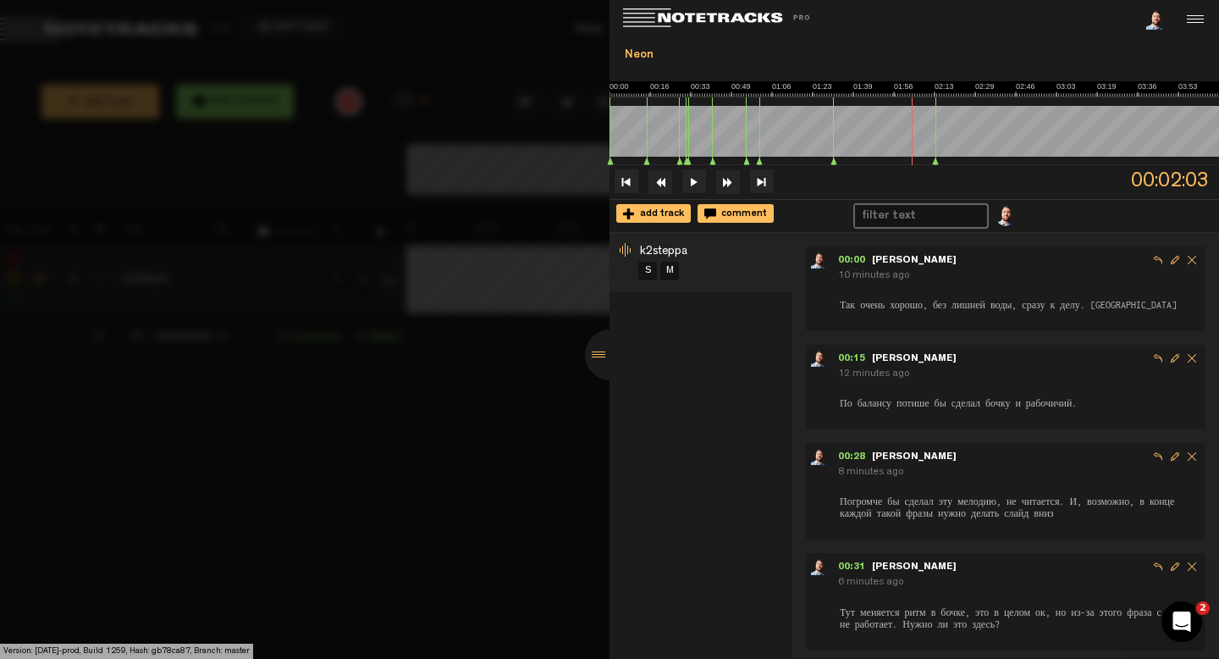
click at [514, 398] on div at bounding box center [609, 329] width 1219 height 659
click at [535, 269] on div at bounding box center [609, 329] width 1219 height 659
click at [600, 356] on div at bounding box center [610, 354] width 51 height 51
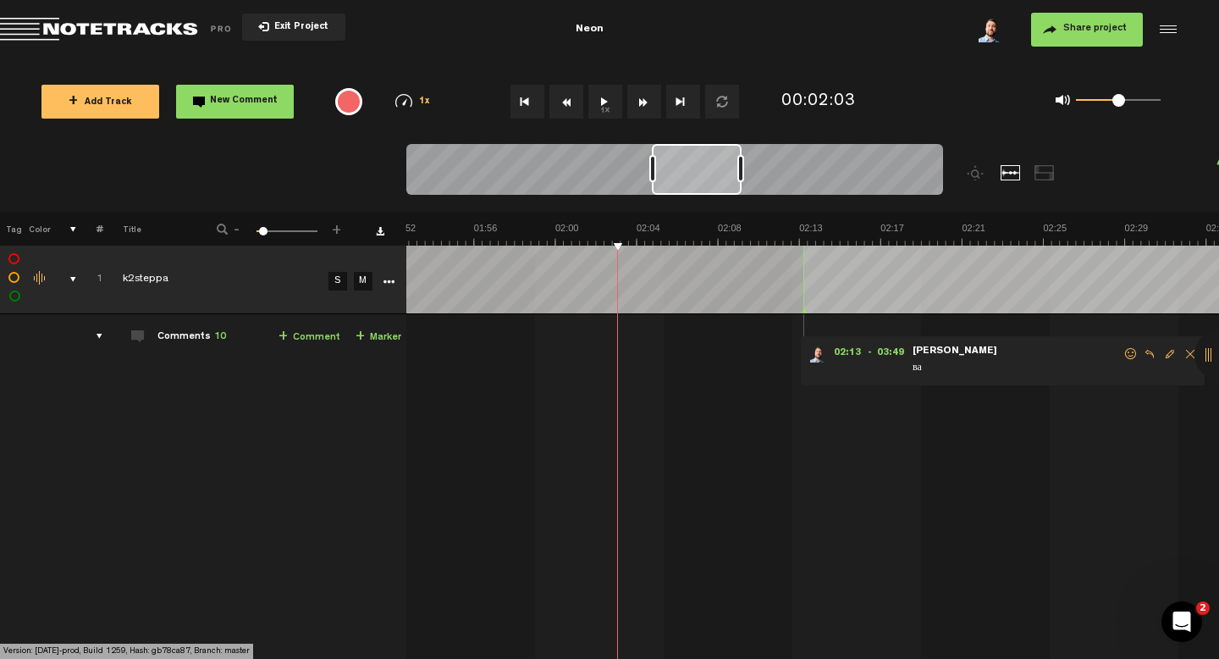
click at [1192, 350] on span "Delete comment" at bounding box center [1190, 354] width 20 height 12
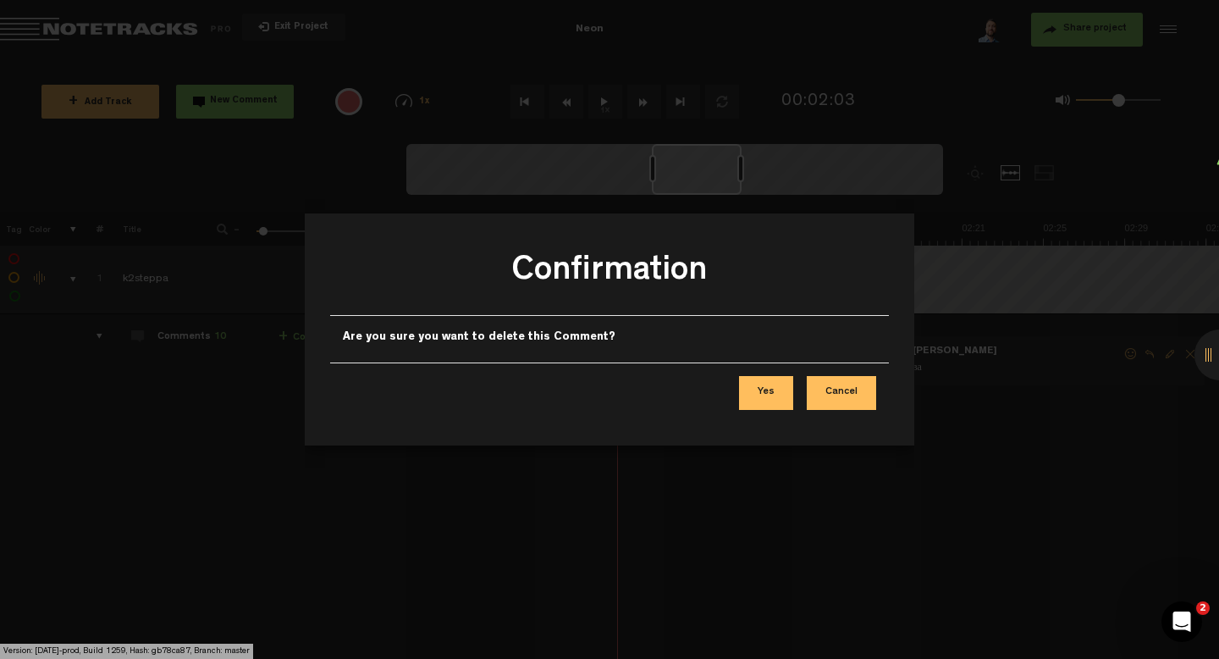
click at [767, 387] on button "Yes" at bounding box center [766, 393] width 54 height 34
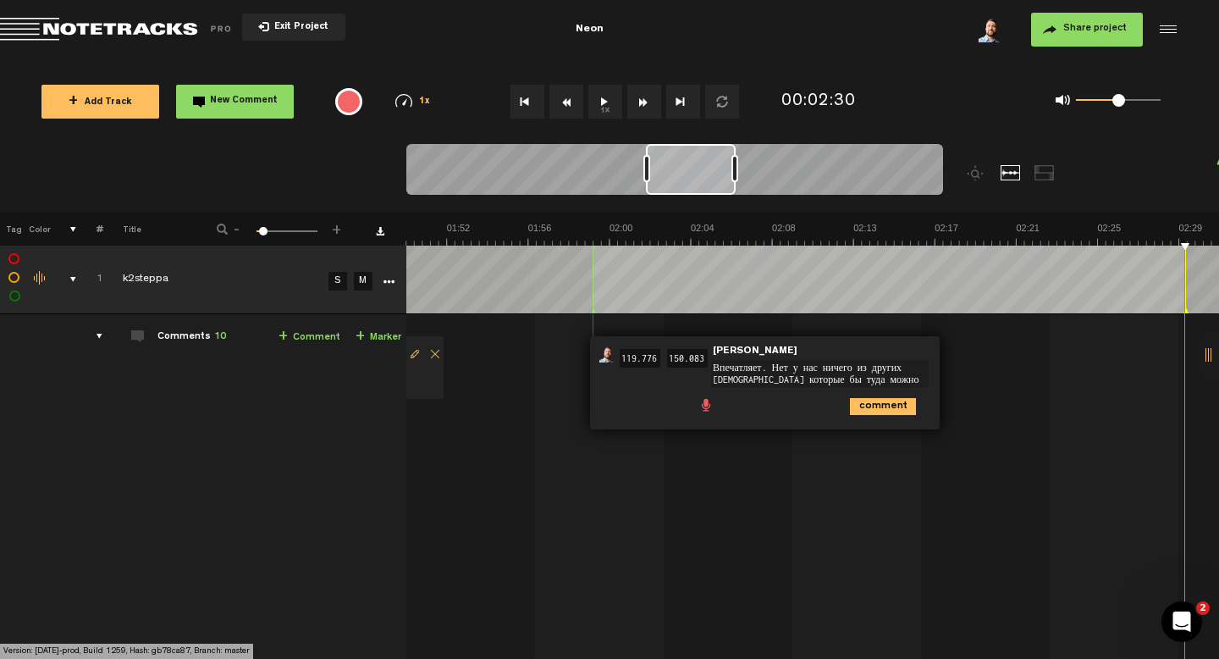
scroll to position [12, 0]
drag, startPoint x: 774, startPoint y: 367, endPoint x: 849, endPoint y: 400, distance: 82.6
click at [849, 400] on div "01:59 119.776 - 02:30 150.083 • [PERSON_NAME]: "Впечатляет. Нет у нас ничего из…" at bounding box center [765, 382] width 350 height 93
type textarea "Впечатляет. Нет у нас ничего из других [DEMOGRAPHIC_DATA] которые бы туда можно…"
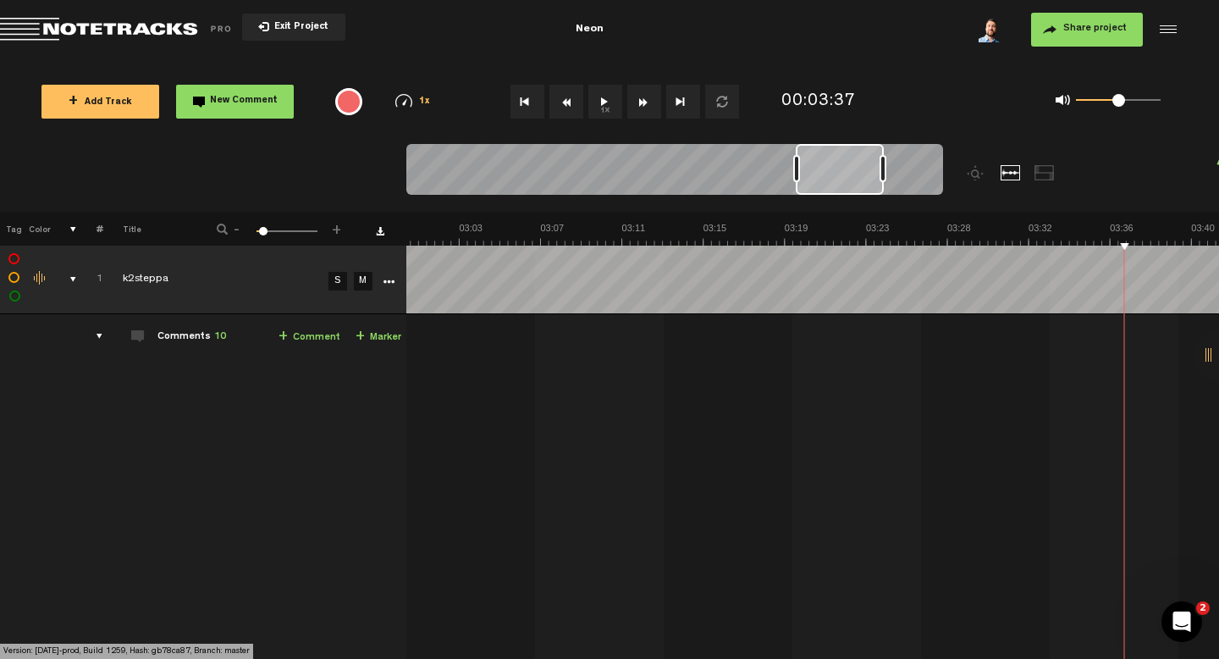
scroll to position [0, 3519]
drag, startPoint x: 810, startPoint y: 168, endPoint x: 801, endPoint y: 169, distance: 9.4
click at [801, 169] on div at bounding box center [840, 169] width 88 height 51
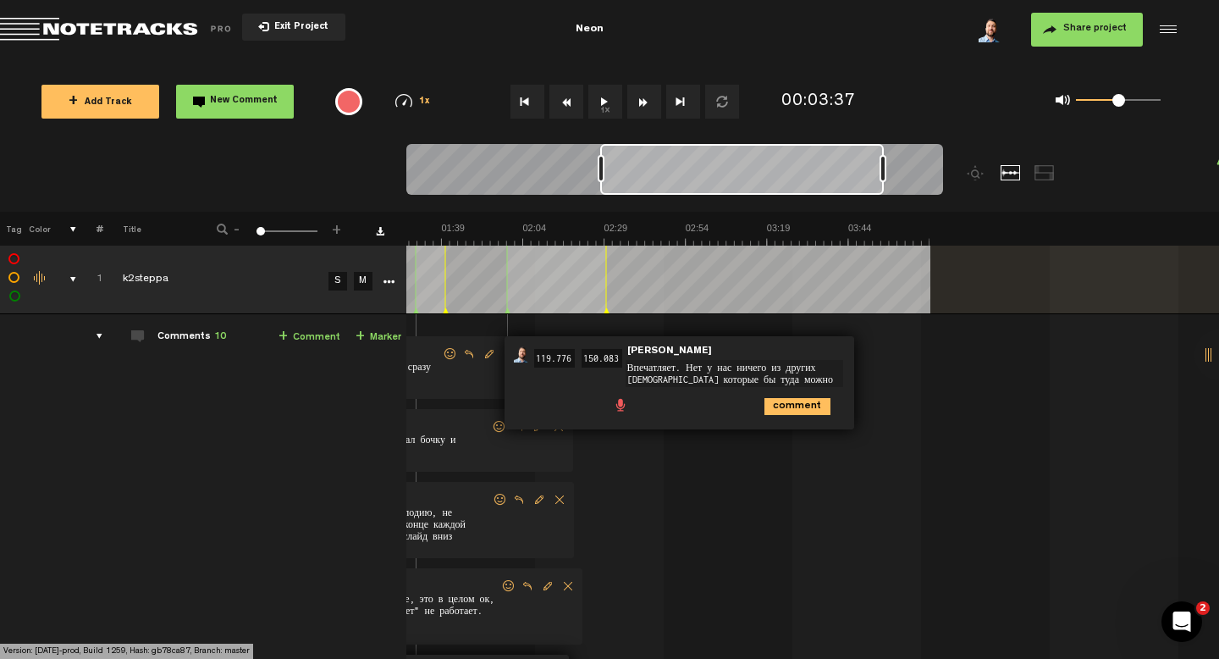
scroll to position [0, 291]
drag, startPoint x: 798, startPoint y: 170, endPoint x: 604, endPoint y: 193, distance: 196.1
click at [604, 194] on div at bounding box center [674, 172] width 537 height 57
click at [801, 378] on textarea "Впечатляет. Нет у нас ничего из других [DEMOGRAPHIC_DATA] которые бы туда можно…" at bounding box center [733, 373] width 218 height 27
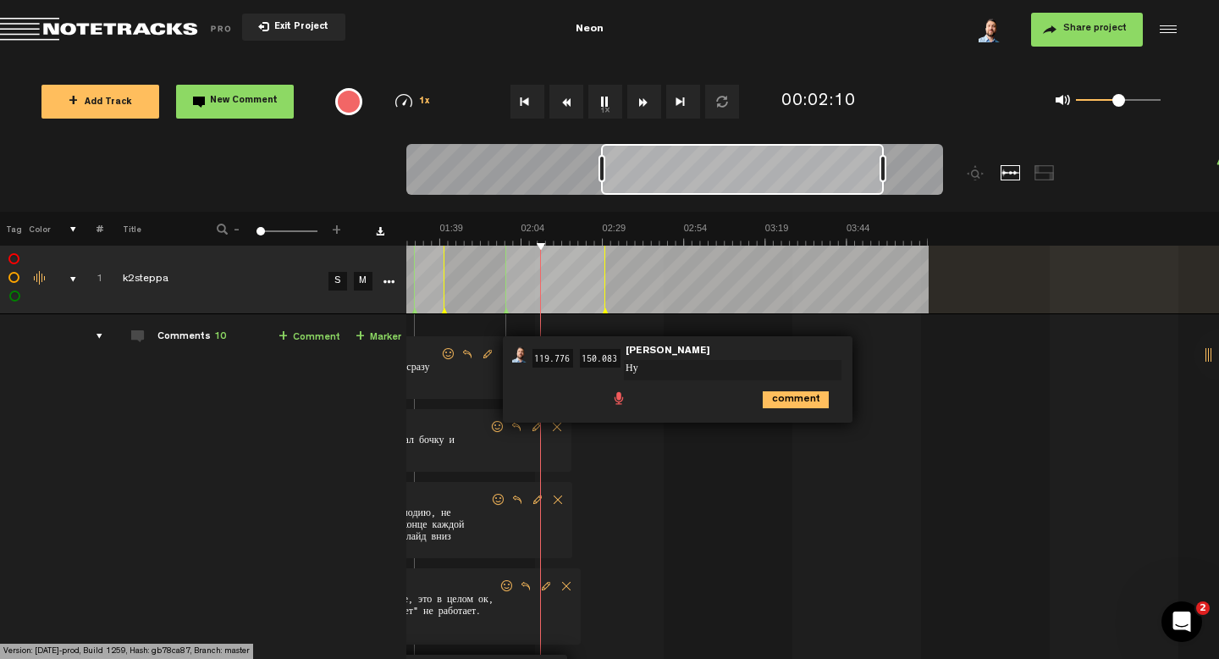
type textarea "[PERSON_NAME]"
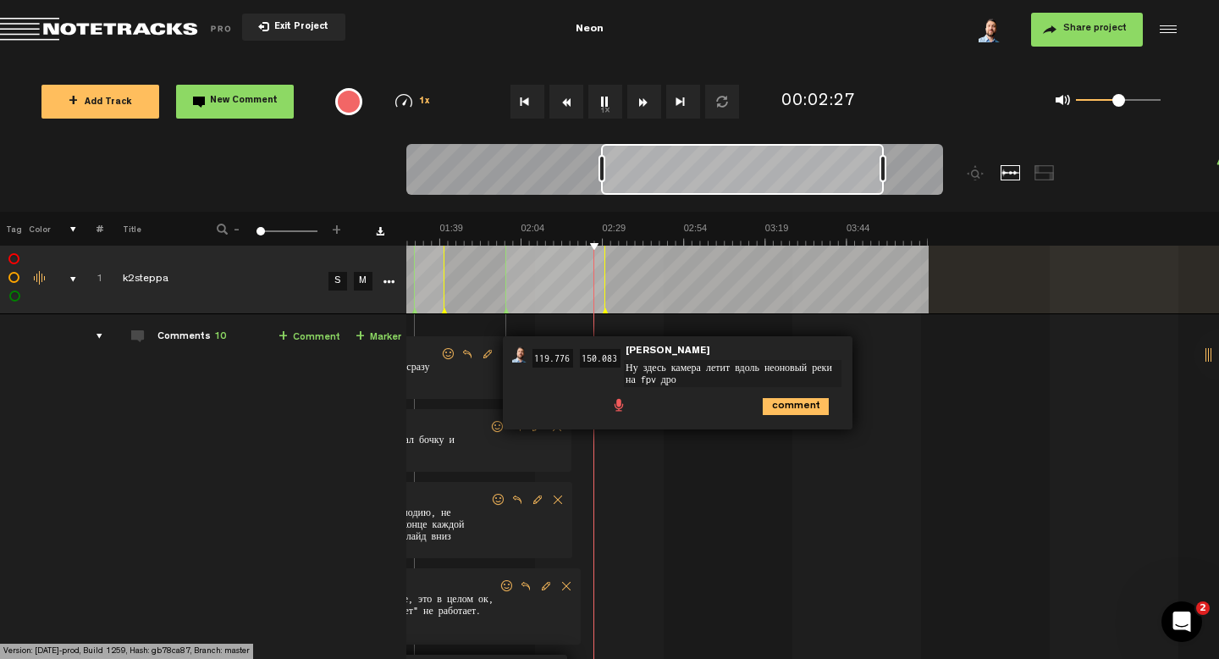
type textarea "Ну здесь камера летит вдоль неоновый реки на fpv дрон"
drag, startPoint x: 732, startPoint y: 381, endPoint x: 547, endPoint y: 364, distance: 186.2
click at [547, 364] on div "01:59 119.776 - 02:30 150.083 • [PERSON_NAME]: "Ну здесь камера летит вдоль нео…" at bounding box center [678, 382] width 350 height 93
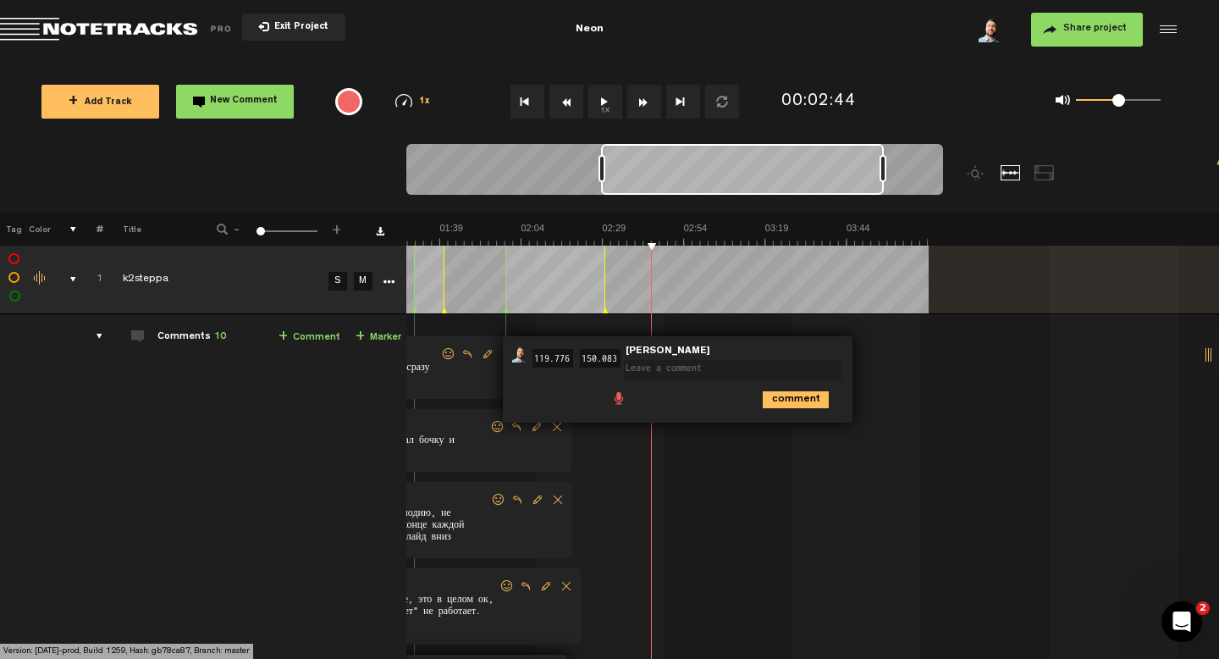
click at [700, 372] on textarea at bounding box center [733, 370] width 218 height 20
type textarea "Пизда как красиво. Просто летишь по неоновой реке"
click at [811, 409] on icon "comment" at bounding box center [796, 406] width 66 height 17
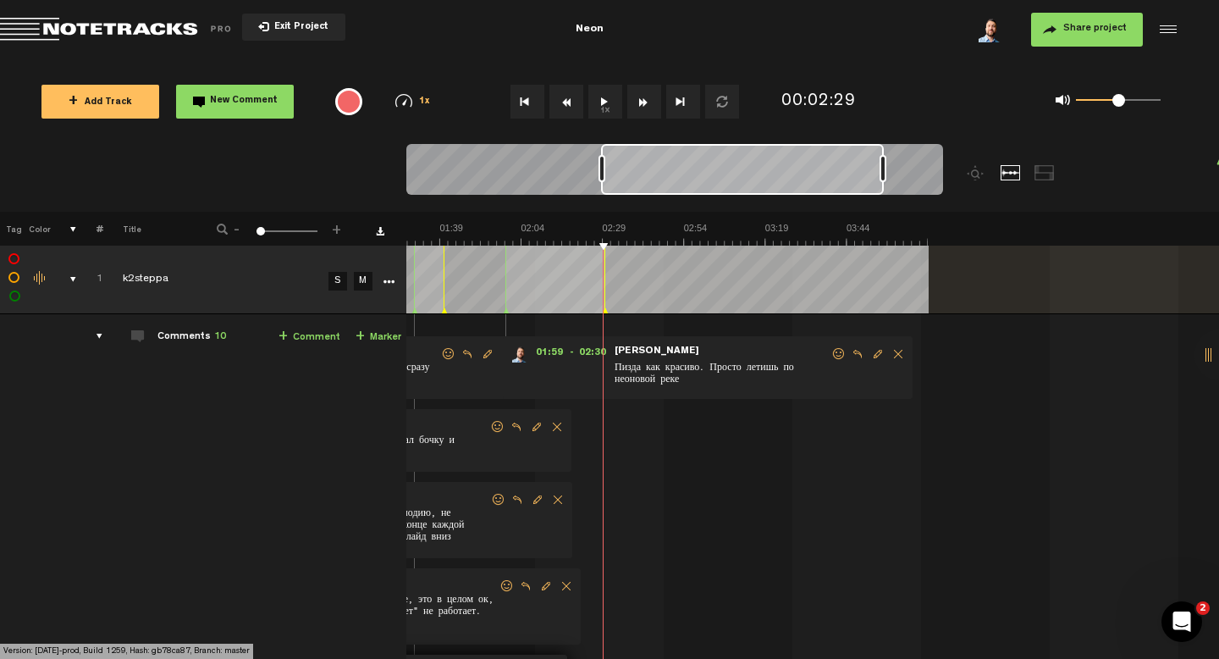
click at [305, 333] on link "+ Comment" at bounding box center [310, 337] width 62 height 19
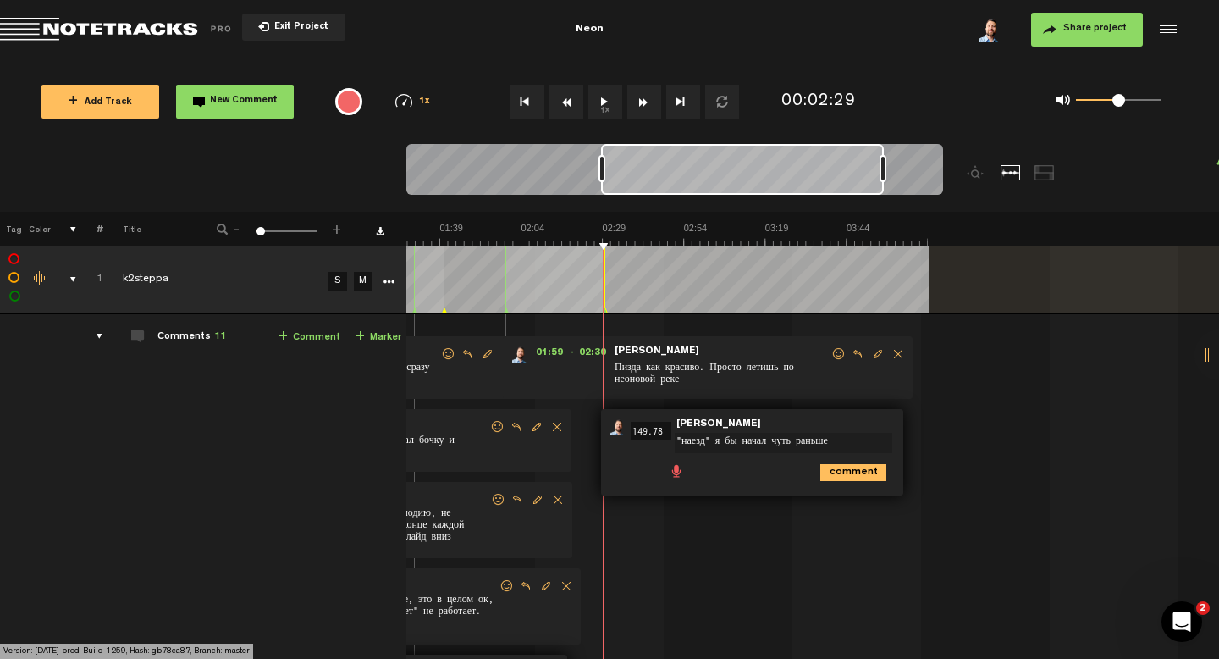
type textarea ""наезд" я бы начал чуть раньше"
click at [864, 476] on icon "comment" at bounding box center [853, 472] width 66 height 17
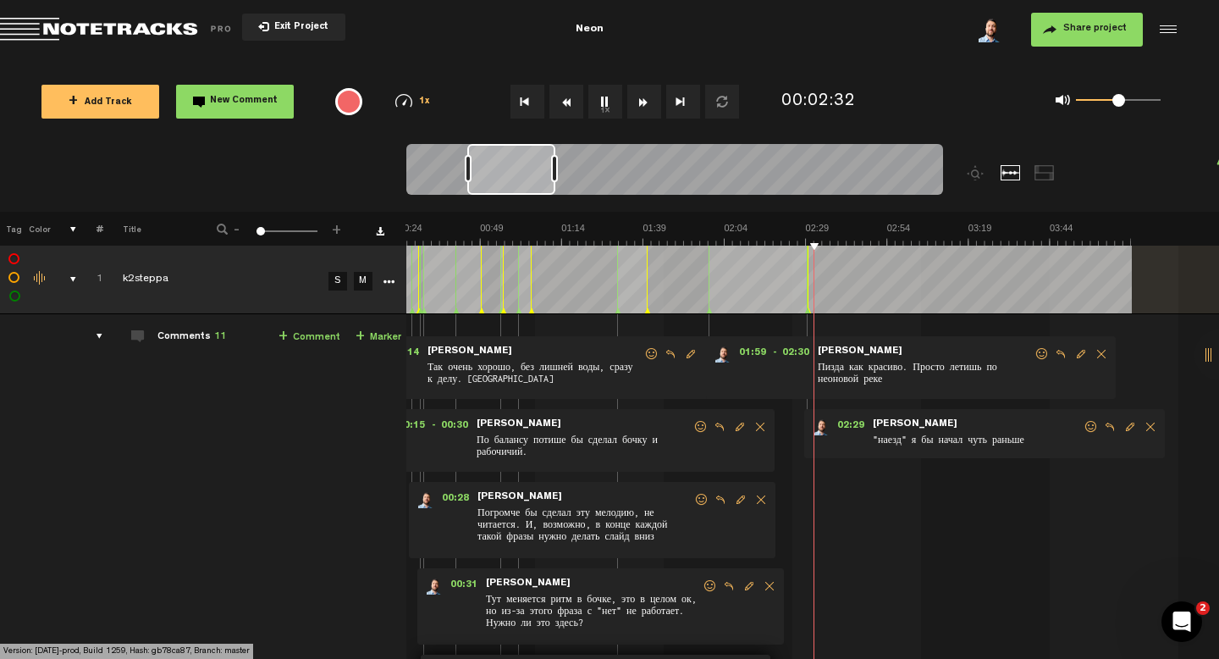
scroll to position [0, 88]
click at [319, 340] on link "+ Comment" at bounding box center [310, 337] width 62 height 19
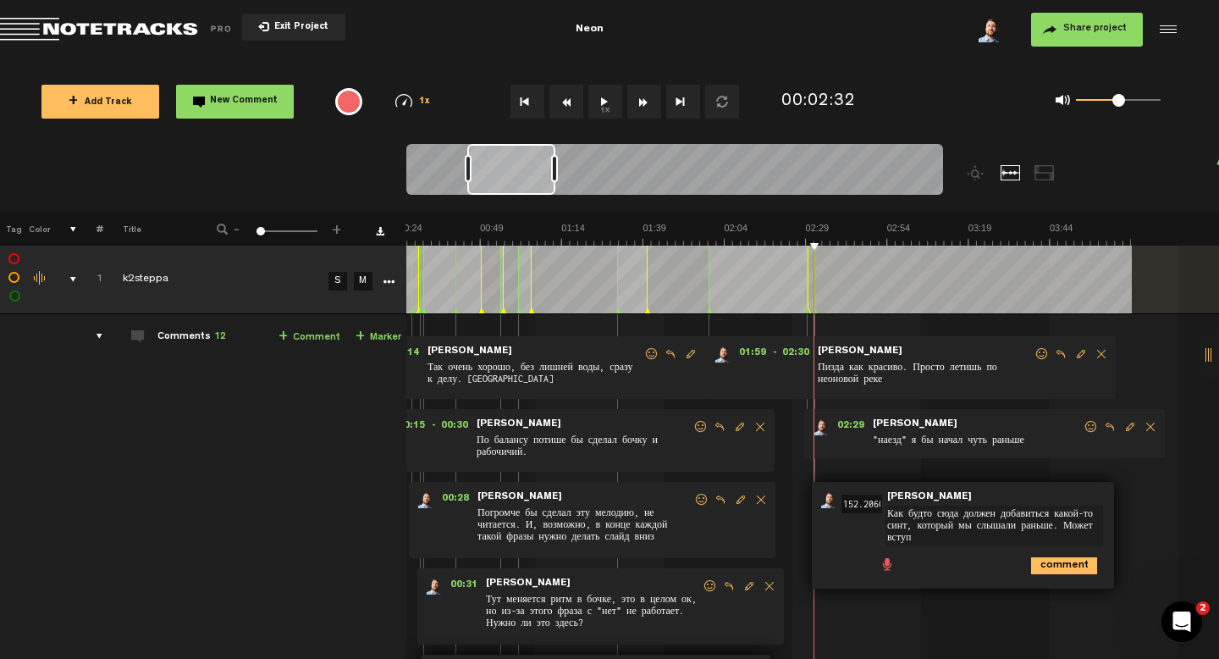
scroll to position [0, 0]
type textarea "Как будто сюда должен добавиться какой-то синт, который мы слышали раньше. Може…"
click at [1071, 569] on icon "comment" at bounding box center [1064, 565] width 66 height 17
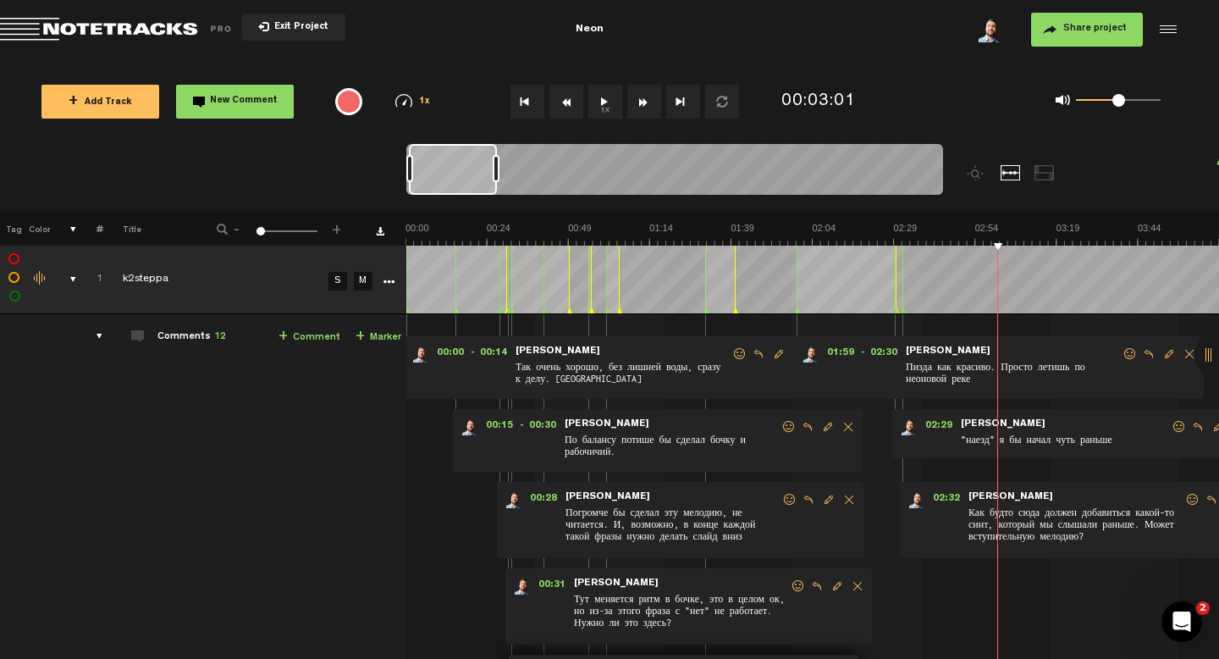
click at [304, 334] on link "+ Comment" at bounding box center [310, 337] width 62 height 19
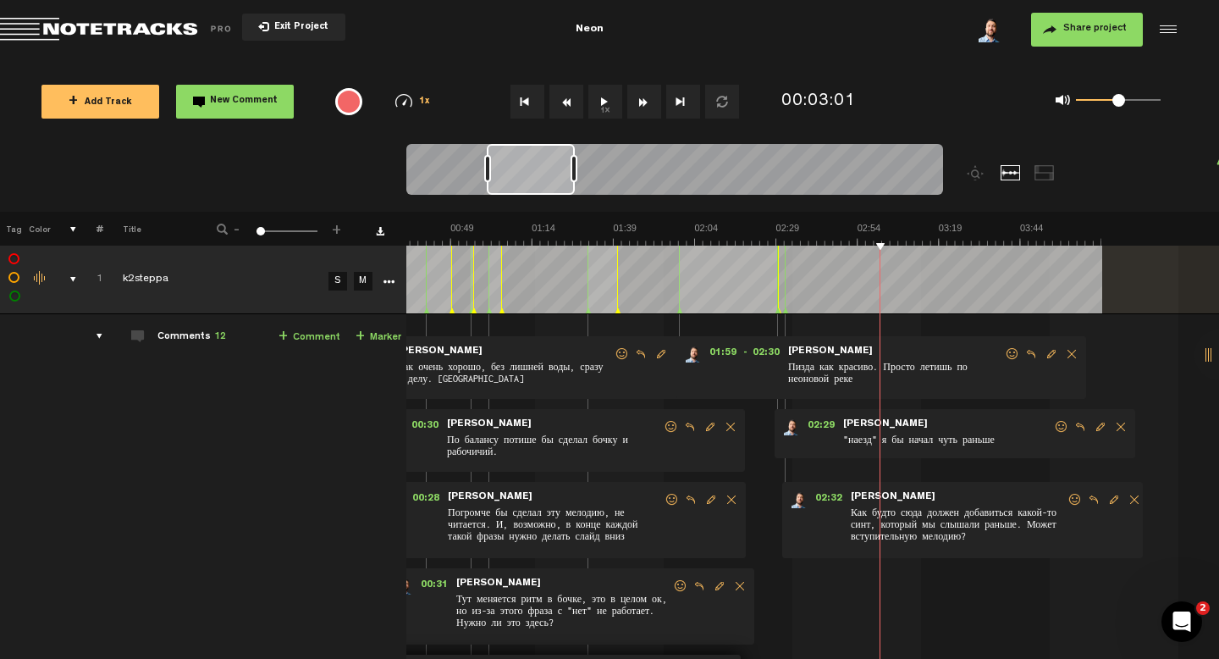
scroll to position [0, 118]
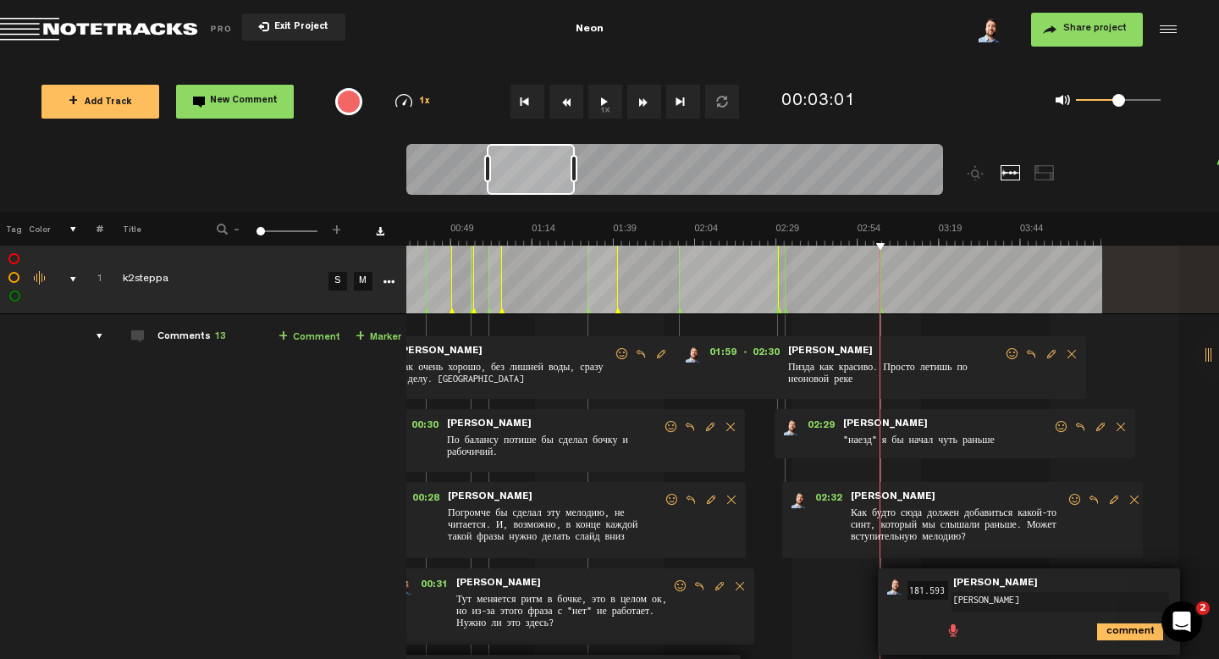
type textarea "[PERSON_NAME]"
type textarea "[PERSON_NAME] я вообще думать не могу, мне нравится слушать"
click at [1145, 636] on icon "comment" at bounding box center [1130, 638] width 66 height 17
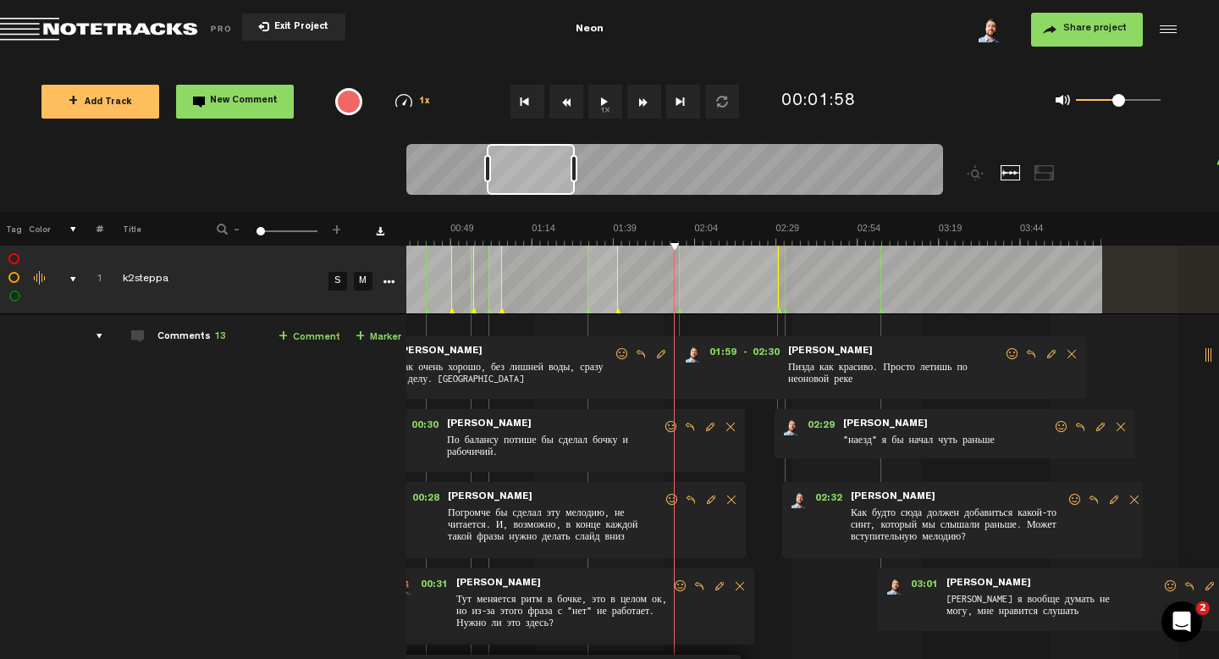
click at [314, 332] on link "+ Comment" at bounding box center [310, 337] width 62 height 19
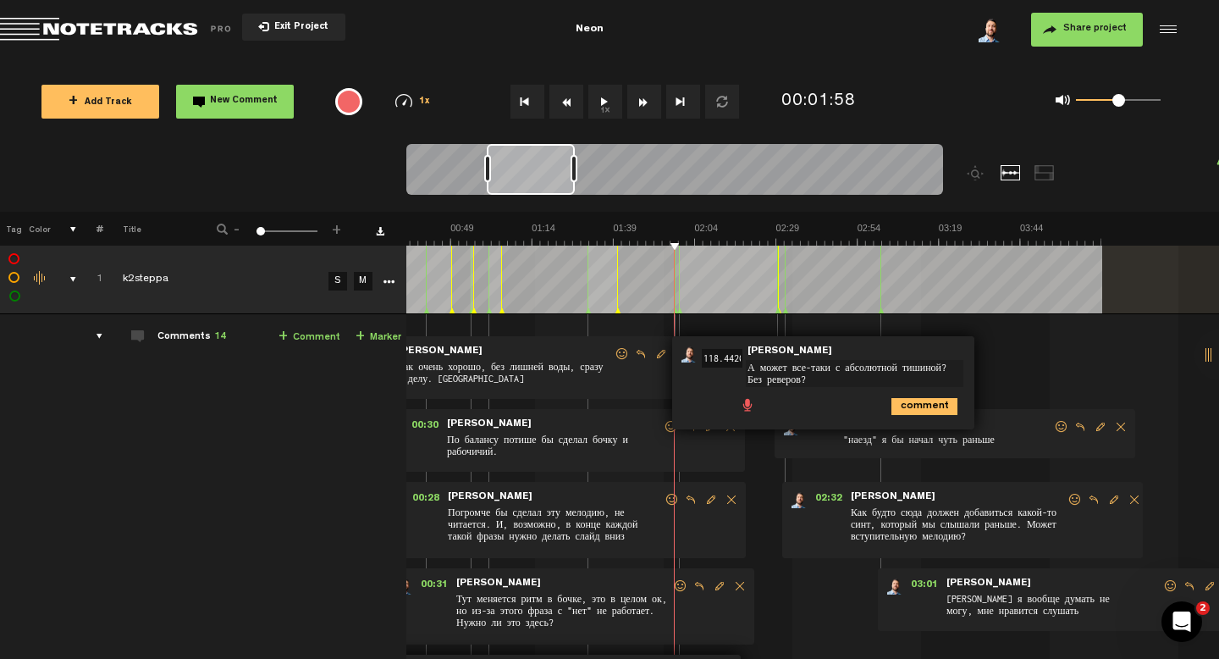
type textarea "А может все-таки с абсолютной тишиной? Без реверов?"
click at [908, 409] on icon "comment" at bounding box center [925, 406] width 66 height 17
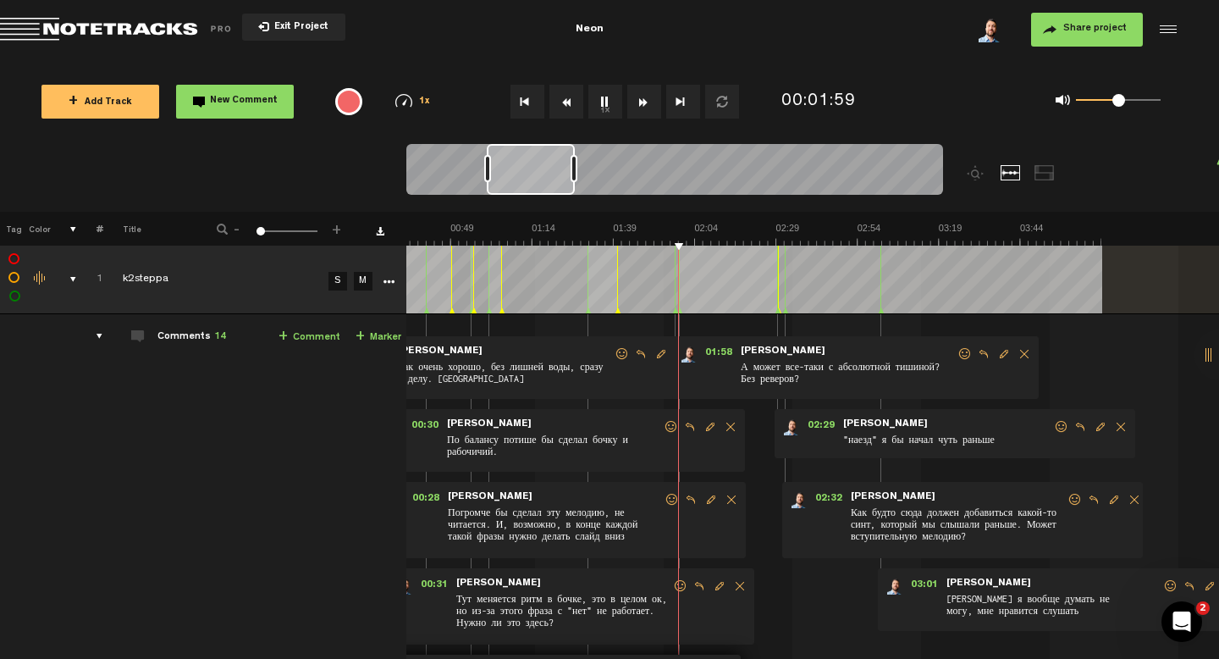
click at [962, 357] on span at bounding box center [965, 354] width 17 height 12
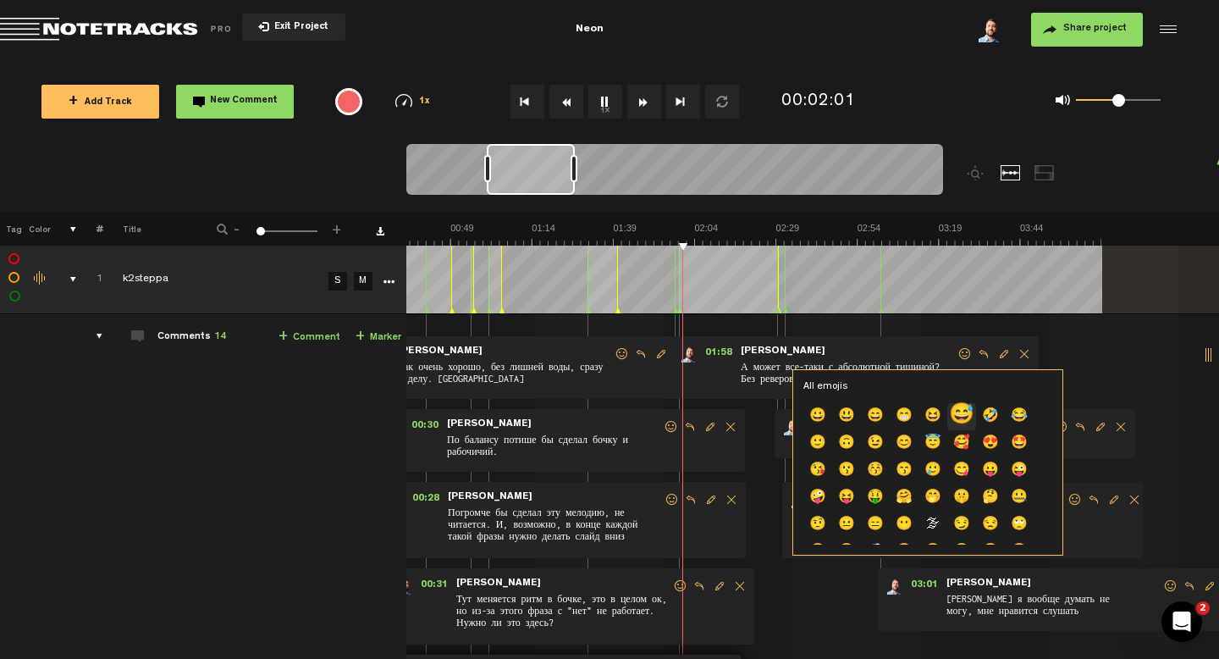
scroll to position [262, 0]
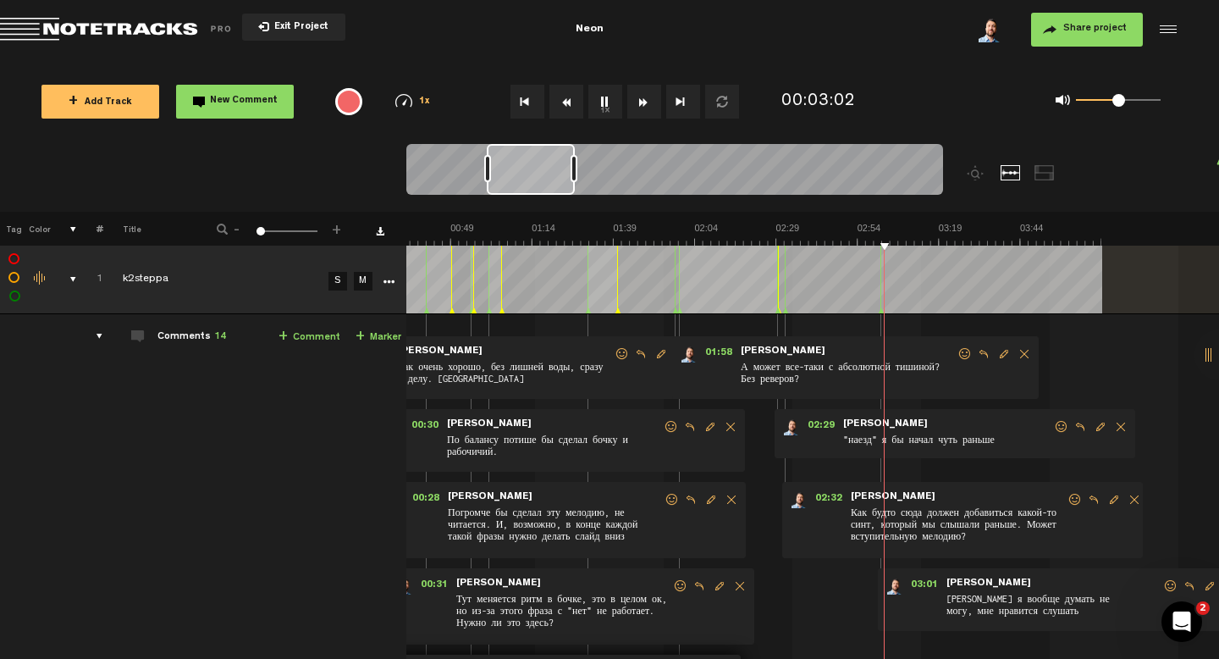
click at [1109, 26] on span "Share project" at bounding box center [1094, 29] width 63 height 10
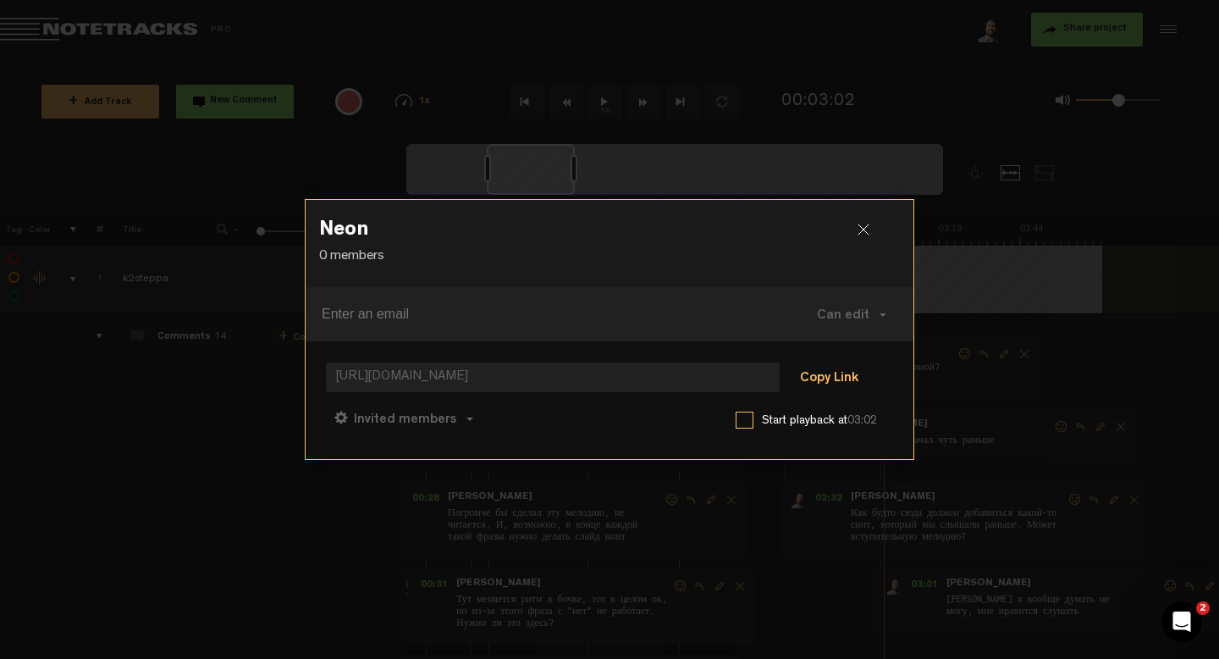
click at [833, 376] on button "Copy Link" at bounding box center [829, 379] width 92 height 34
click at [477, 433] on button "Can comment" at bounding box center [488, 418] width 120 height 41
click at [526, 422] on link "Can edit" at bounding box center [500, 421] width 113 height 25
click at [848, 373] on button "Copy Link" at bounding box center [829, 379] width 92 height 34
click at [858, 214] on div "Neon 0 members" at bounding box center [610, 243] width 608 height 87
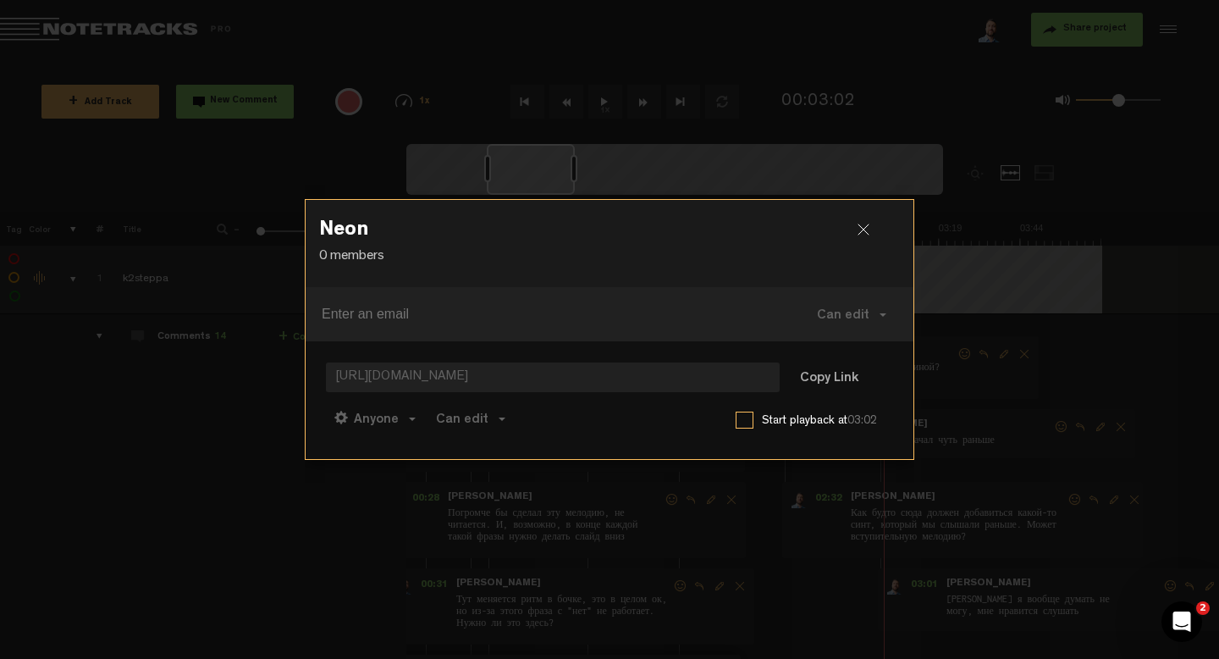
click at [863, 232] on div at bounding box center [870, 236] width 25 height 25
